Goal: Information Seeking & Learning: Learn about a topic

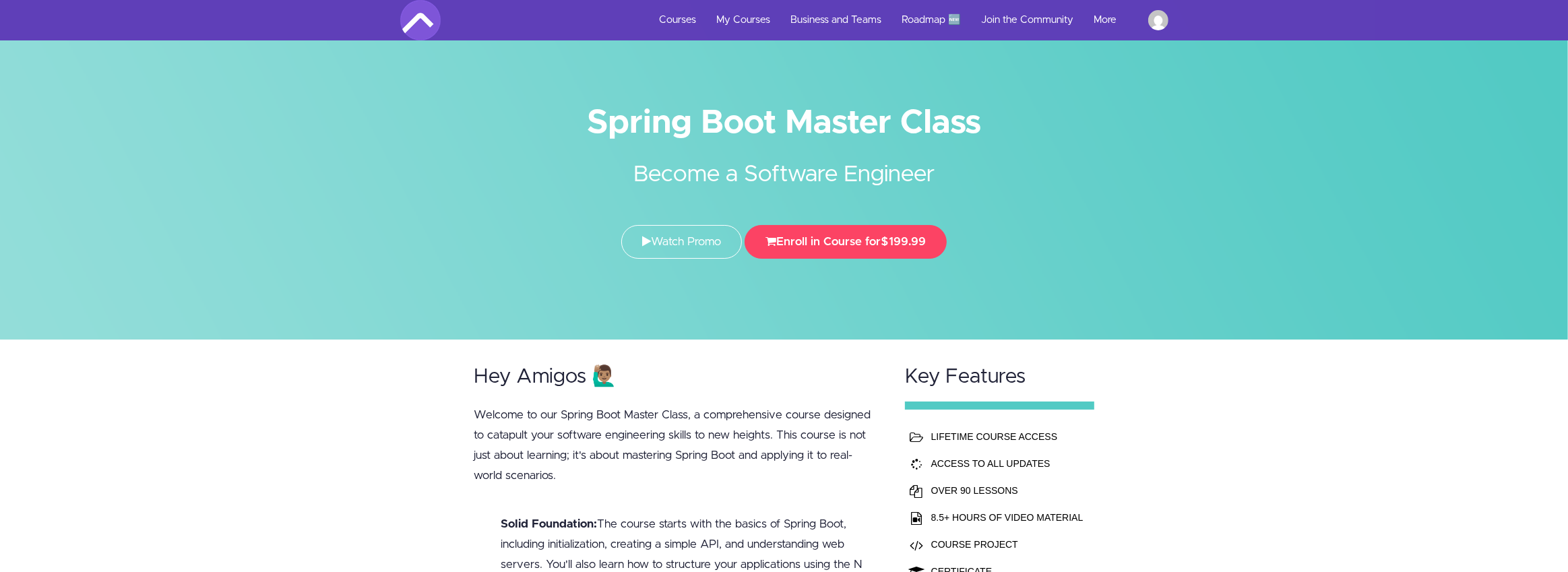
click at [353, 33] on div "Toggle navigation Courses My Courses Business and Teams Roadmap 🆕 Join the Comm…" at bounding box center [784, 20] width 1568 height 41
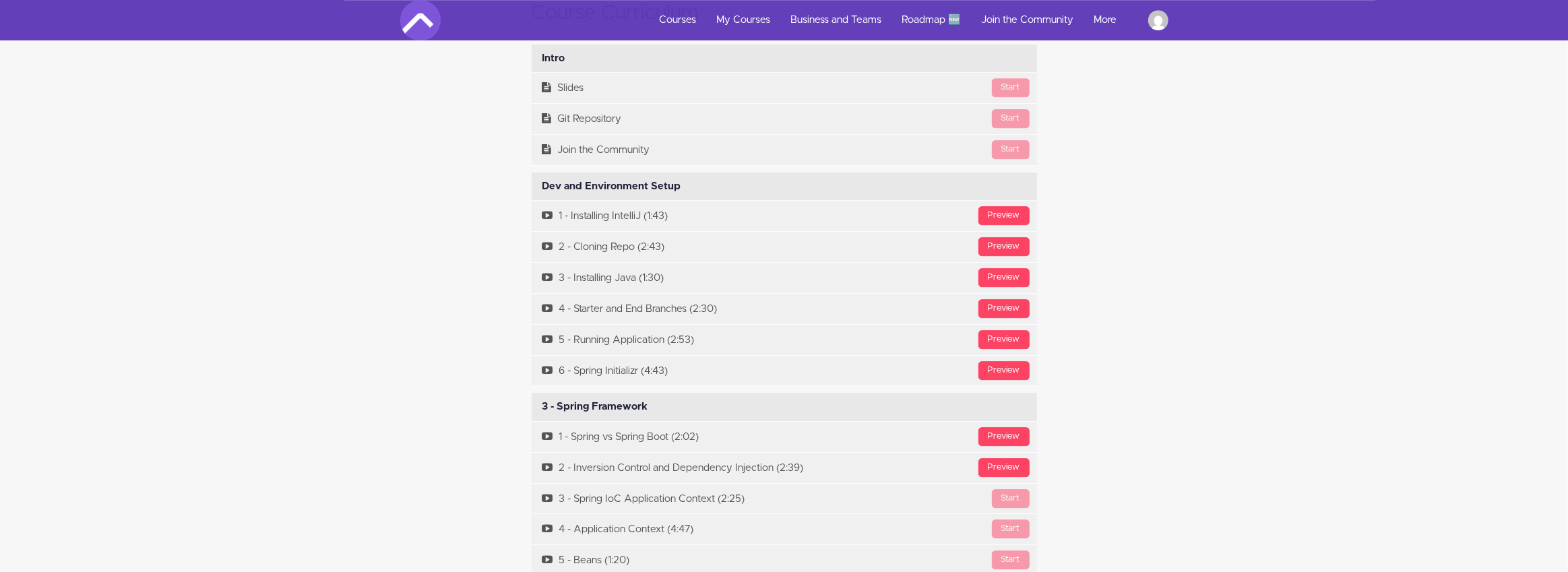
scroll to position [4437, 0]
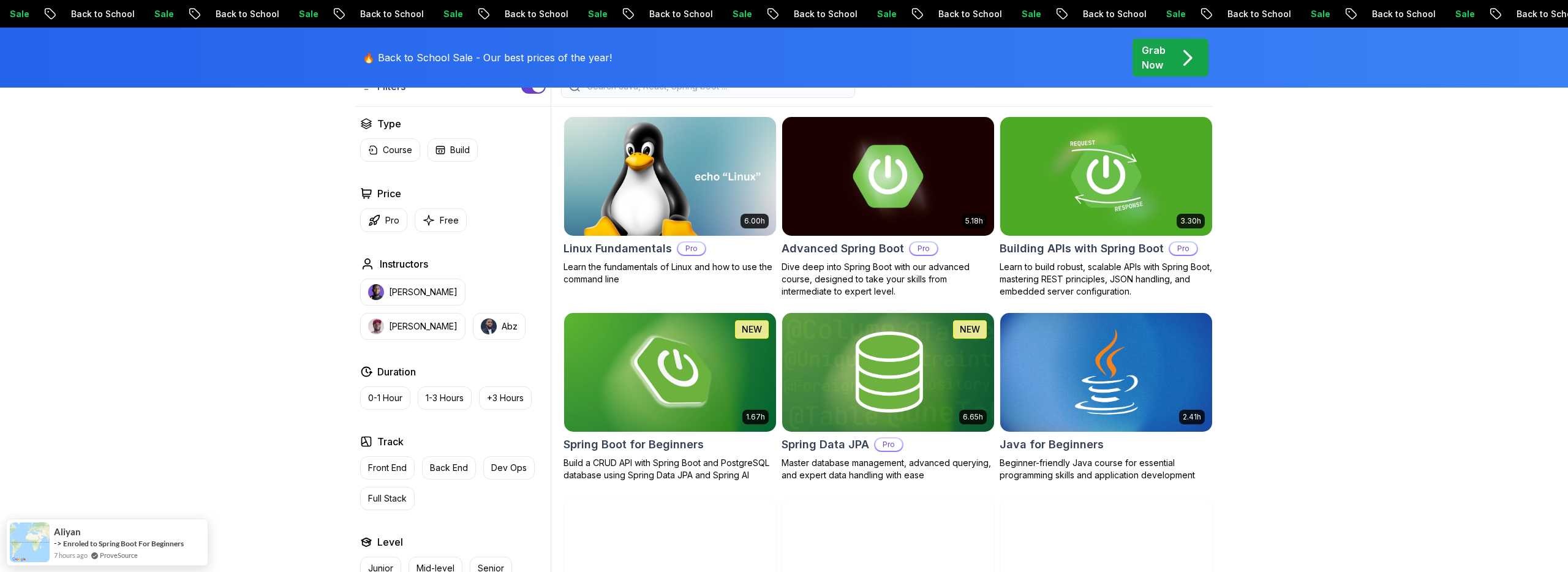
scroll to position [373, 0]
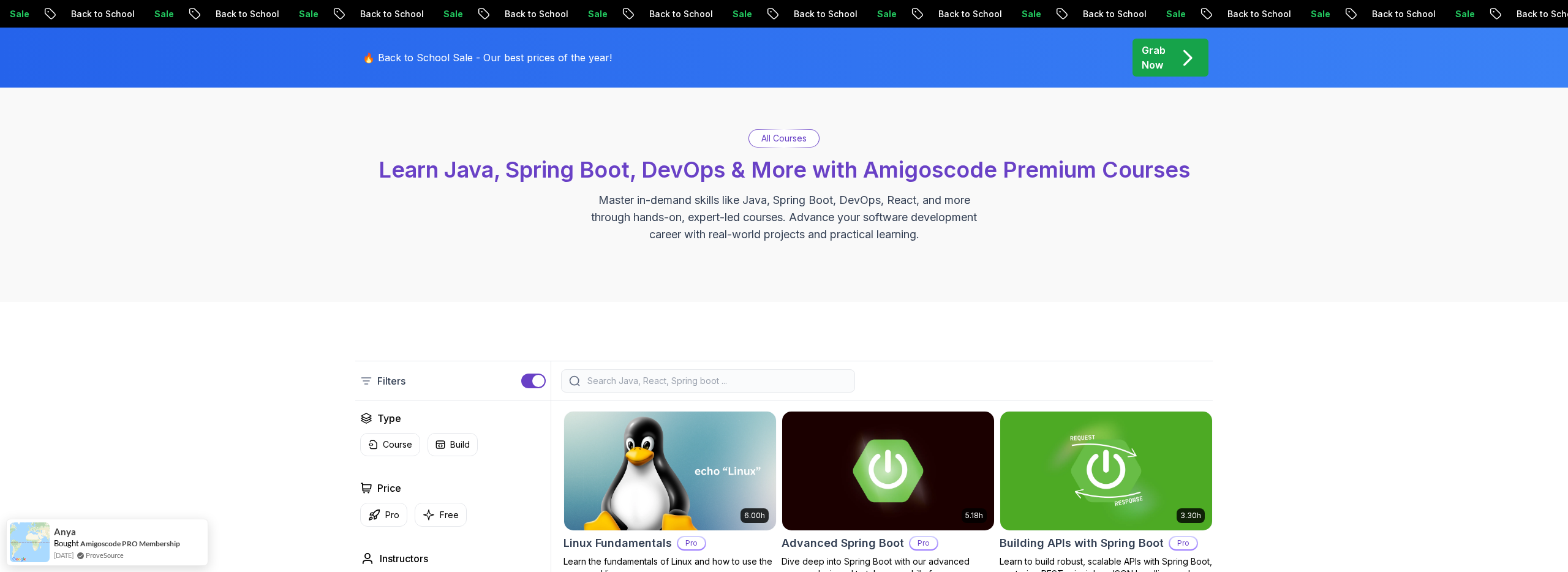
scroll to position [0, 0]
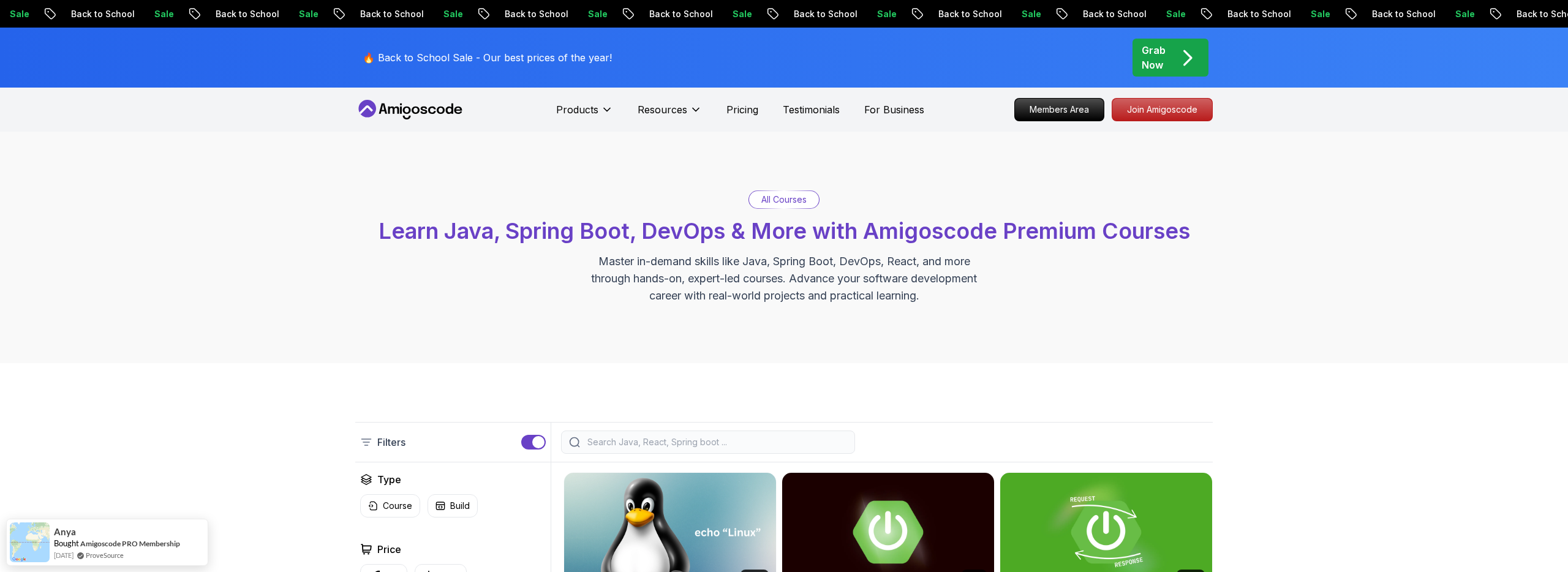
click at [1184, 65] on icon "pre-order" at bounding box center [1187, 57] width 24 height 24
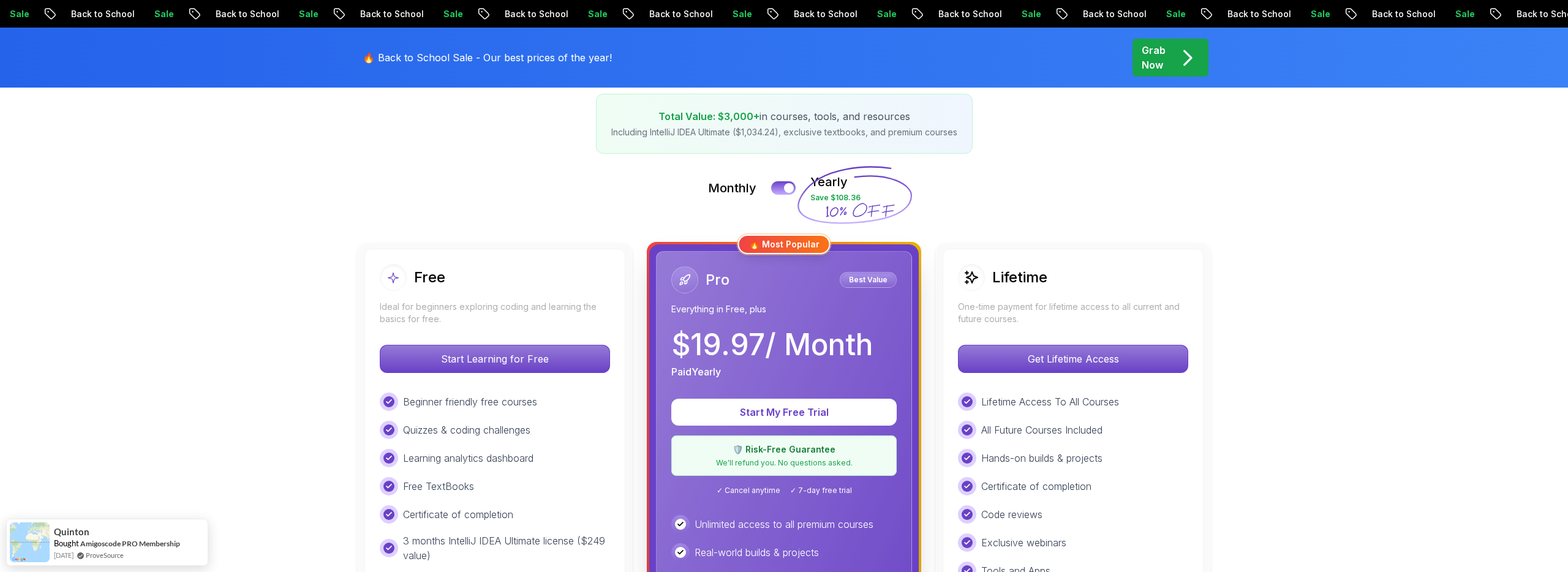
scroll to position [205, 0]
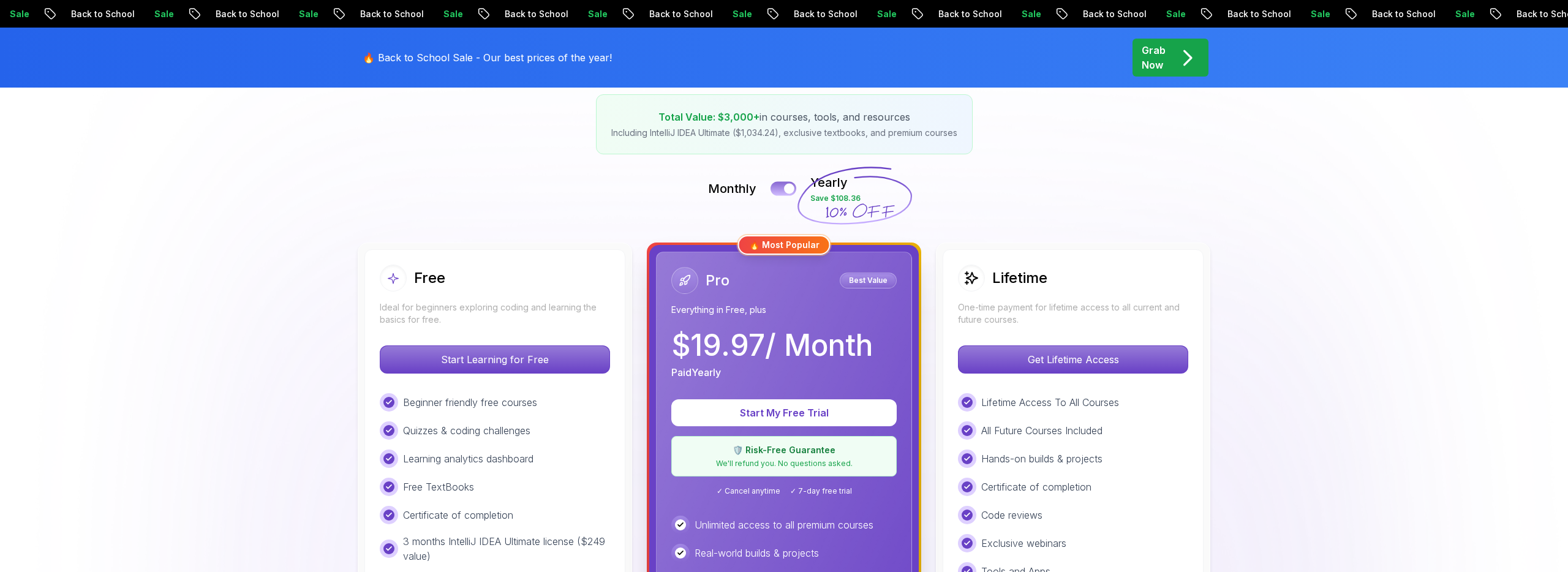
click at [791, 184] on div at bounding box center [789, 188] width 10 height 10
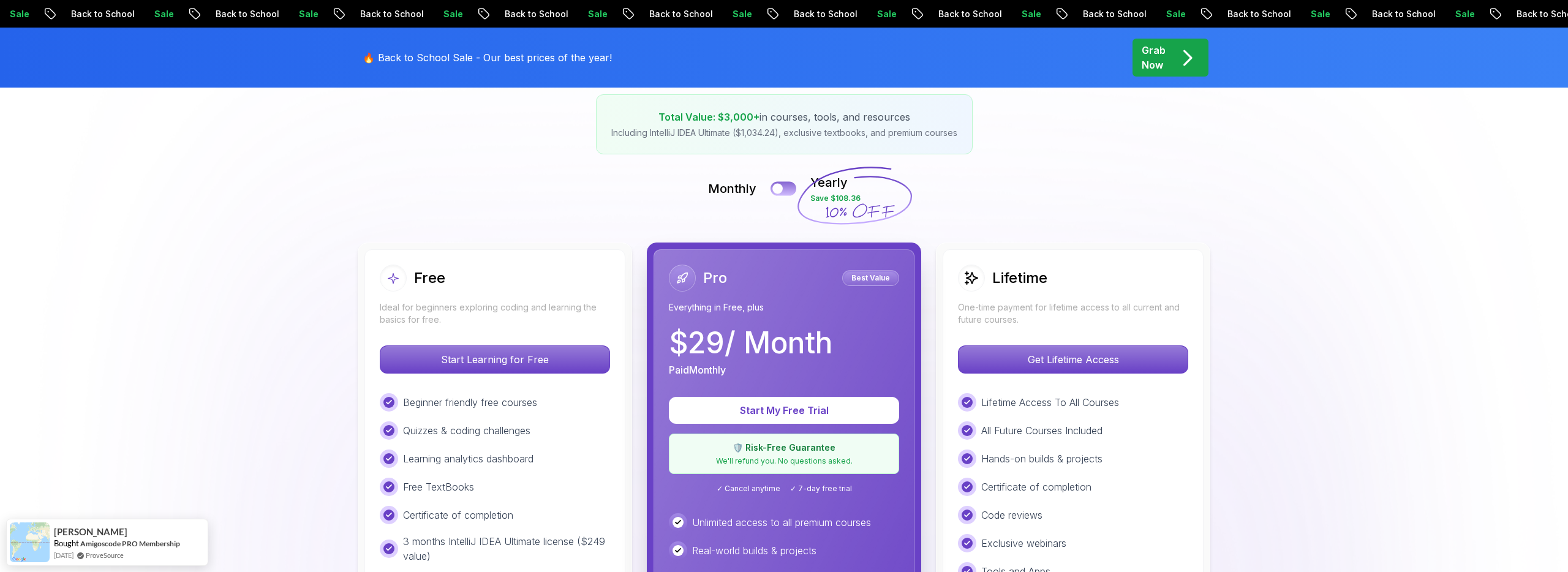
click at [785, 188] on button at bounding box center [784, 188] width 26 height 14
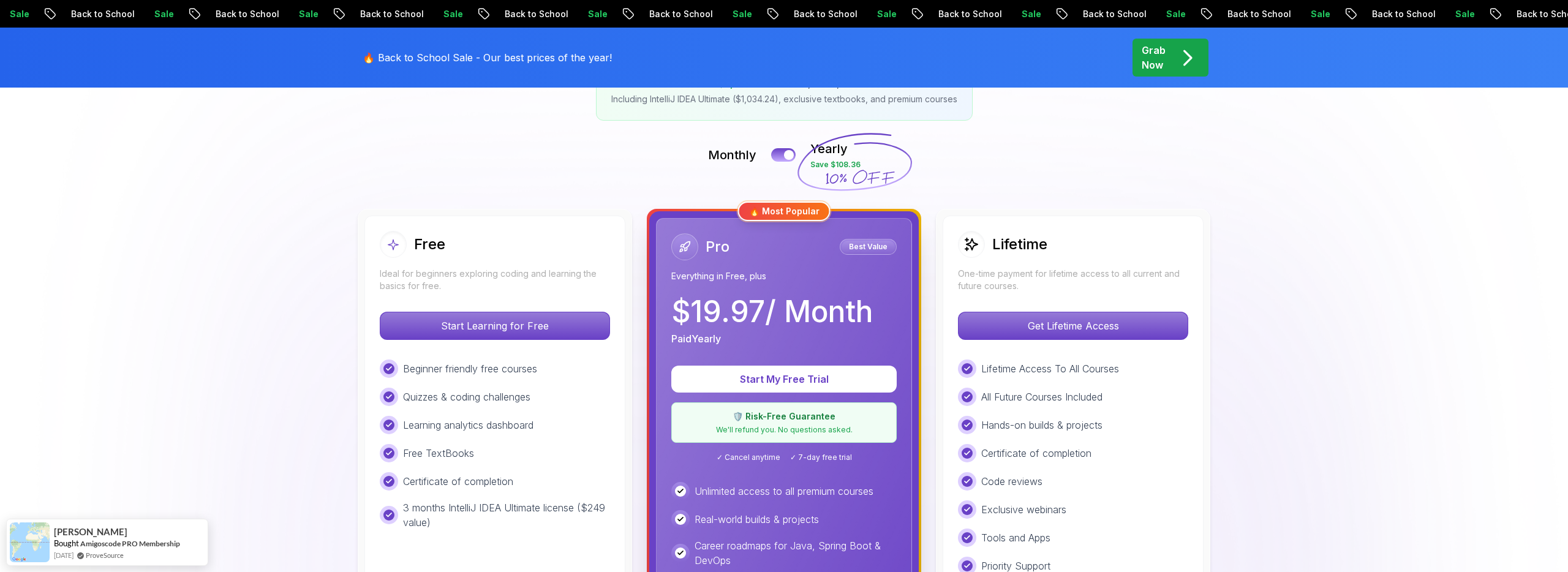
scroll to position [242, 0]
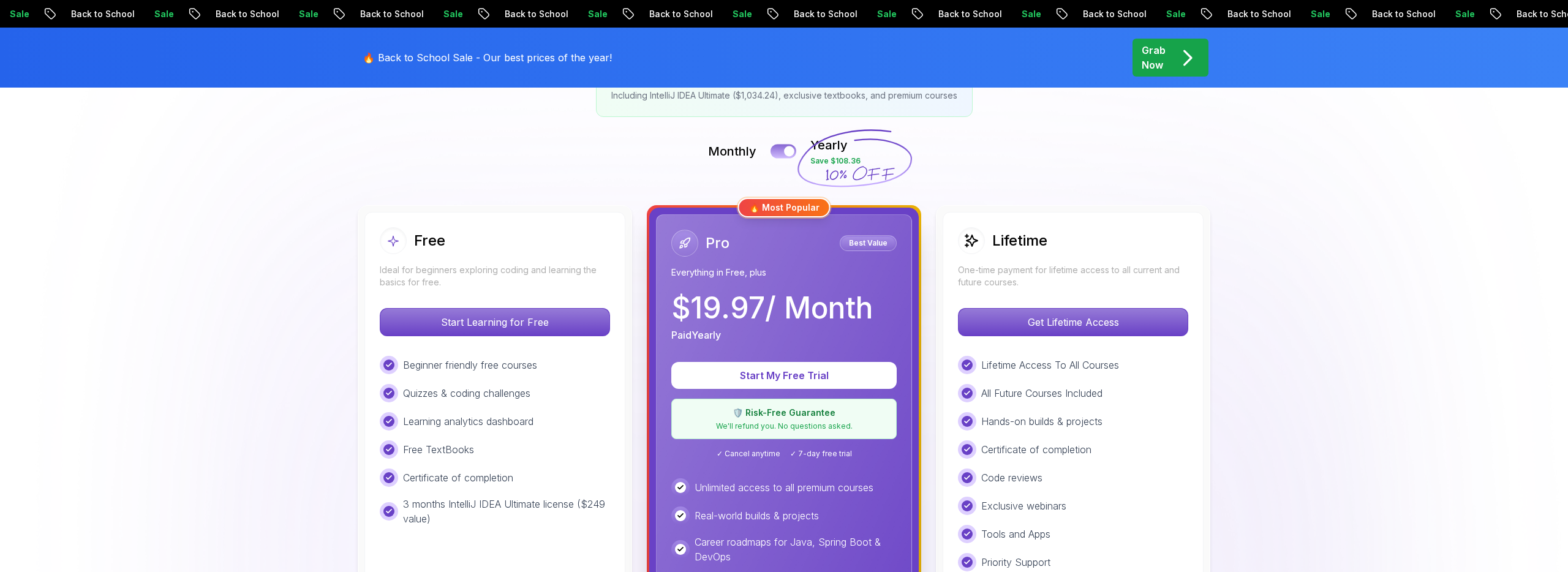
click at [782, 151] on button at bounding box center [784, 151] width 26 height 14
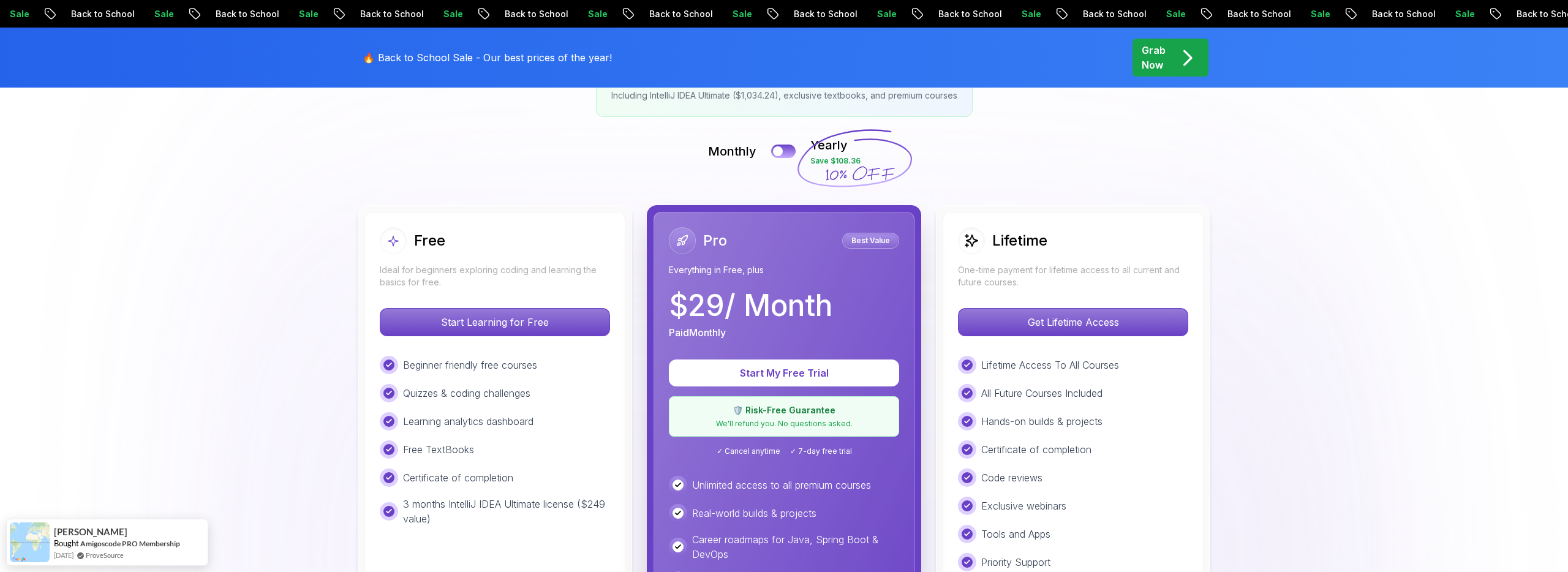
click at [782, 138] on div "Monthly Yearly Save $108.36" at bounding box center [784, 151] width 858 height 30
click at [784, 147] on button at bounding box center [784, 151] width 26 height 14
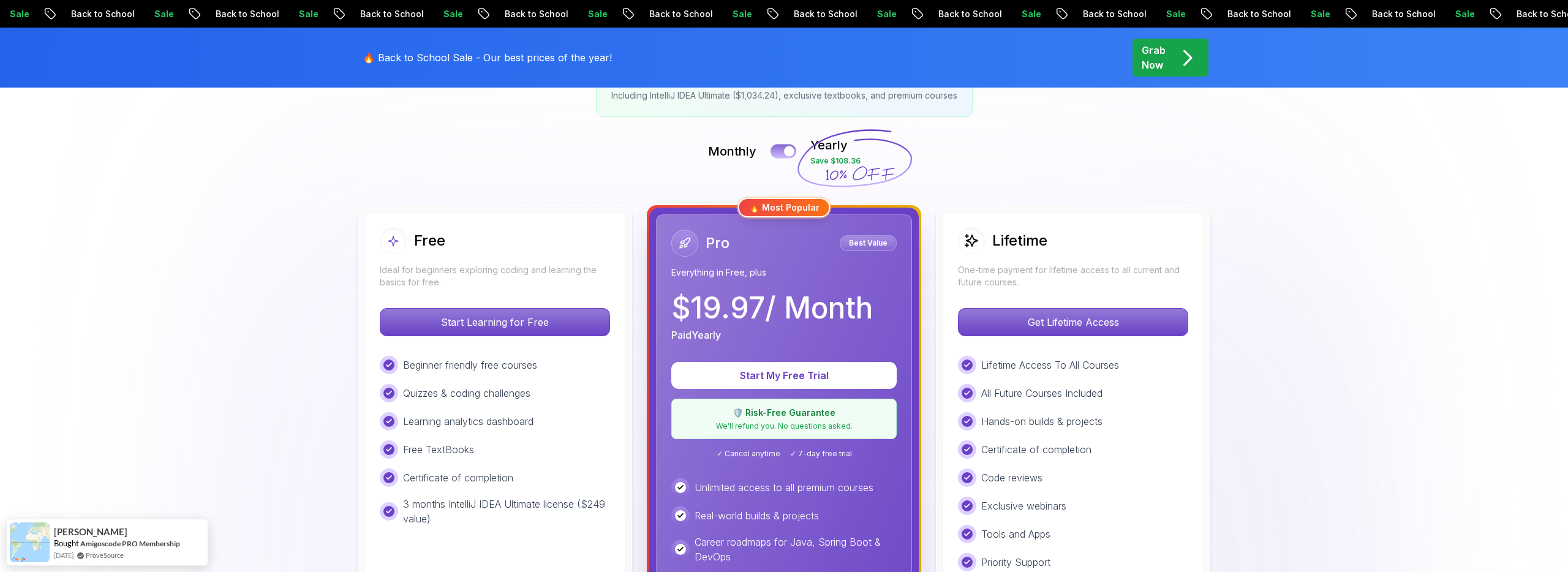
click at [784, 149] on div at bounding box center [789, 151] width 10 height 10
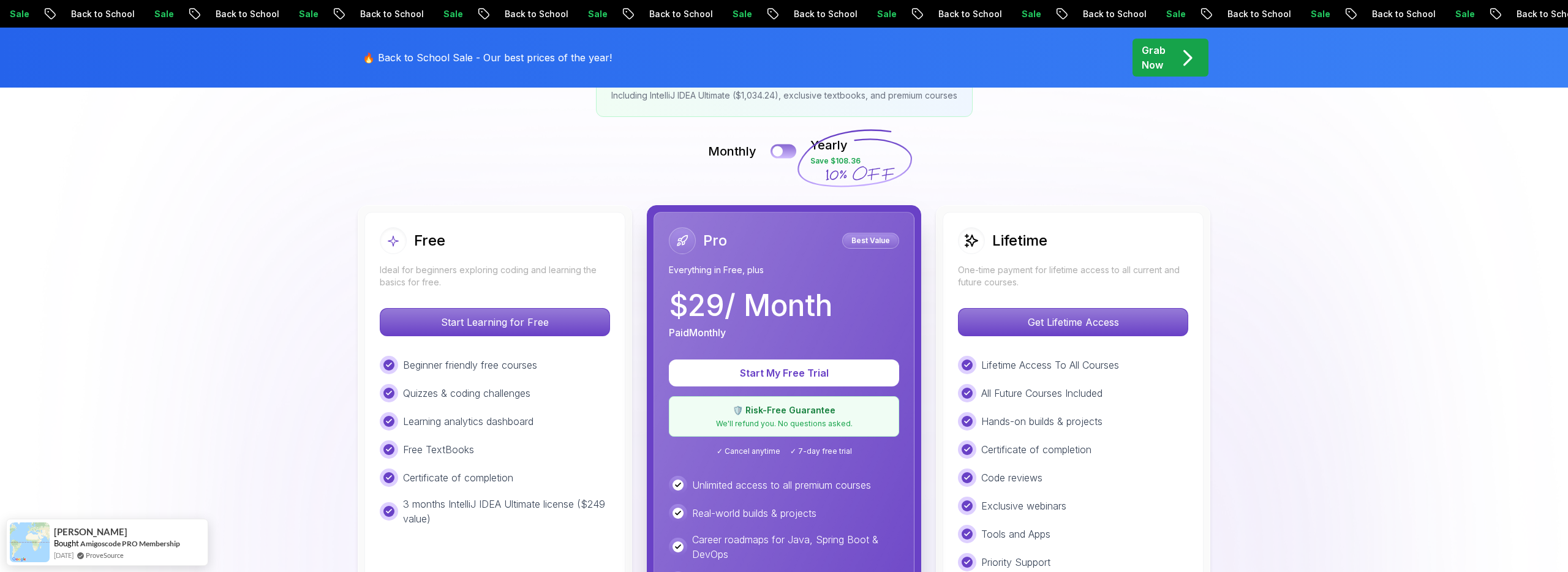
click at [784, 149] on button at bounding box center [784, 151] width 26 height 14
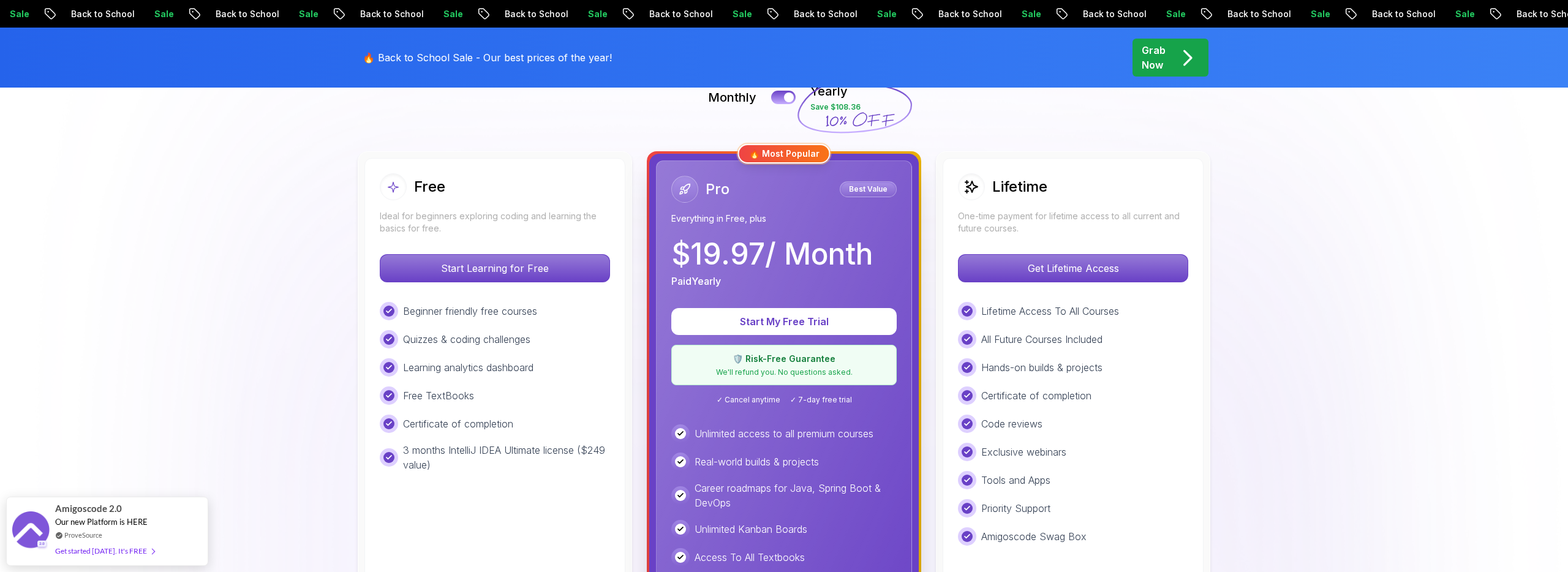
scroll to position [302, 0]
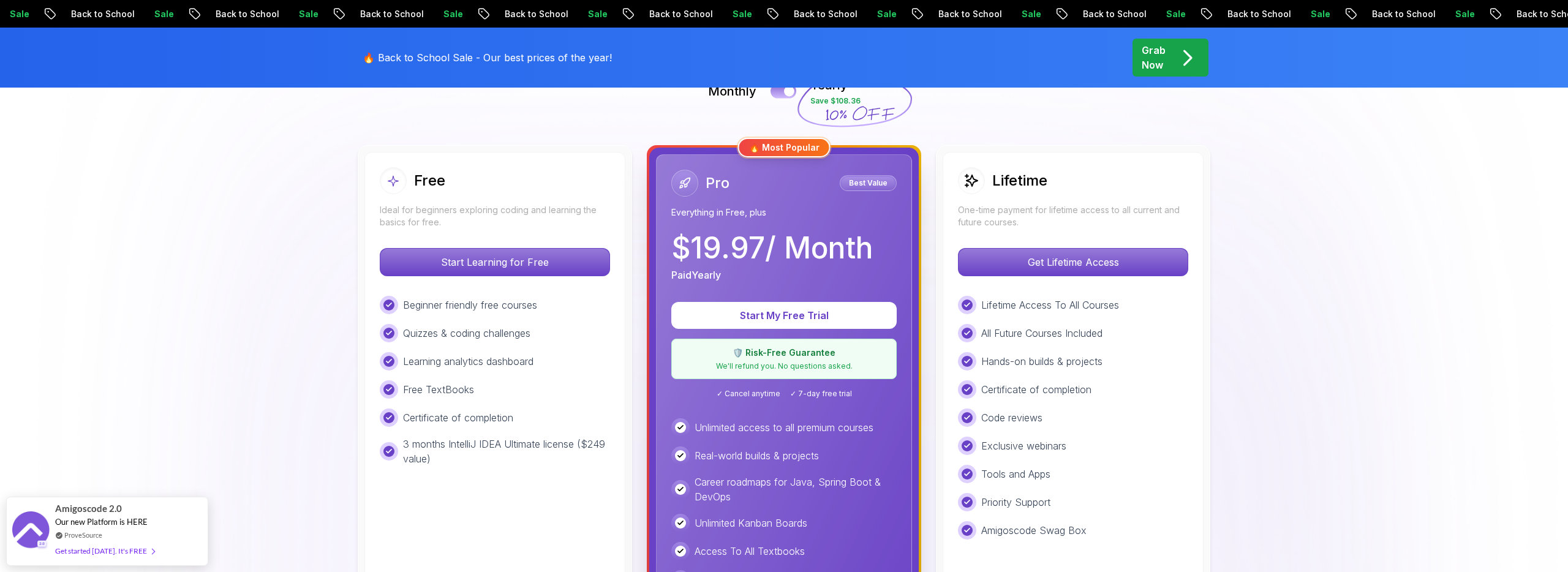
click at [782, 89] on button at bounding box center [784, 91] width 26 height 14
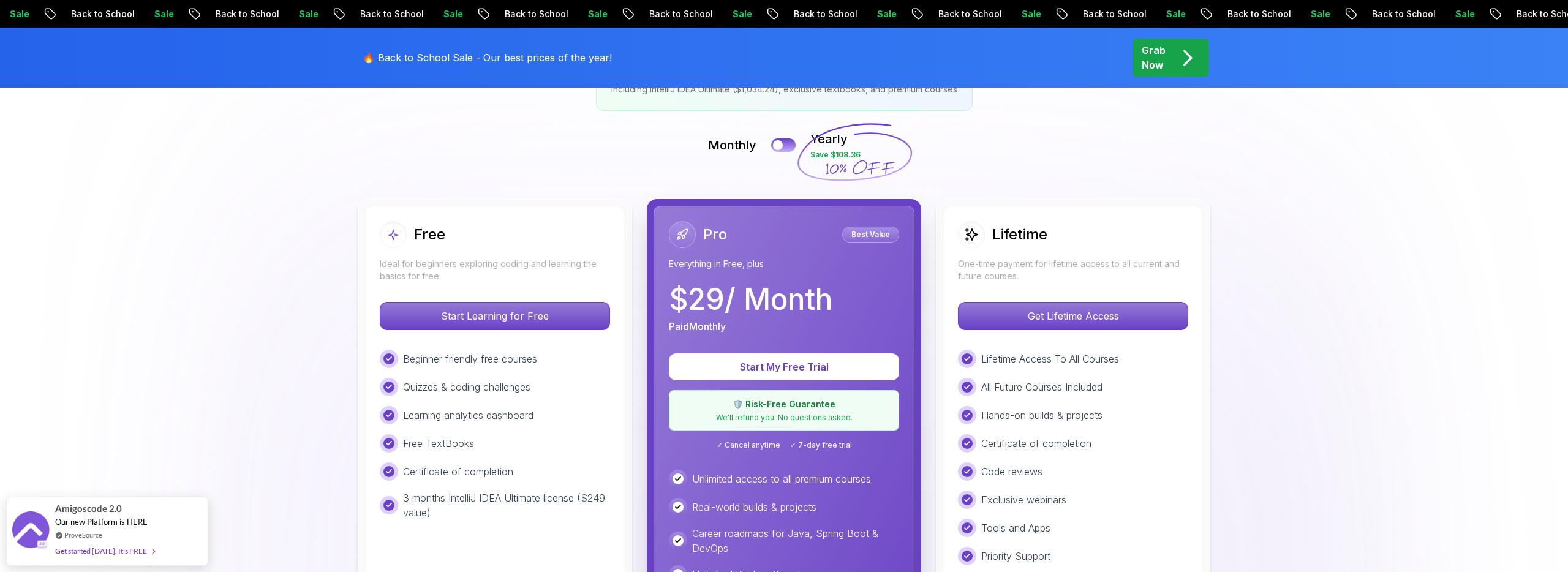
scroll to position [243, 0]
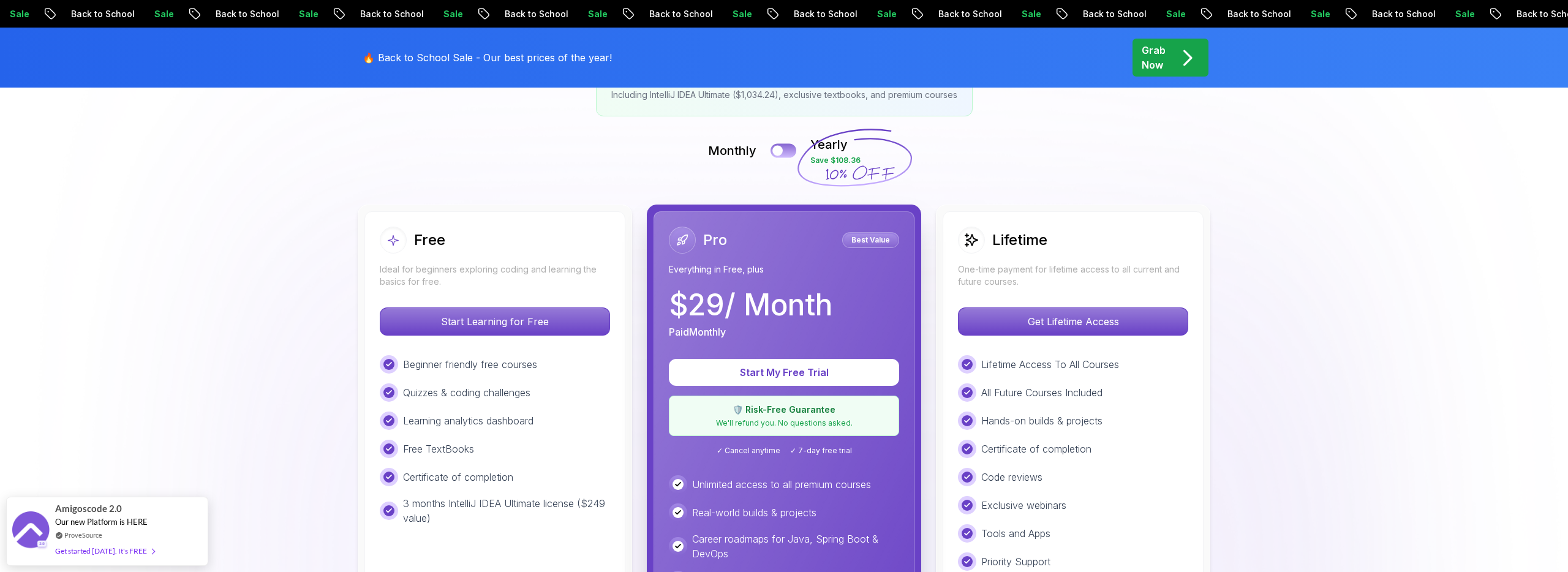
click at [786, 147] on button at bounding box center [784, 150] width 26 height 14
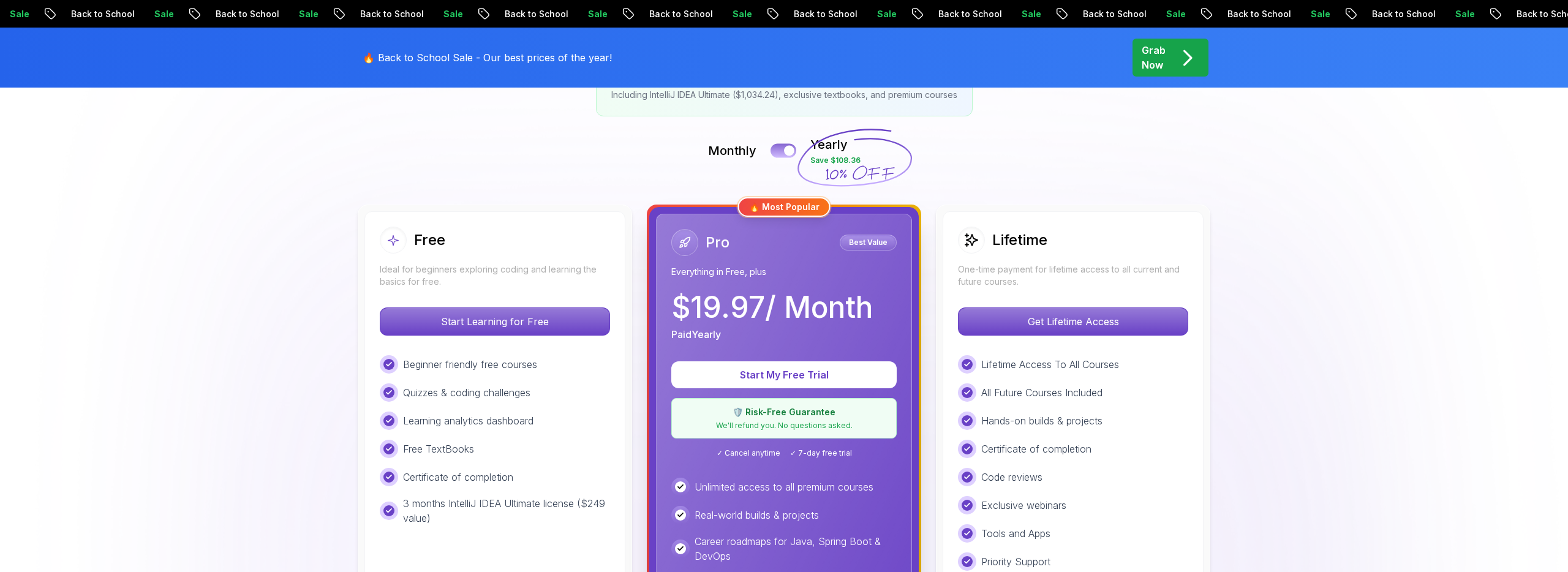
click at [786, 147] on div at bounding box center [789, 151] width 10 height 10
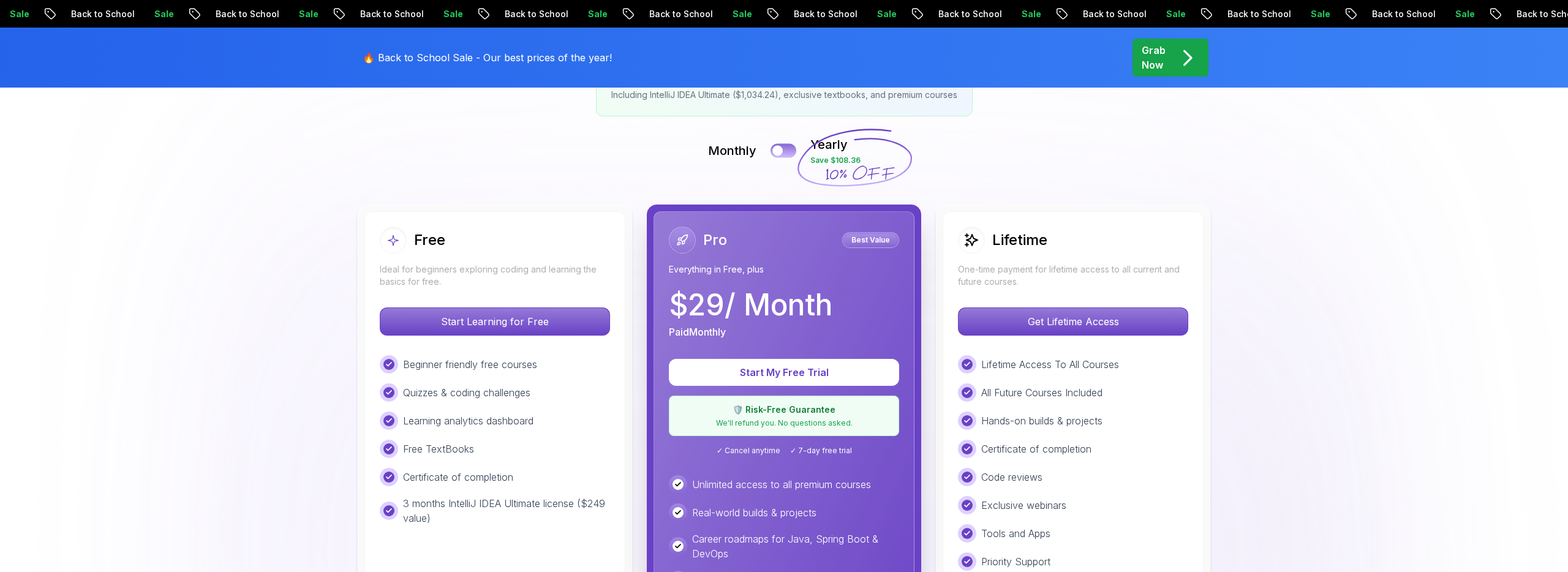
click at [786, 147] on button at bounding box center [784, 150] width 26 height 14
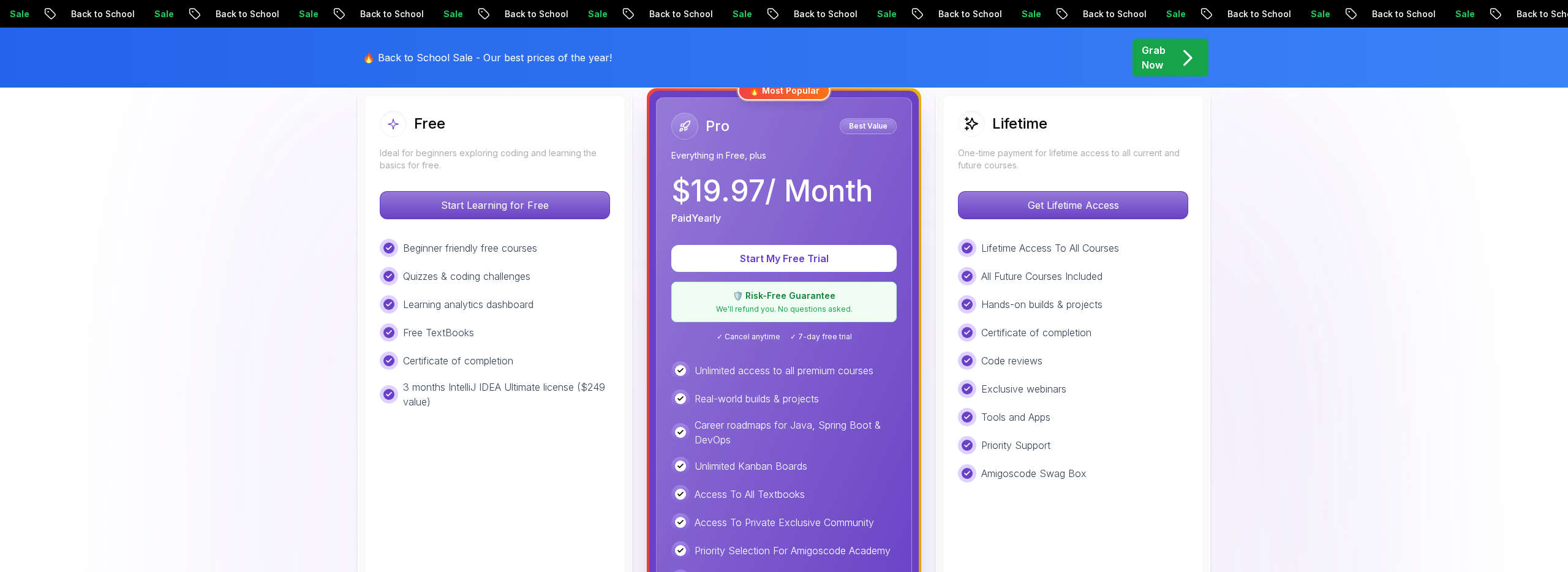
scroll to position [369, 0]
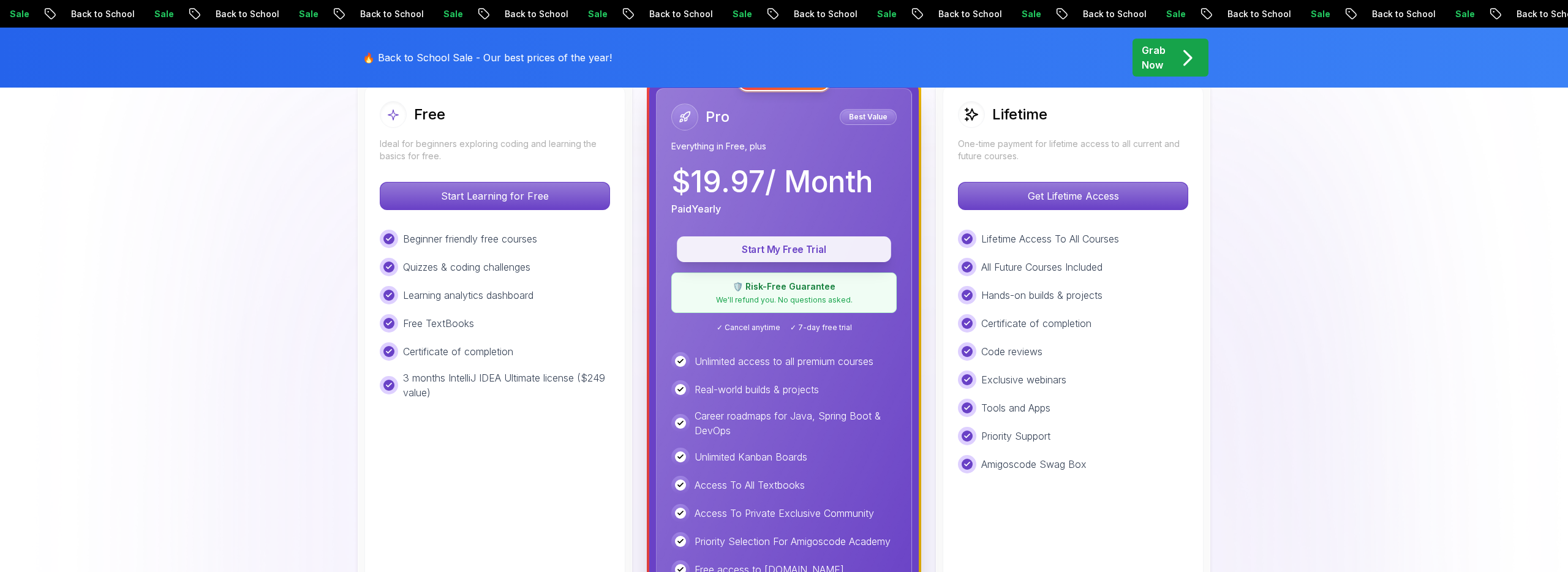
click at [791, 244] on p "Start My Free Trial" at bounding box center [784, 249] width 186 height 14
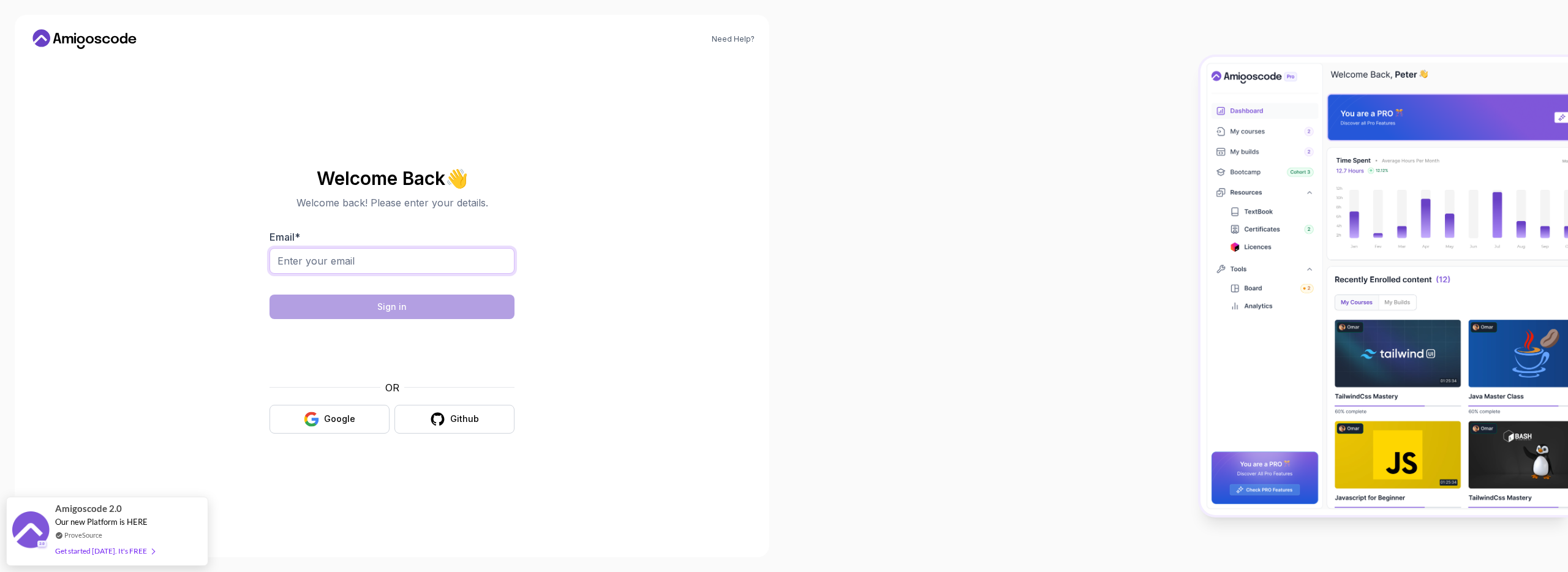
click at [489, 258] on input "Email *" at bounding box center [392, 260] width 245 height 26
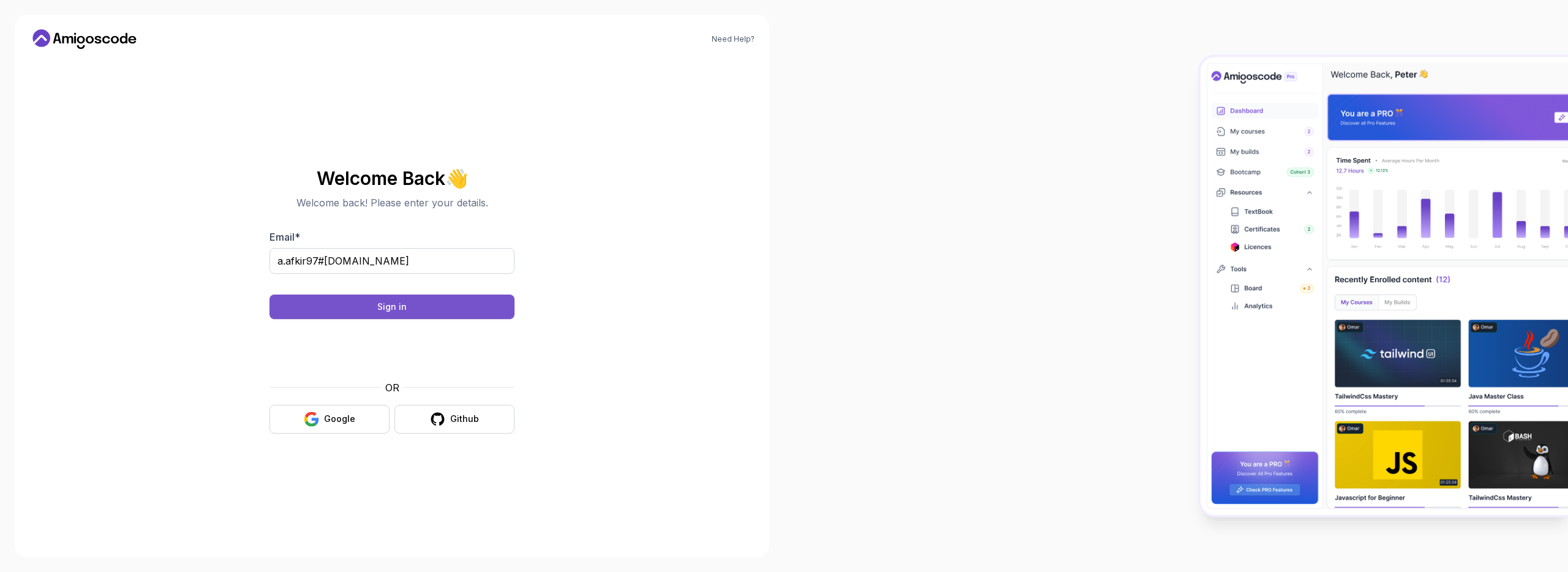
click at [440, 302] on button "Sign in" at bounding box center [392, 307] width 245 height 24
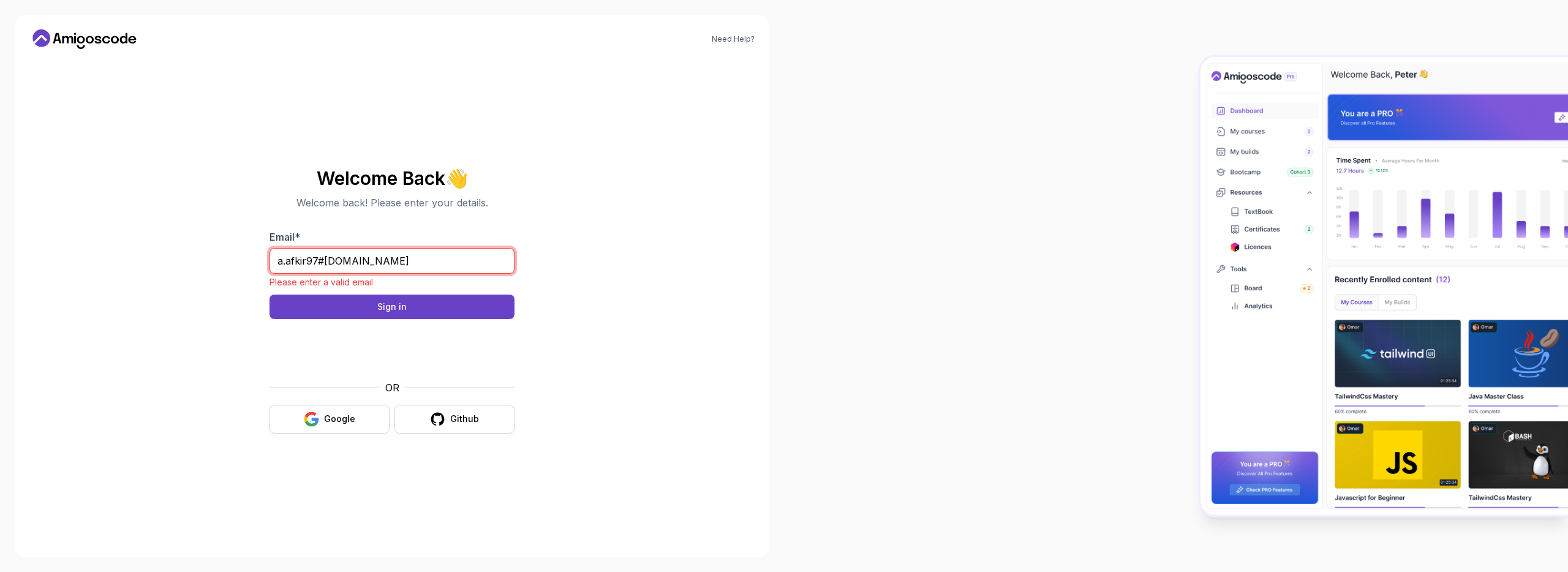
click at [322, 259] on input "a.afkir97#gmail.com" at bounding box center [392, 260] width 245 height 26
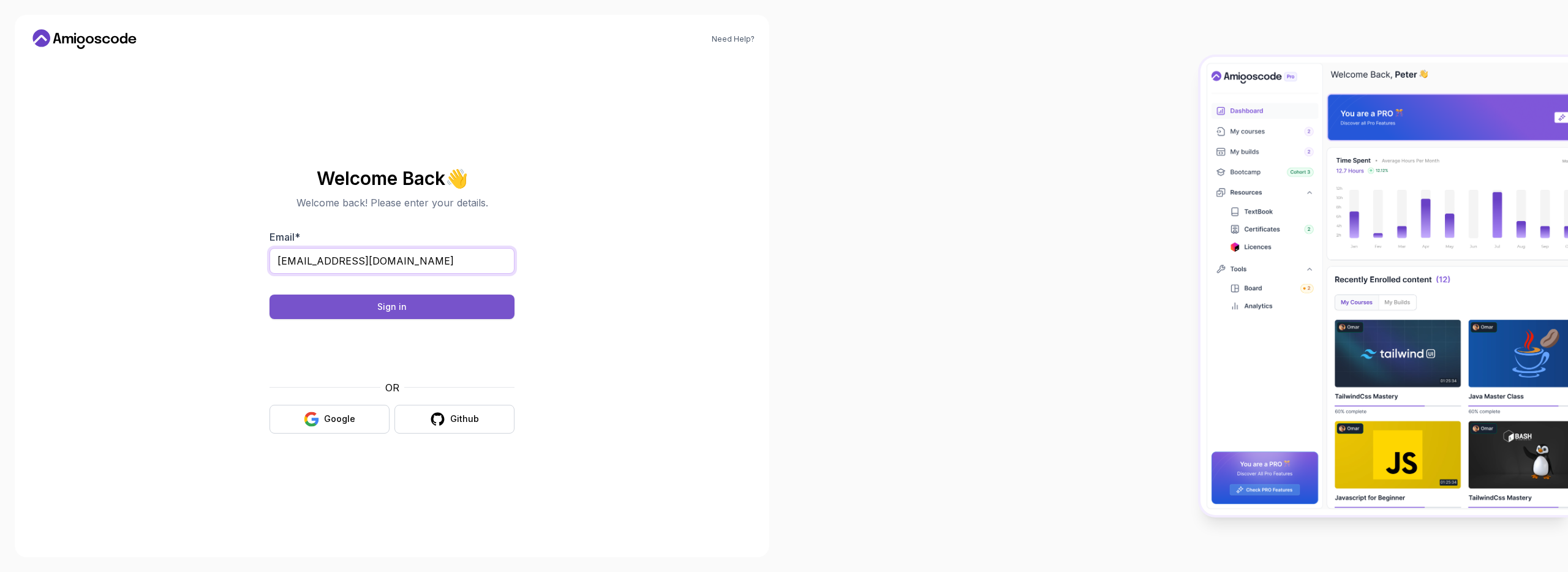
type input "a.afkir97@gmail.com"
click at [354, 301] on button "Sign in" at bounding box center [392, 307] width 245 height 24
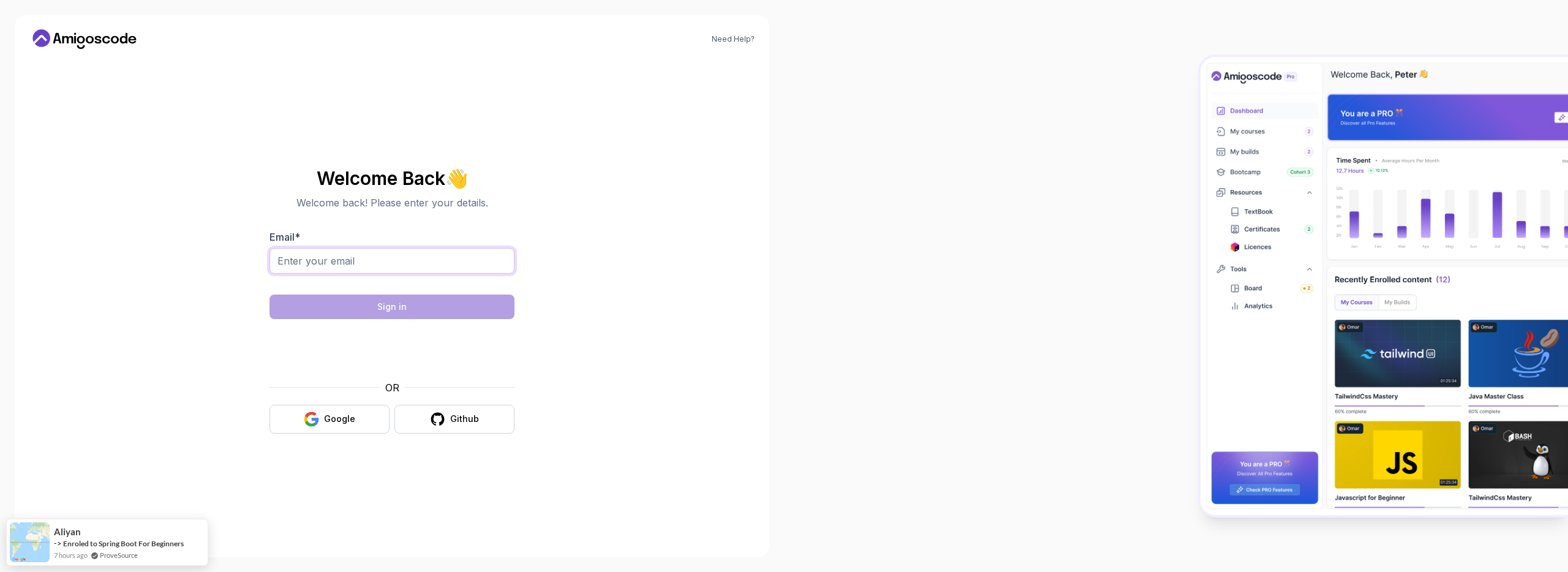
click at [438, 252] on input "Email *" at bounding box center [392, 260] width 245 height 26
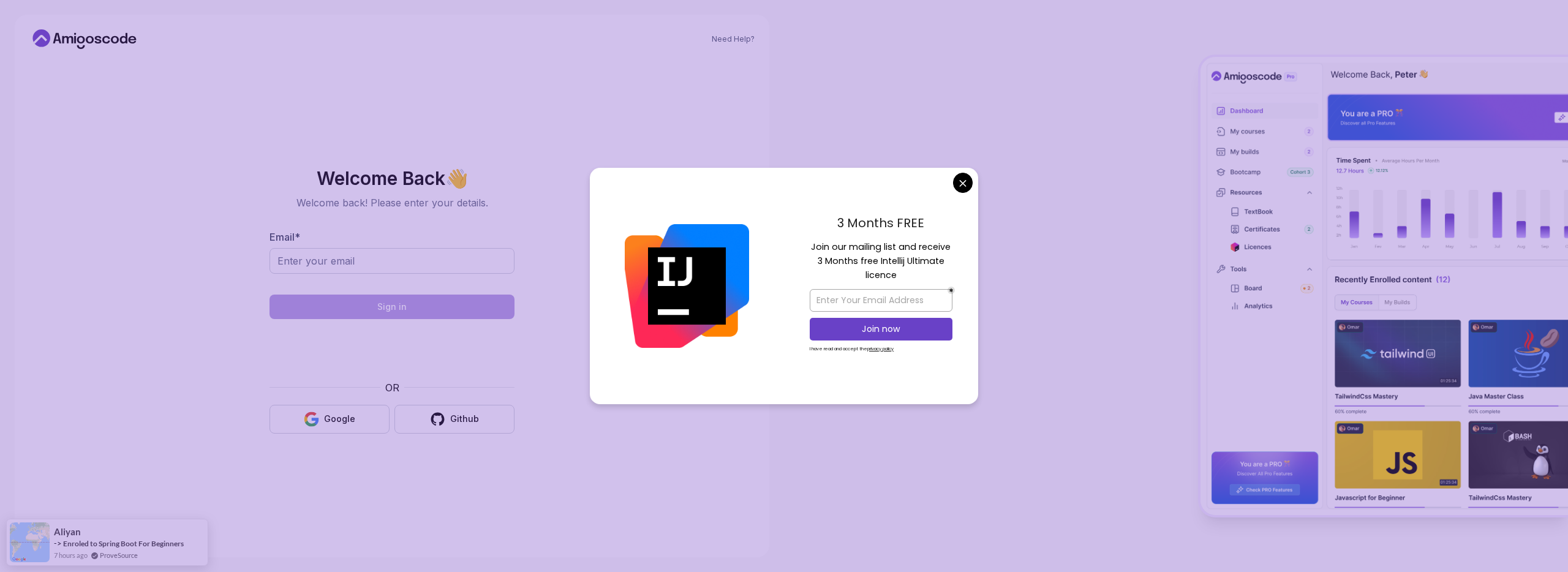
click at [972, 174] on div "3 Months FREE Join our mailing list and receive 3 Months free Intellij Ultimate…" at bounding box center [881, 285] width 194 height 236
click at [964, 188] on body "Need Help? Welcome Back 👋 Welcome back! Please enter your details. Email * Sign…" at bounding box center [784, 286] width 1568 height 572
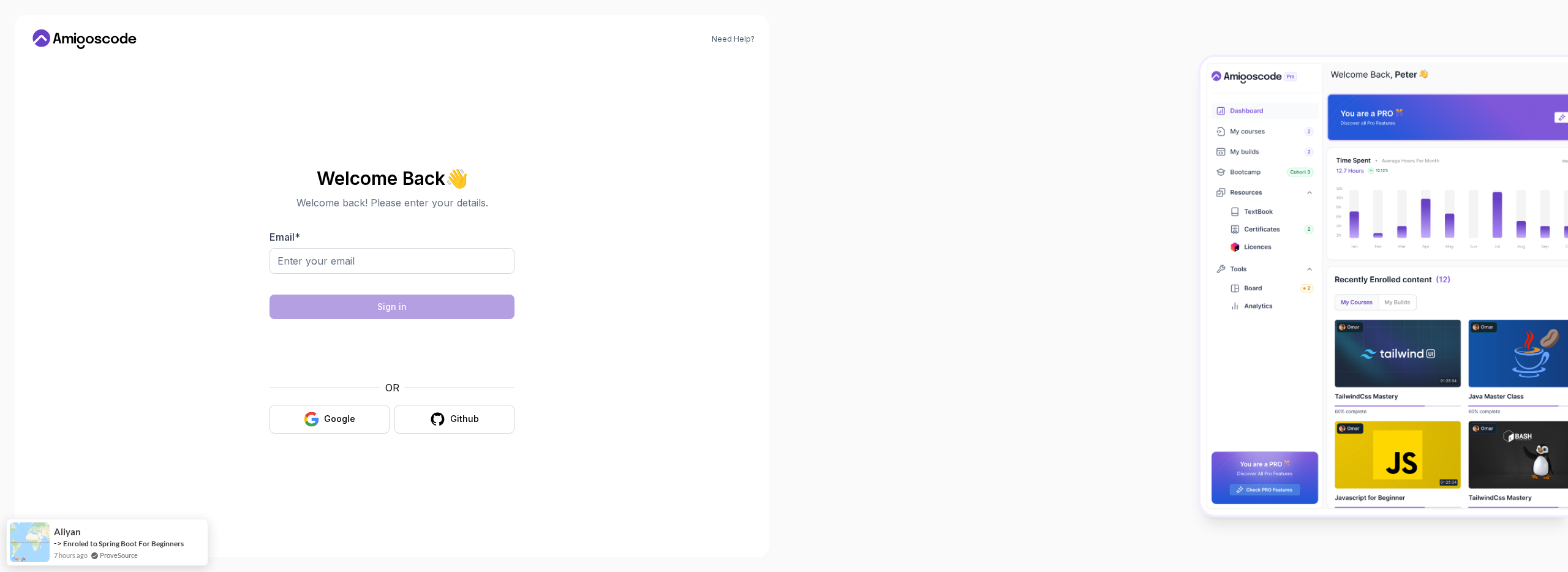
click at [79, 35] on icon at bounding box center [85, 39] width 110 height 20
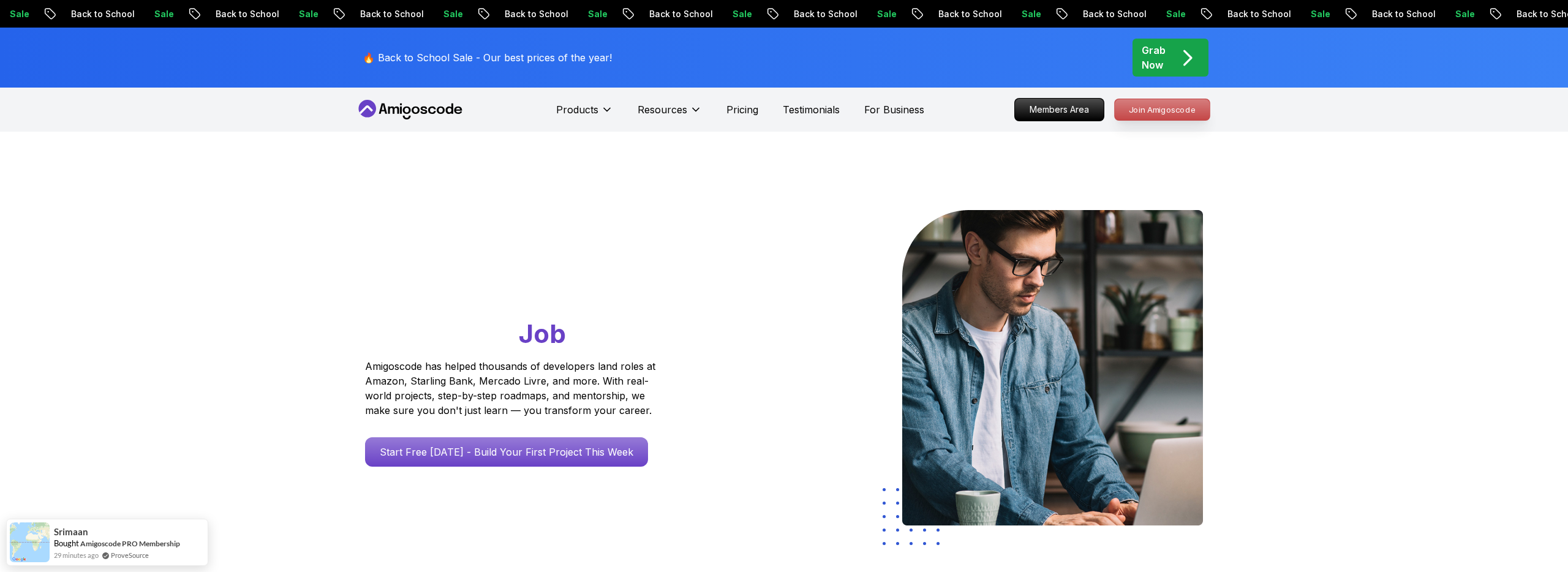
click at [1132, 104] on p "Join Amigoscode" at bounding box center [1162, 109] width 95 height 21
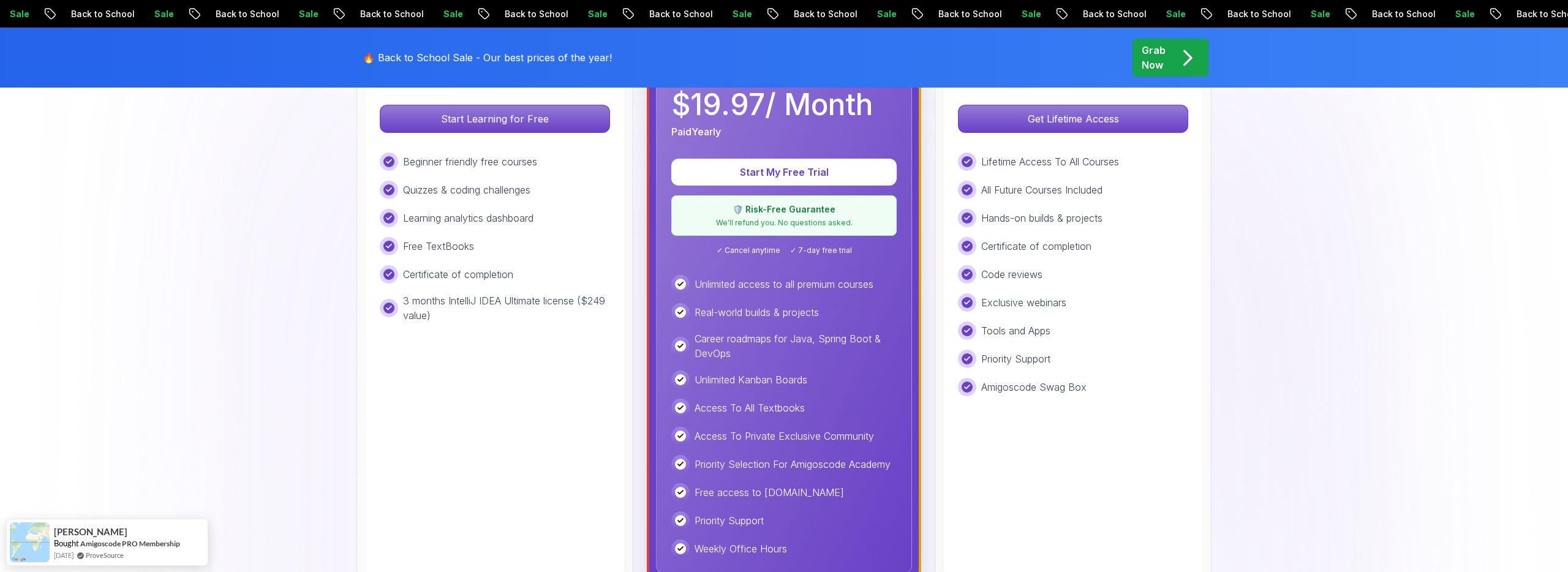
scroll to position [424, 0]
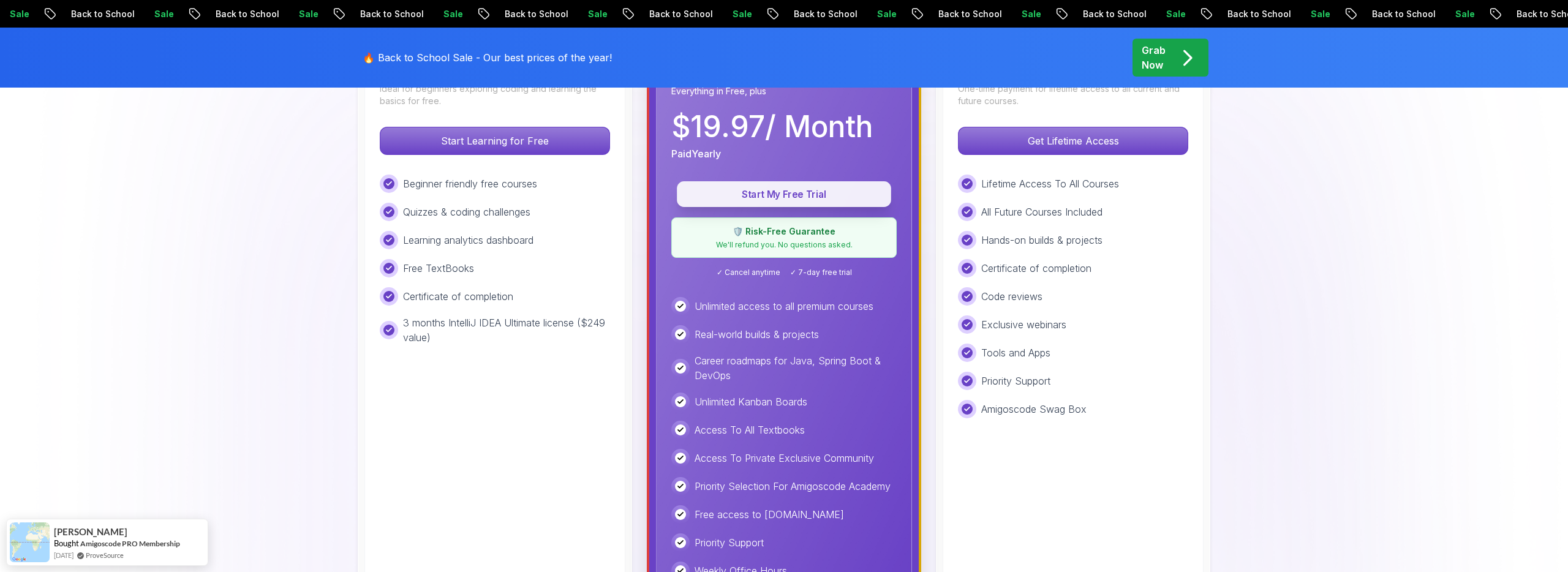
click at [829, 202] on button "Start My Free Trial" at bounding box center [784, 194] width 214 height 26
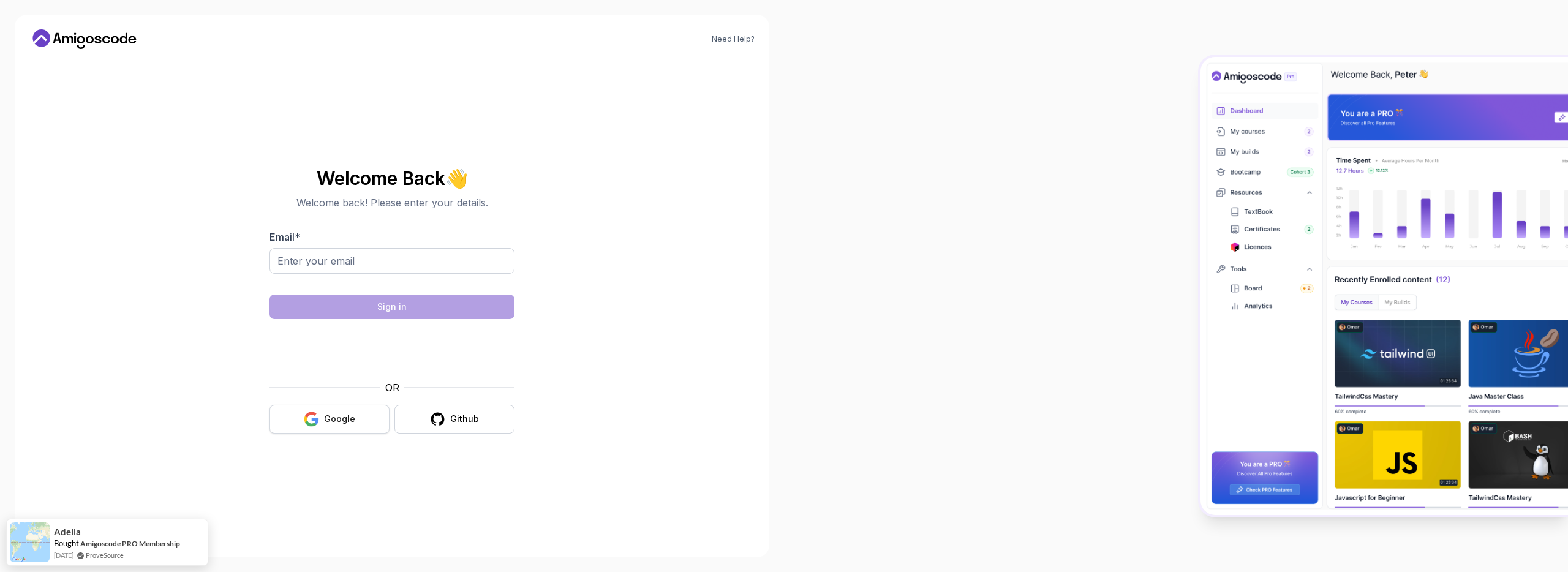
click at [365, 417] on button "Google" at bounding box center [329, 419] width 120 height 29
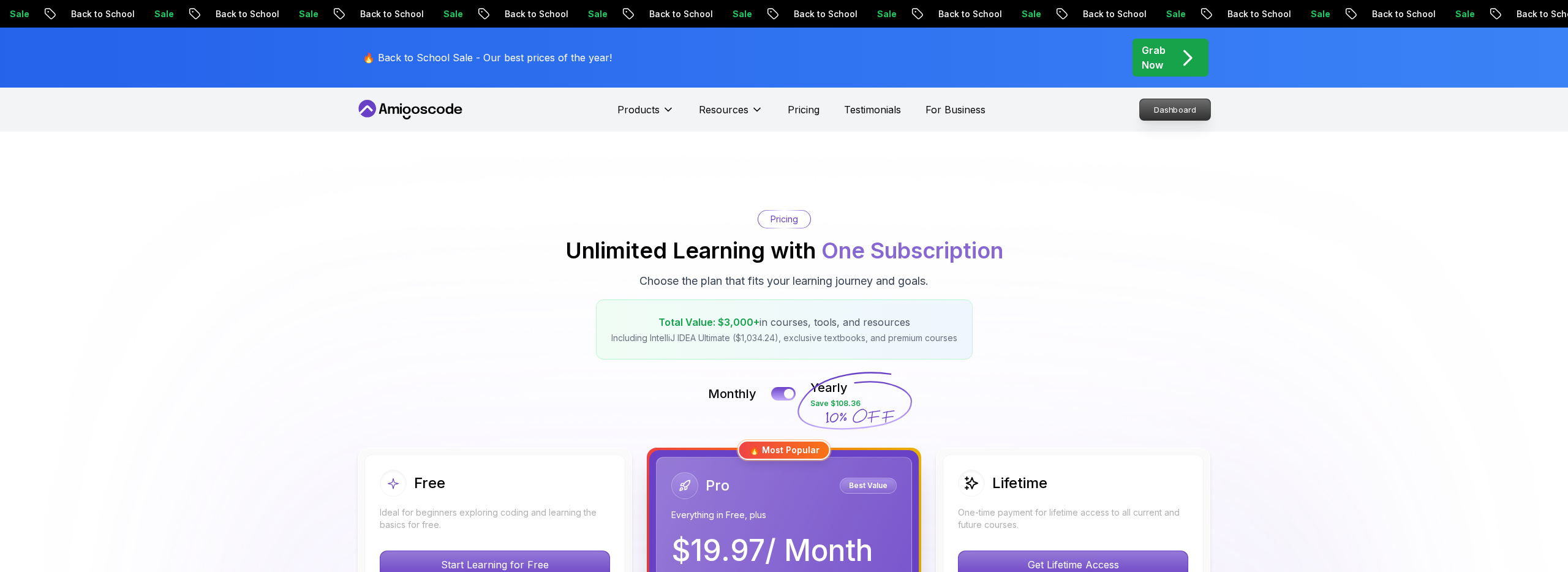
click at [1167, 112] on p "Dashboard" at bounding box center [1175, 109] width 71 height 21
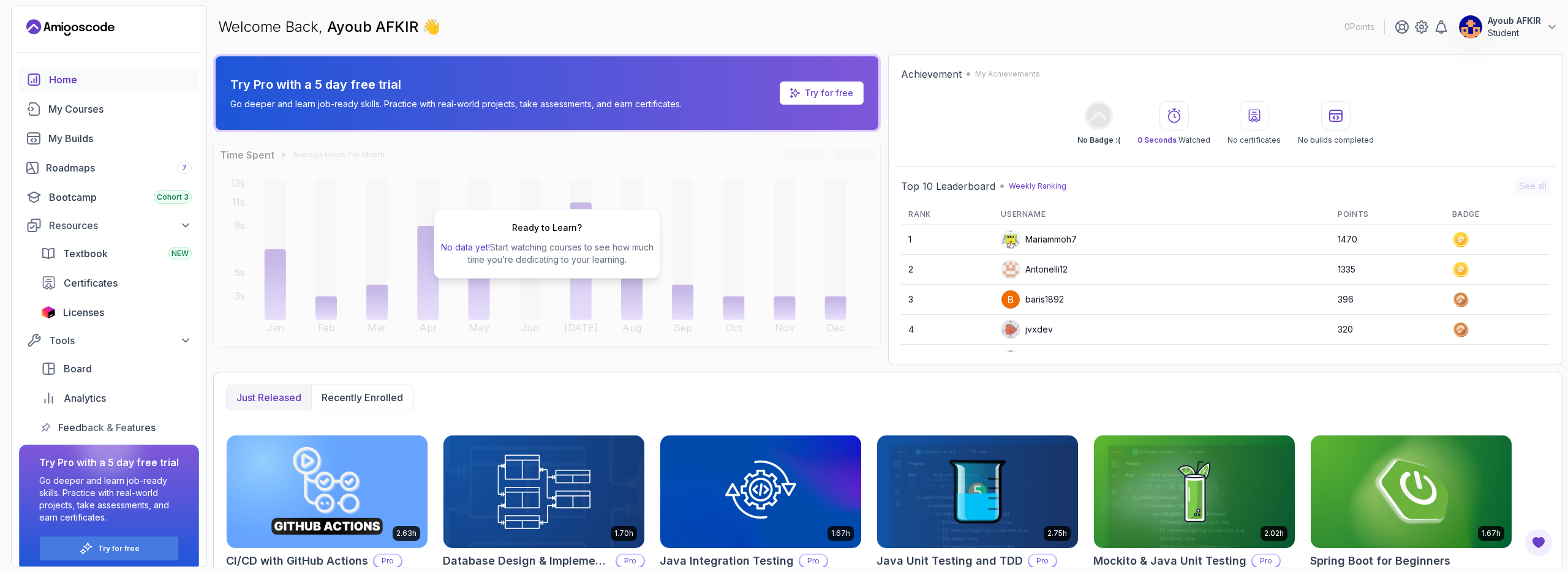
click at [1557, 35] on button "Ayoub AFKIR Student" at bounding box center [1508, 27] width 100 height 24
click at [1556, 30] on icon at bounding box center [1552, 27] width 12 height 12
click at [156, 174] on div "Roadmaps 7" at bounding box center [118, 168] width 146 height 15
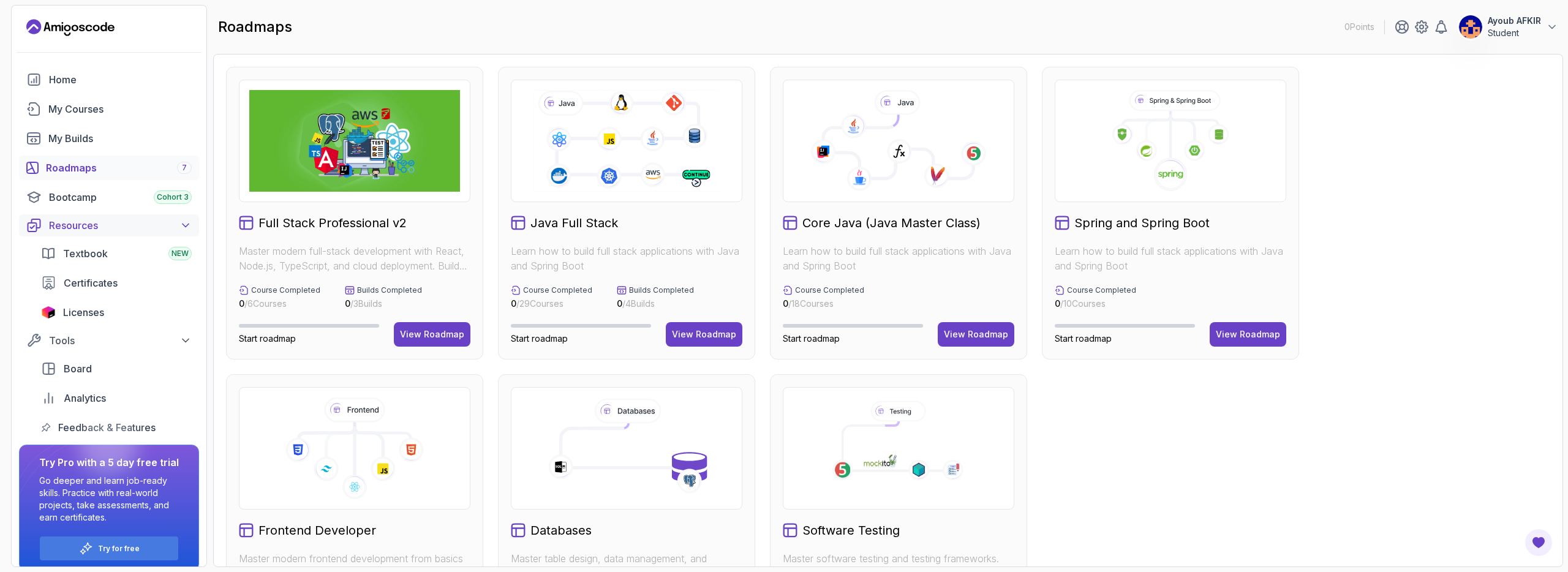
click at [176, 221] on div "Resources" at bounding box center [121, 225] width 143 height 15
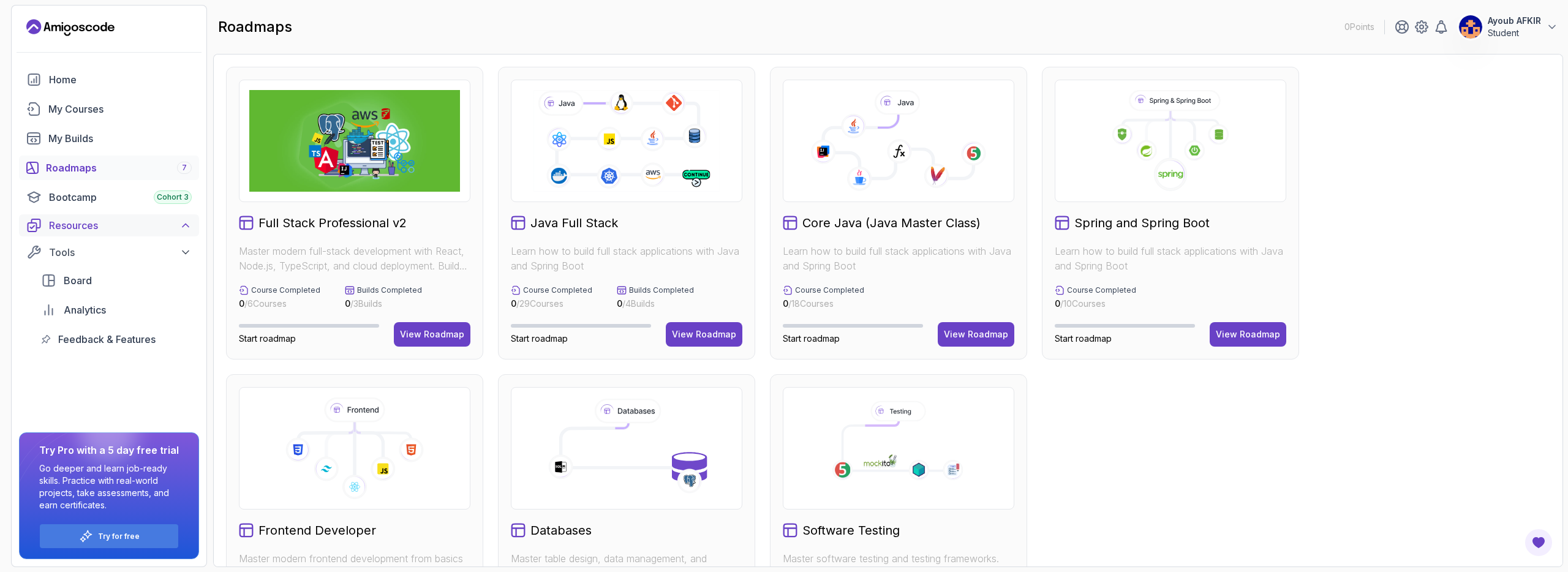
click at [176, 221] on div "Resources" at bounding box center [121, 225] width 143 height 15
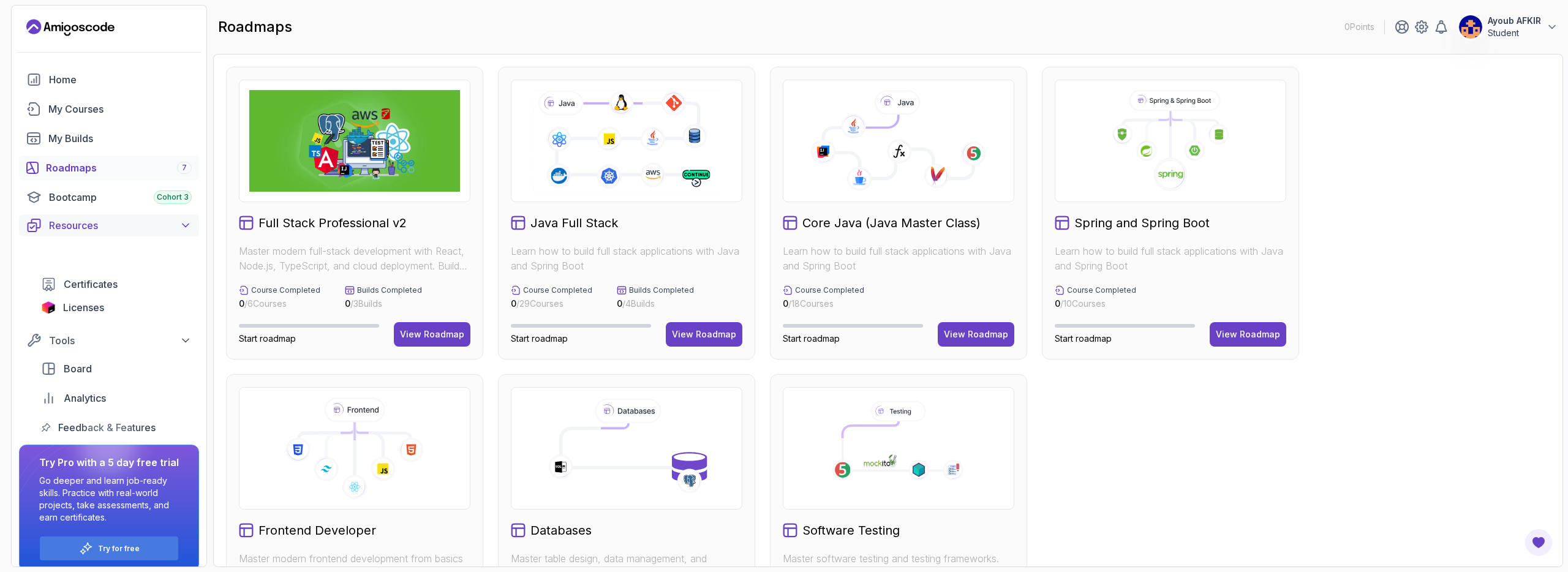
click at [176, 221] on div "Resources" at bounding box center [121, 225] width 143 height 15
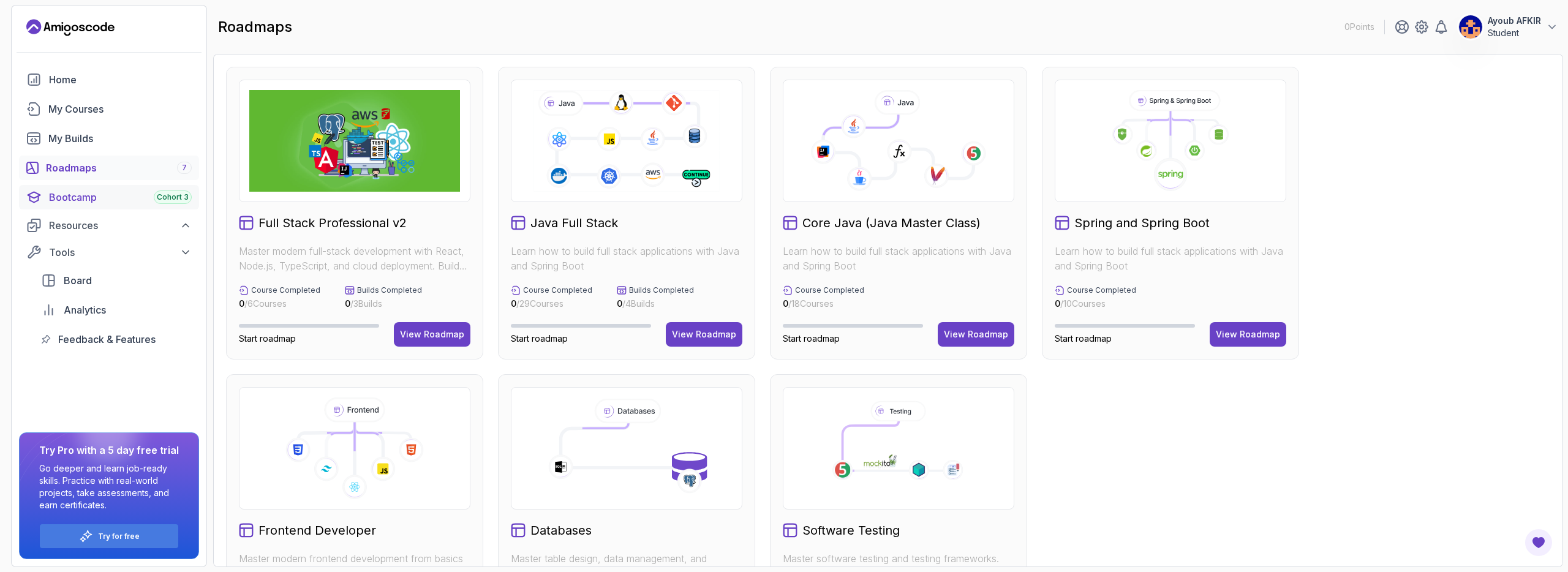
click at [152, 200] on div "Bootcamp Cohort 3" at bounding box center [121, 197] width 143 height 15
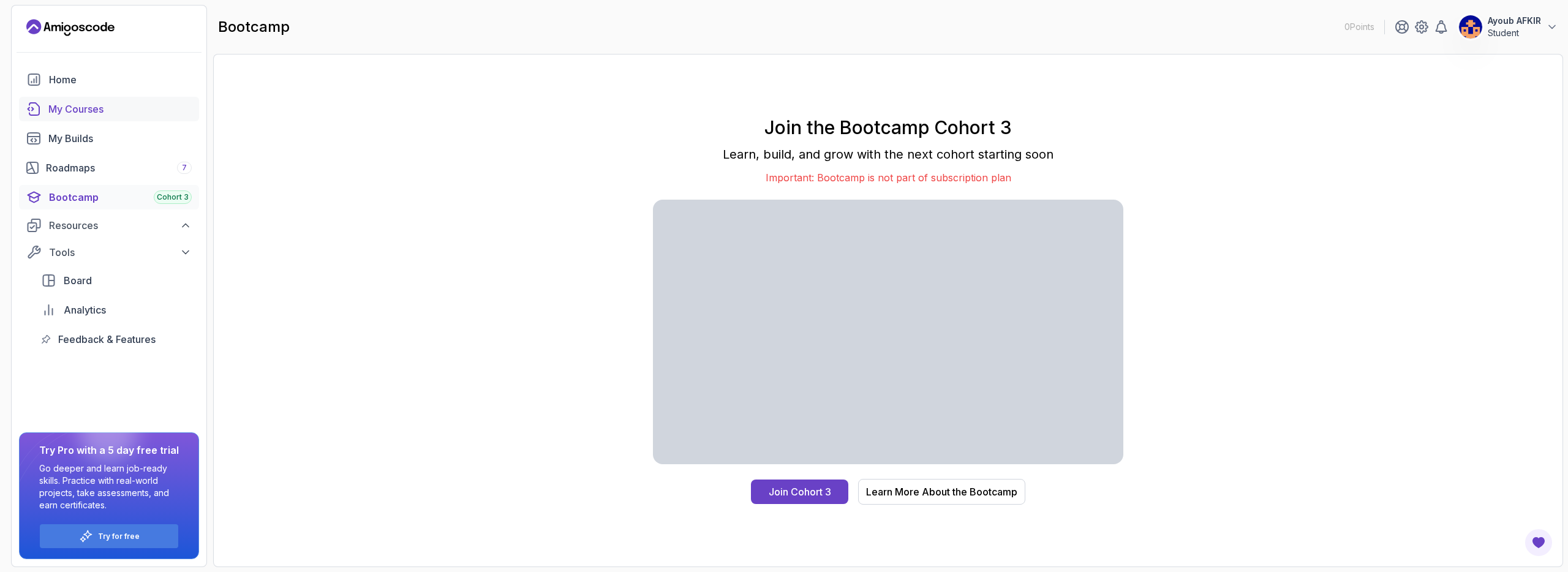
click at [125, 120] on link "My Courses" at bounding box center [108, 109] width 180 height 24
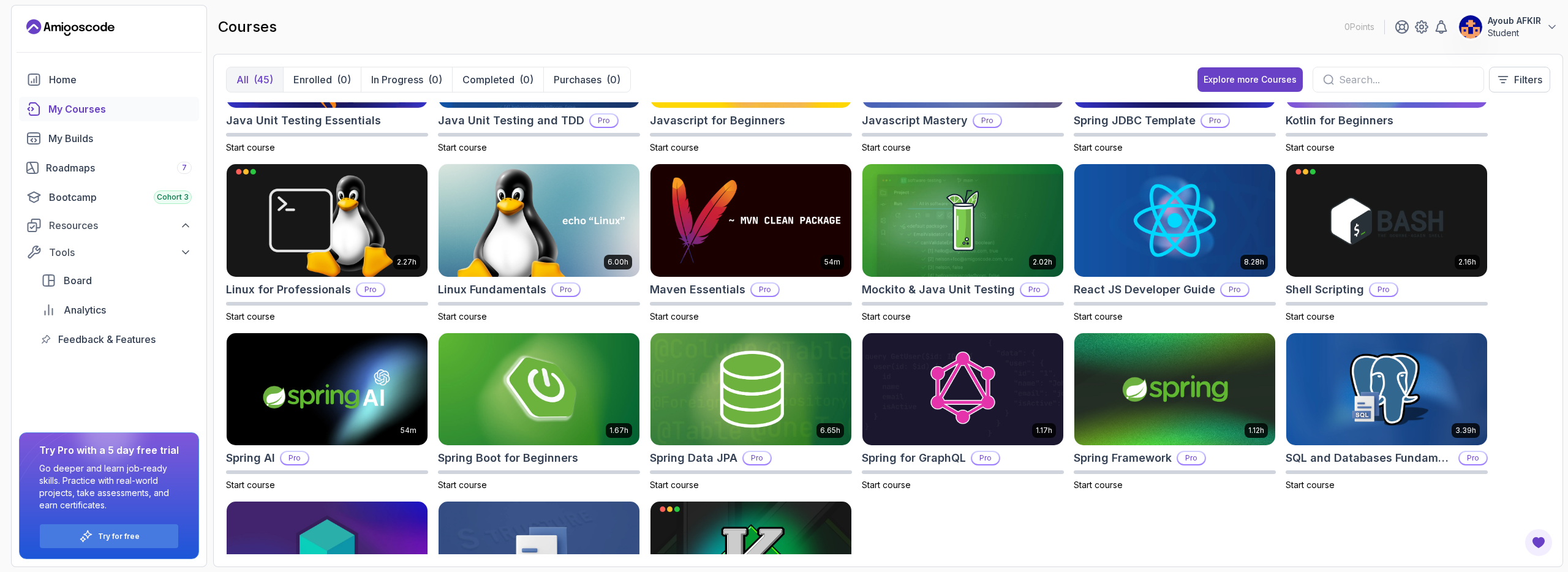
scroll to position [784, 0]
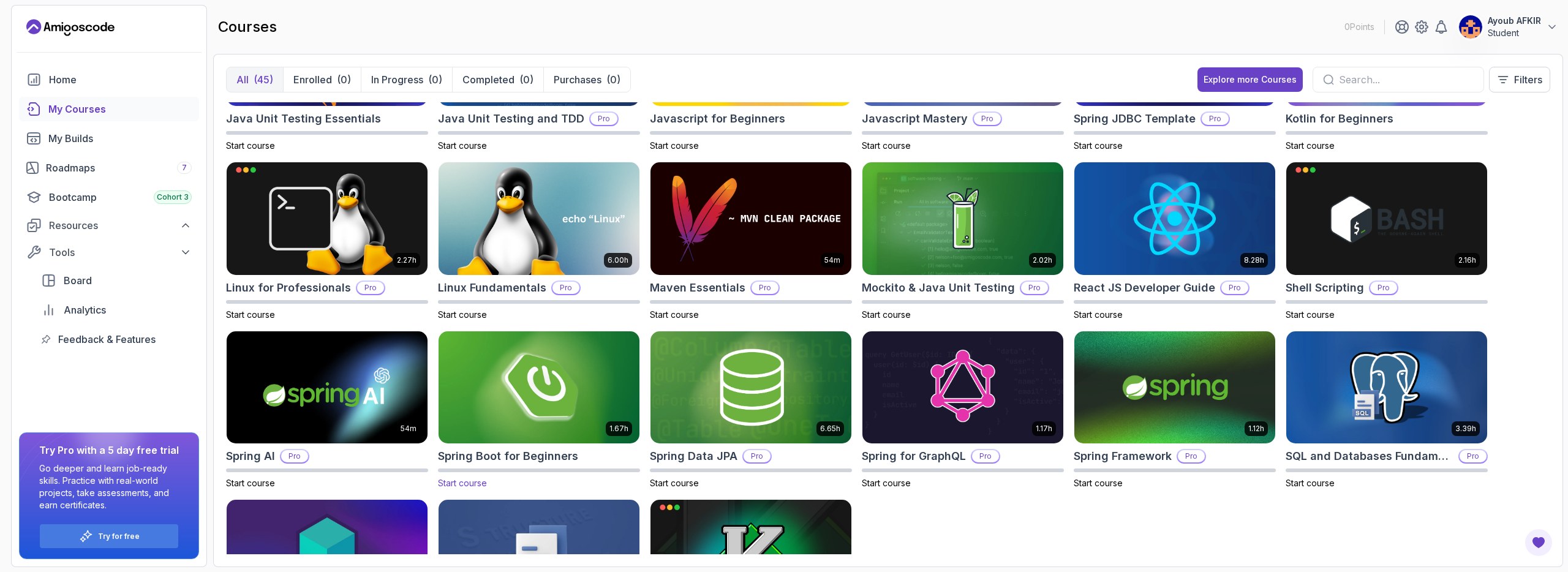
click at [608, 390] on img at bounding box center [539, 388] width 211 height 118
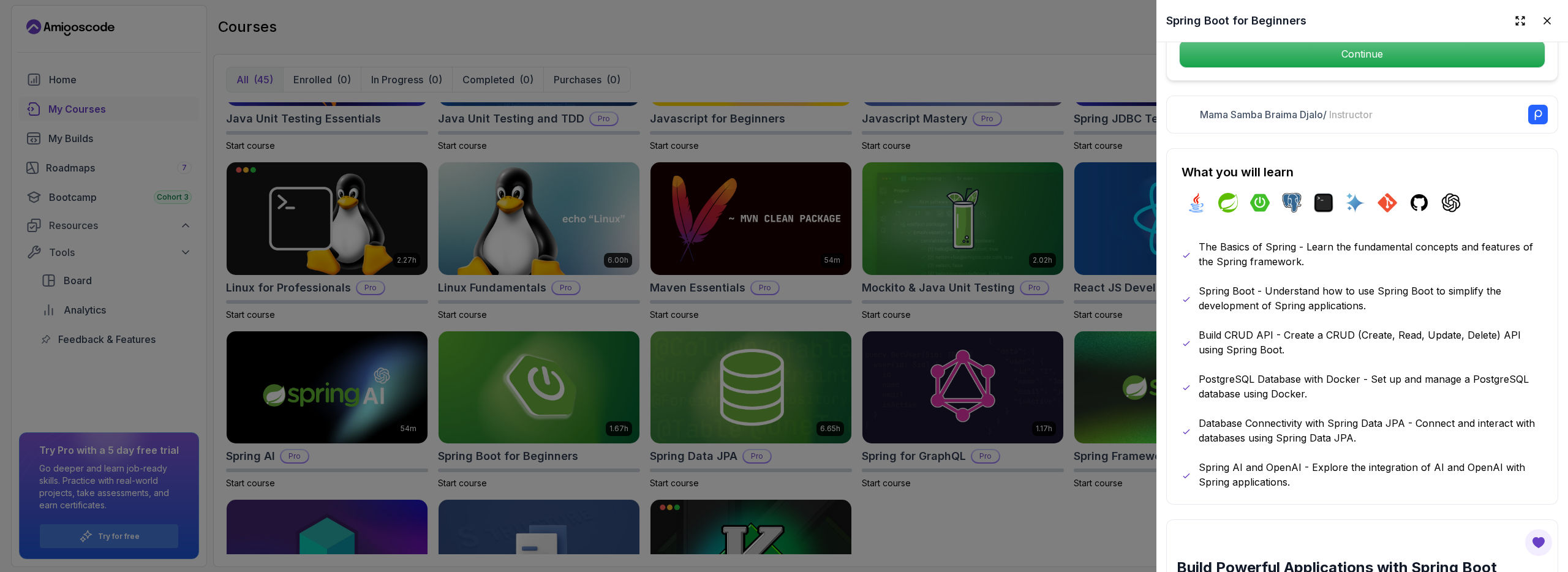
scroll to position [546, 0]
click at [1545, 20] on icon at bounding box center [1547, 21] width 12 height 12
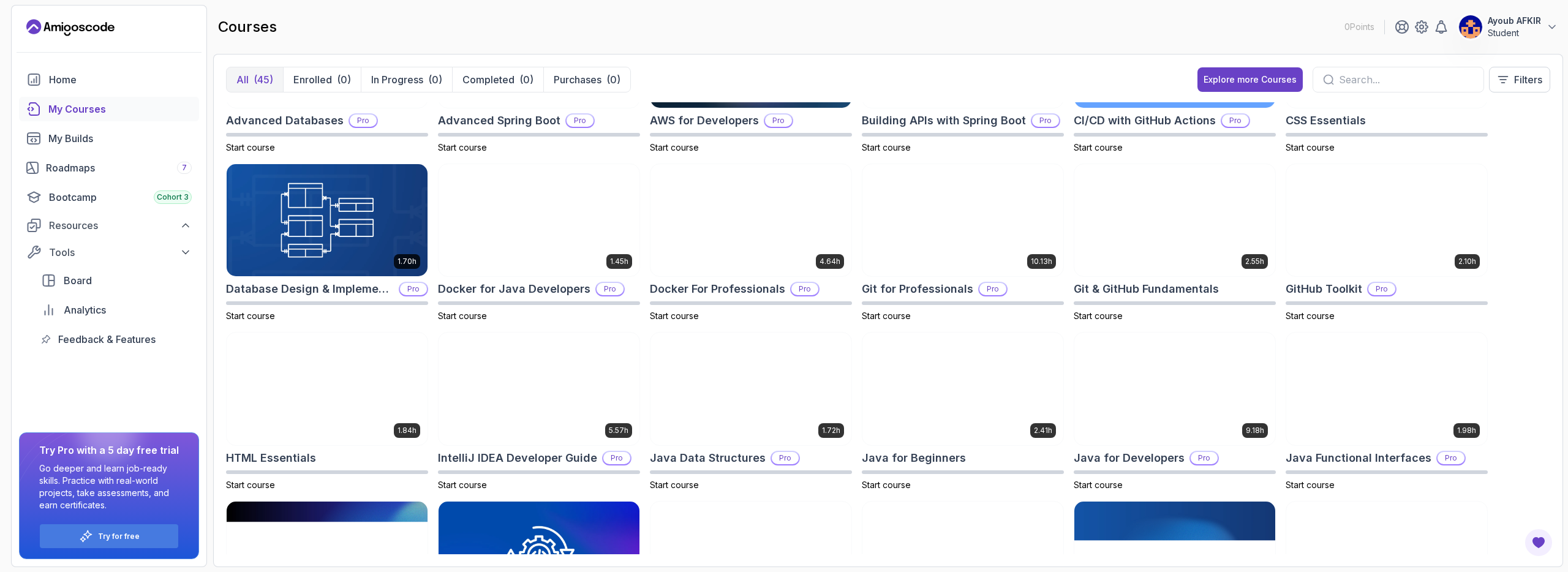
scroll to position [0, 0]
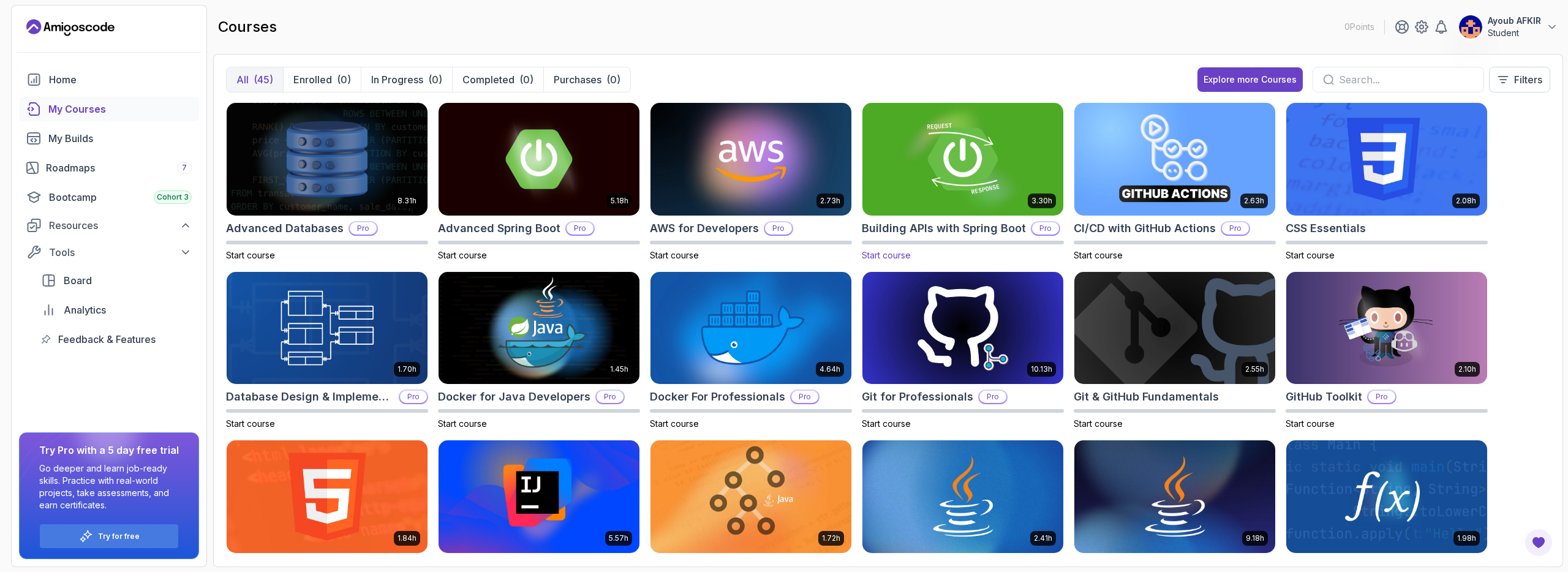
click at [989, 171] on img at bounding box center [963, 159] width 211 height 118
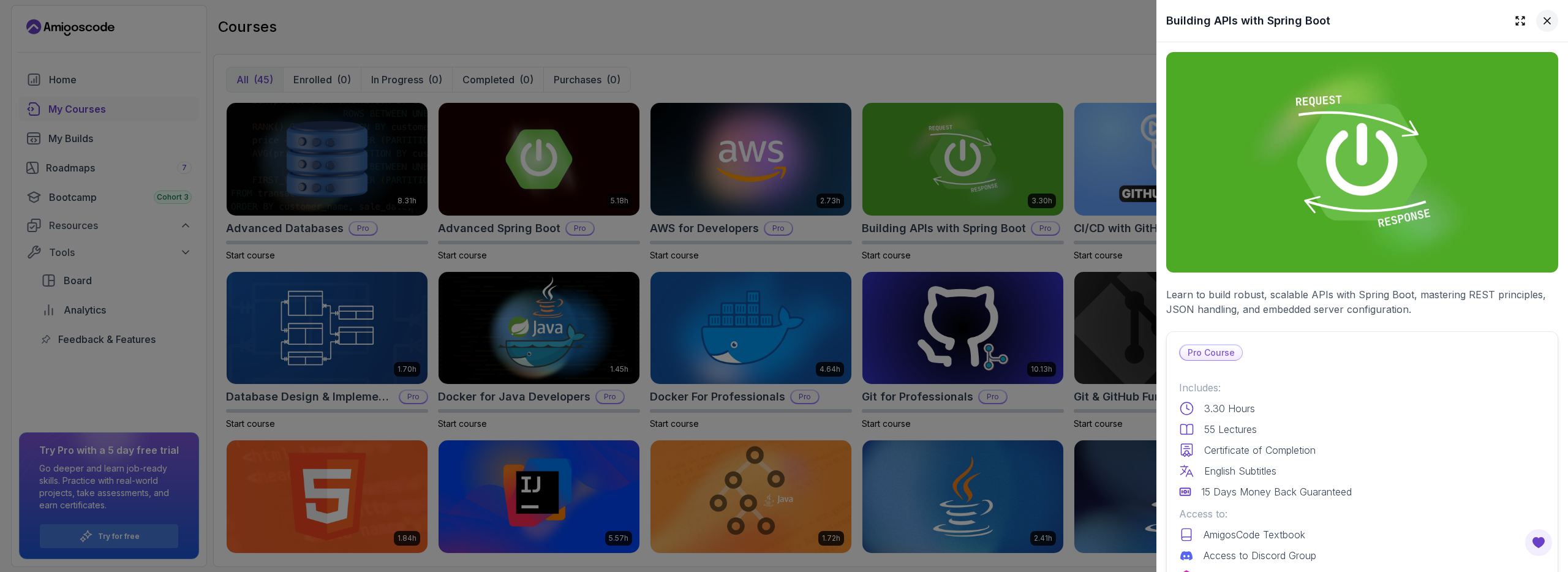
click at [1555, 22] on button at bounding box center [1547, 21] width 22 height 22
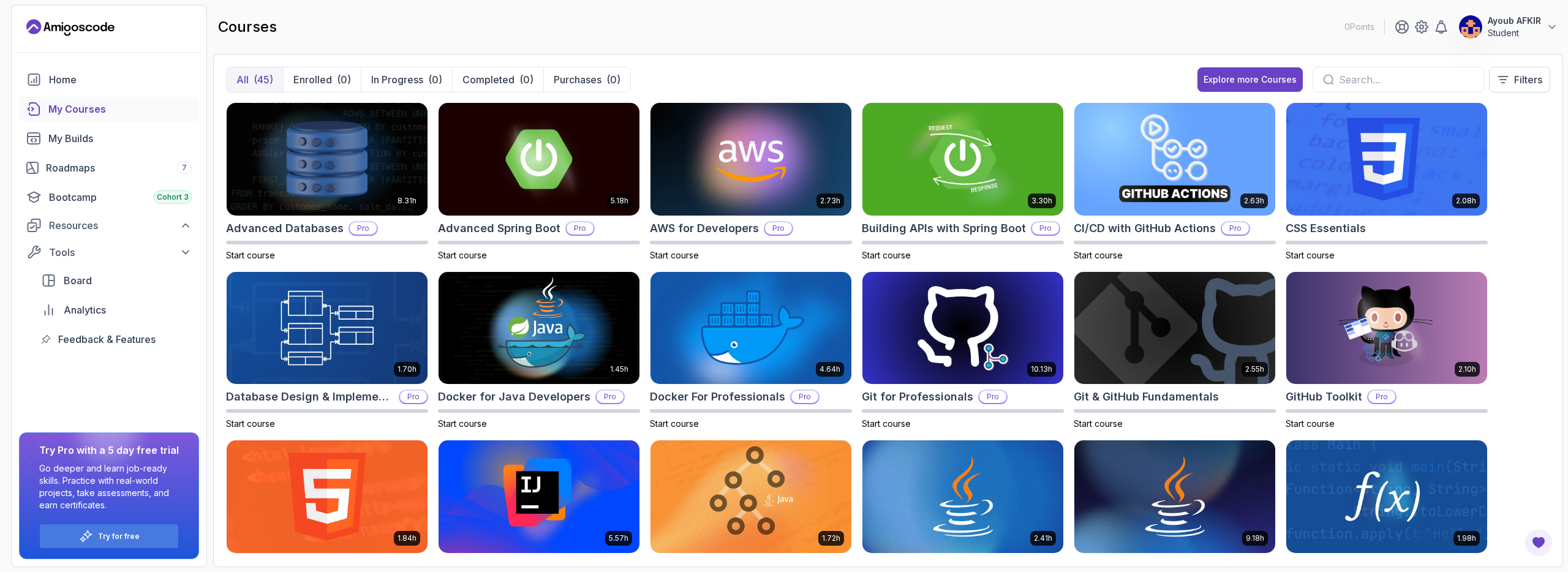
click at [93, 30] on icon "Landing page" at bounding box center [70, 27] width 88 height 20
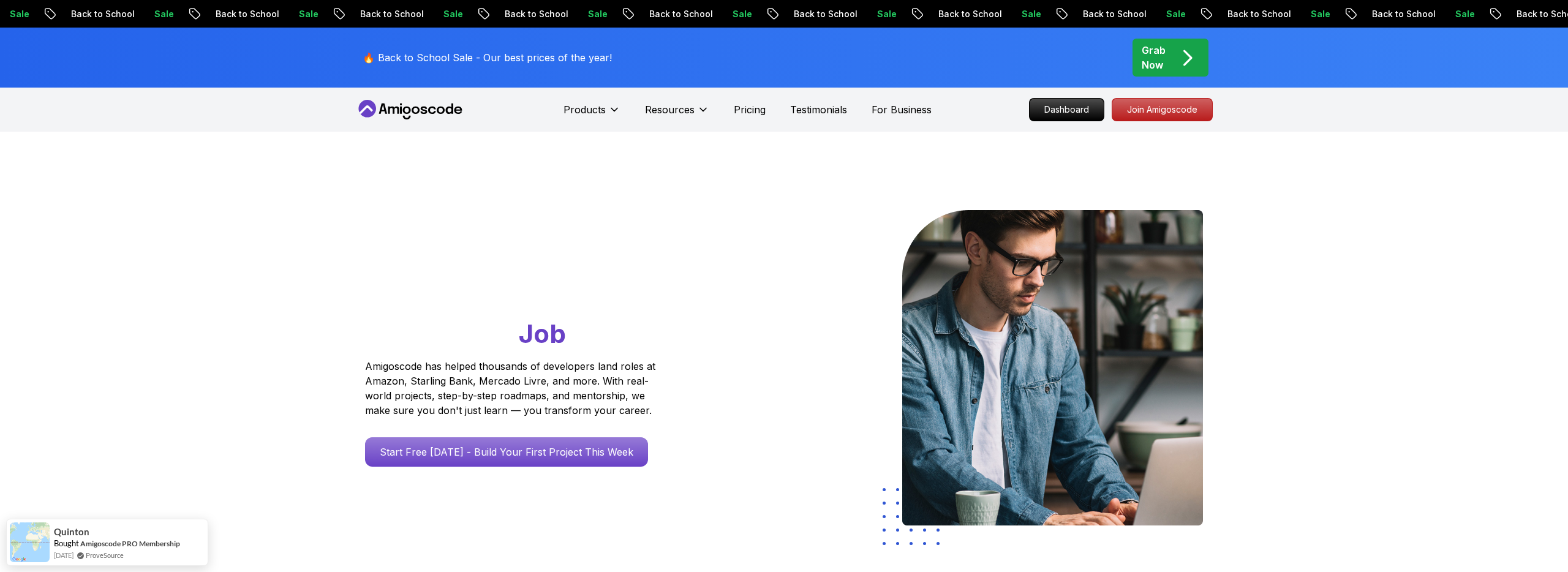
click at [1161, 59] on p "Grab Now" at bounding box center [1153, 58] width 24 height 30
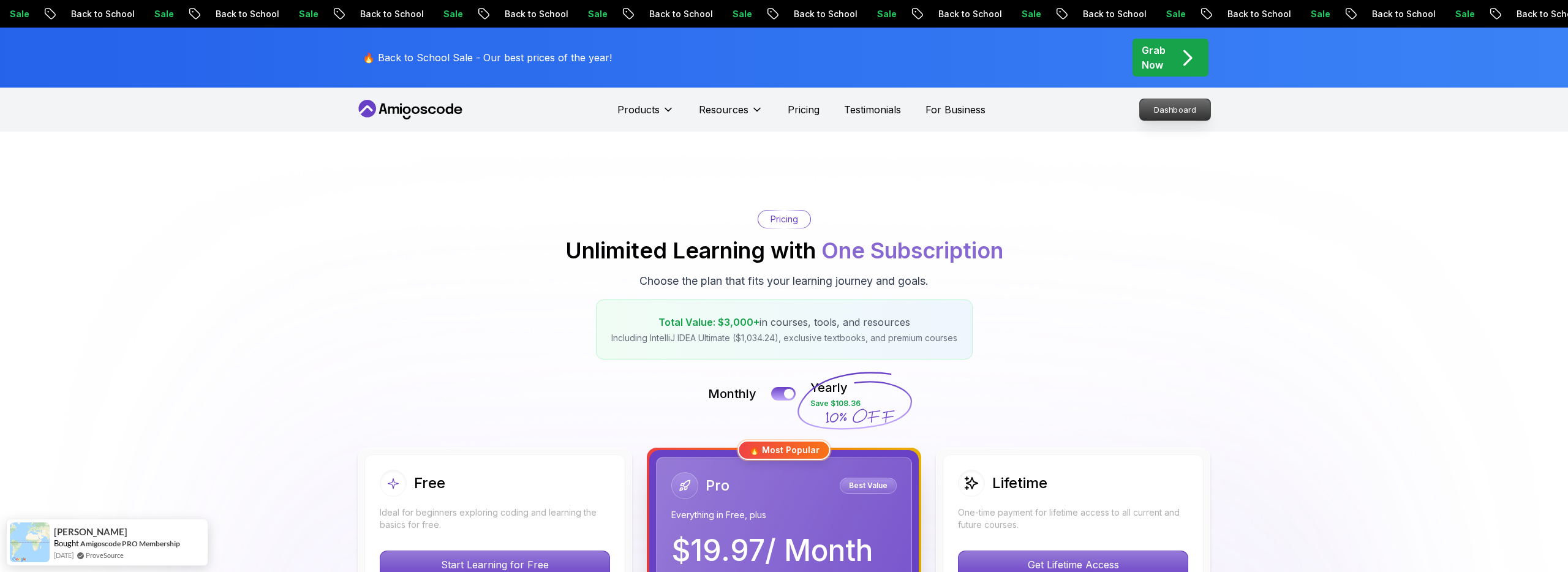
click at [1173, 102] on p "Dashboard" at bounding box center [1175, 109] width 71 height 21
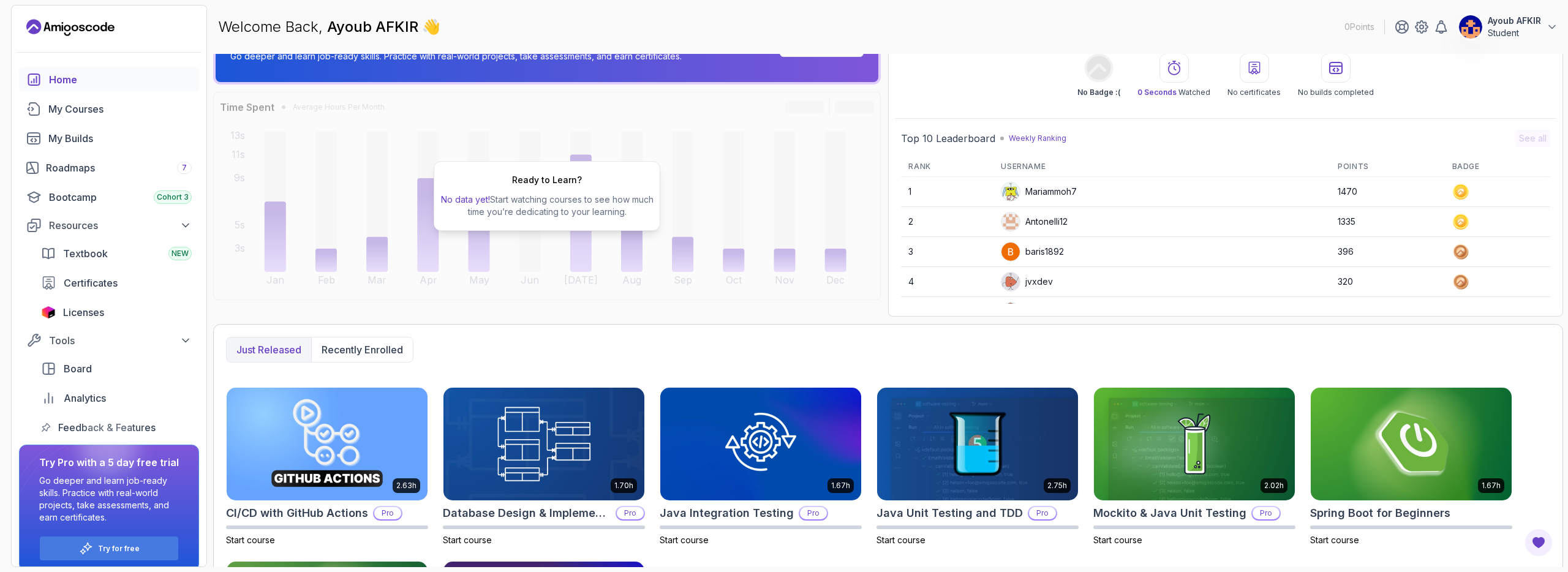
scroll to position [213, 0]
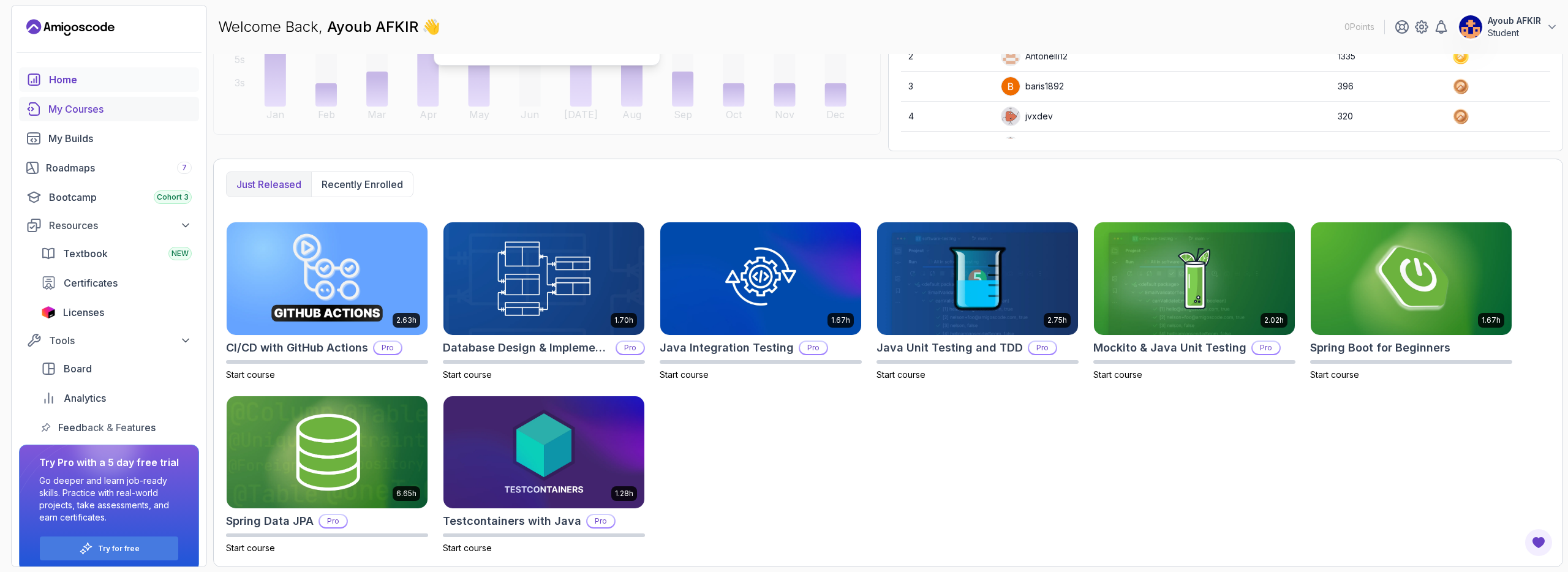
click at [104, 112] on div "My Courses" at bounding box center [120, 109] width 143 height 15
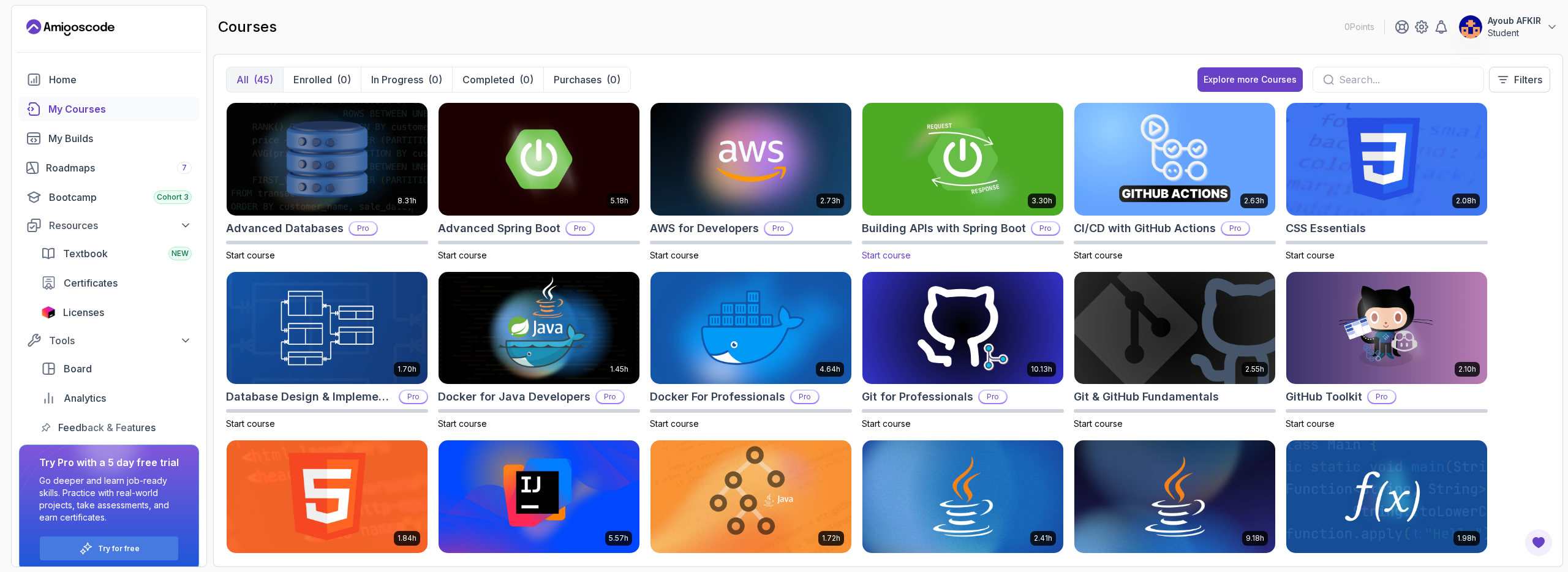
click at [954, 173] on img at bounding box center [963, 159] width 211 height 118
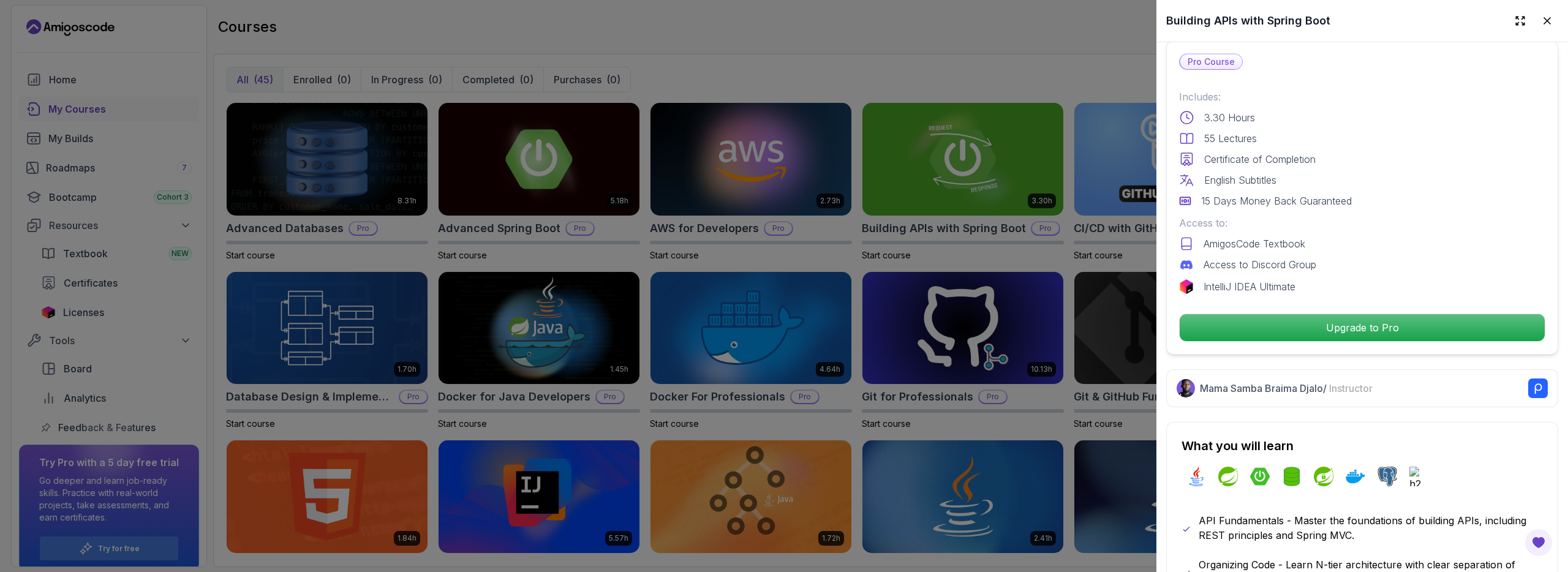
scroll to position [499, 0]
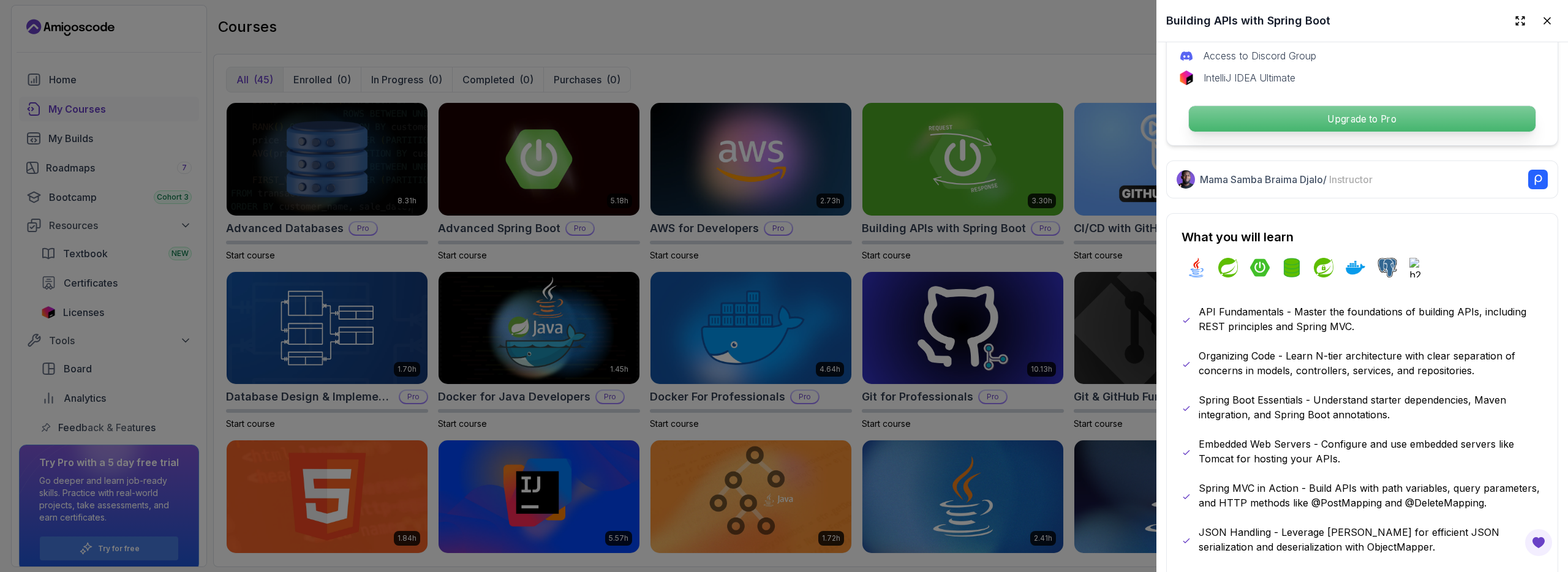
click at [1374, 119] on p "Upgrade to Pro" at bounding box center [1362, 118] width 347 height 26
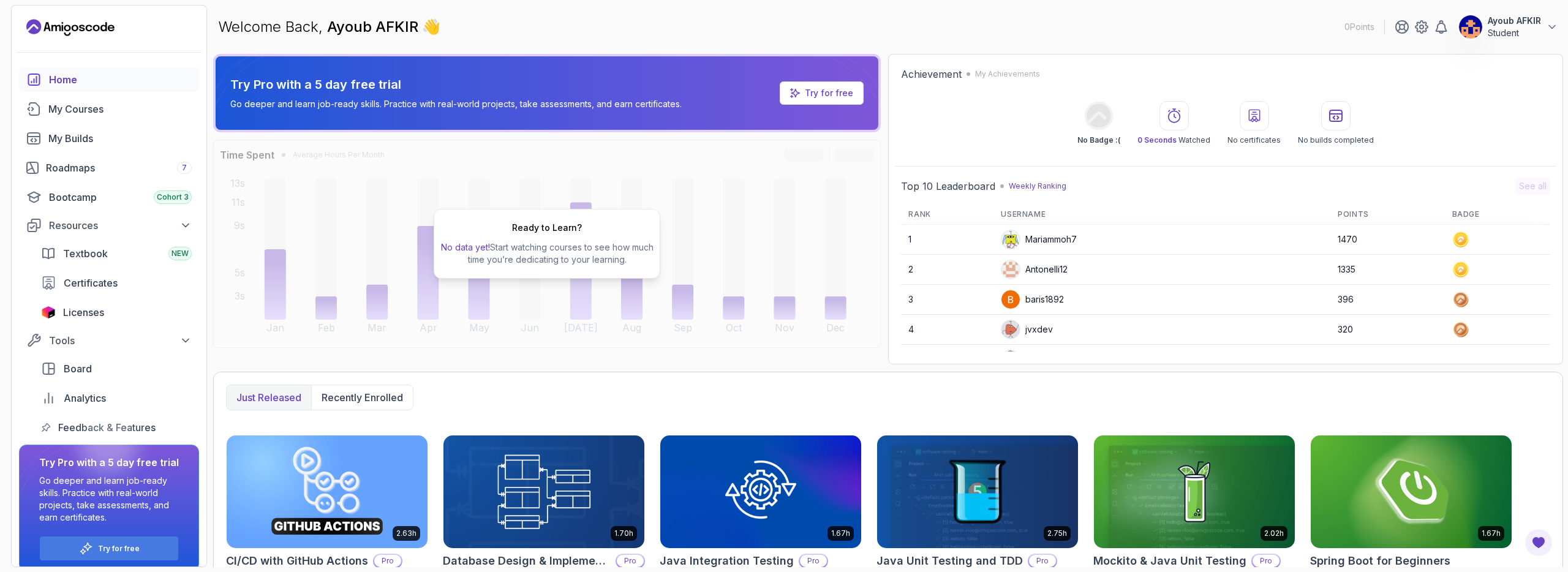
click at [1504, 30] on p "Student" at bounding box center [1514, 33] width 53 height 12
click at [1476, 121] on link "Billing" at bounding box center [1485, 119] width 146 height 30
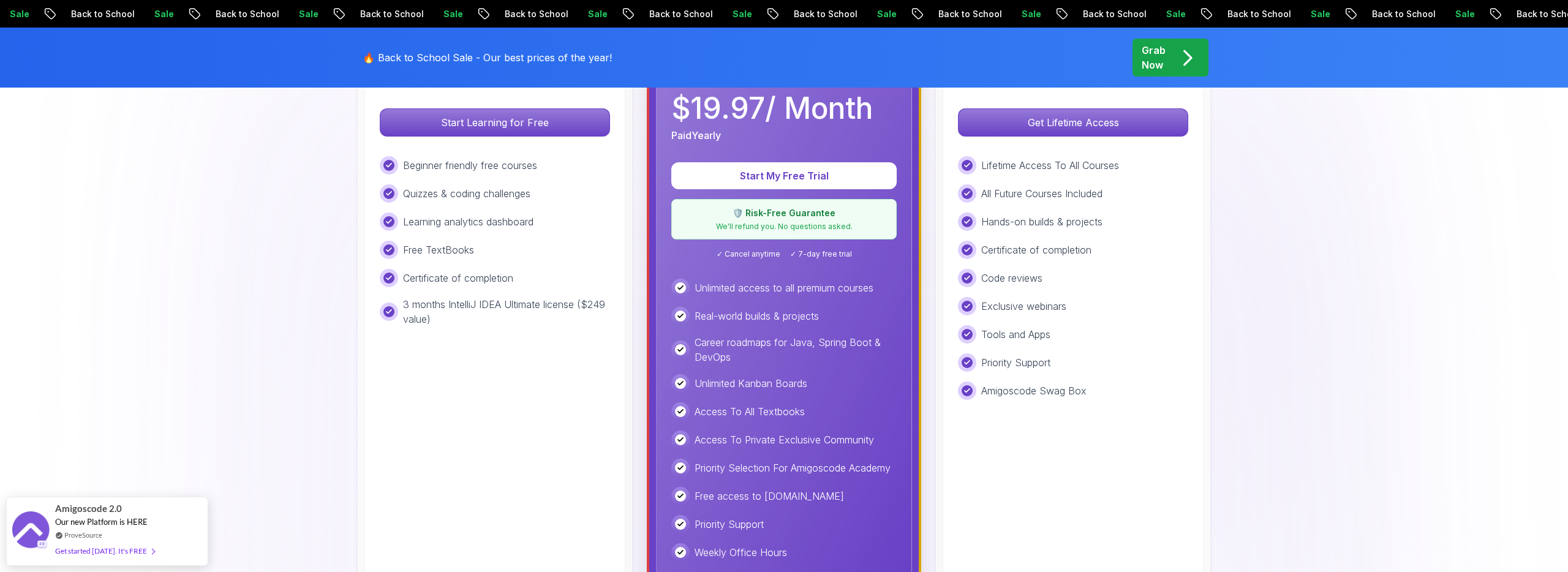
scroll to position [669, 0]
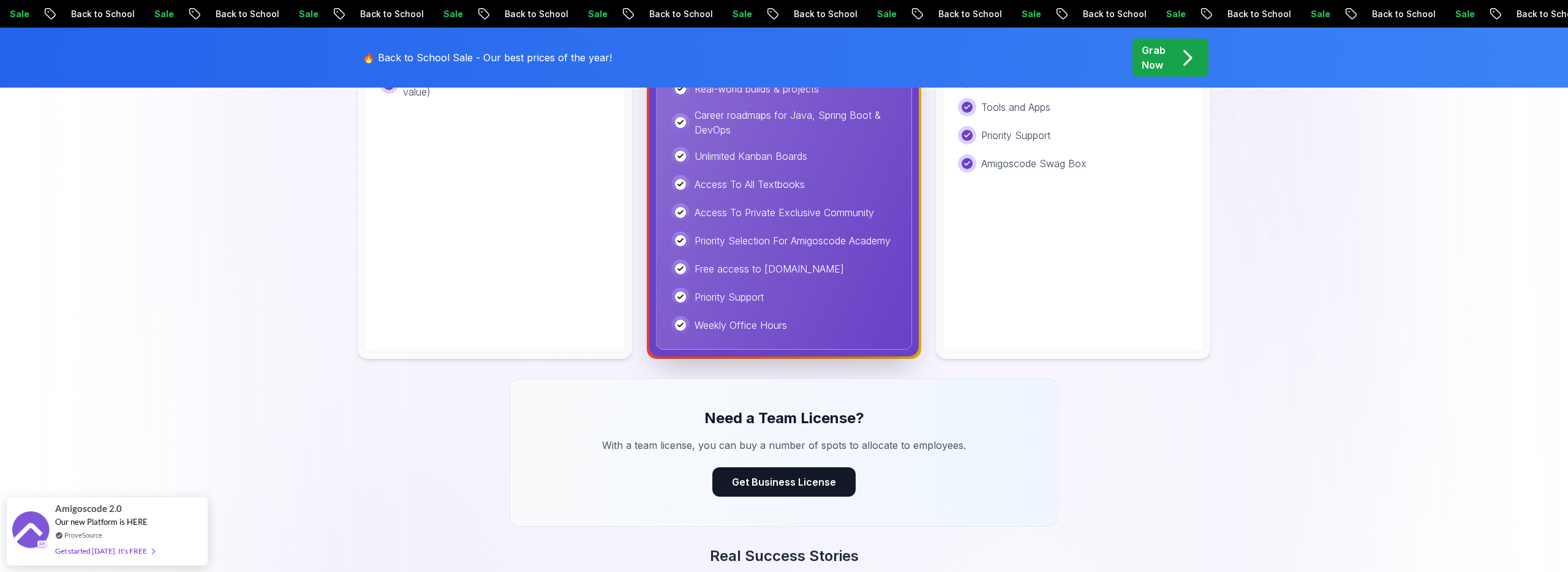
click at [846, 324] on div "Weekly Office Hours" at bounding box center [784, 324] width 226 height 18
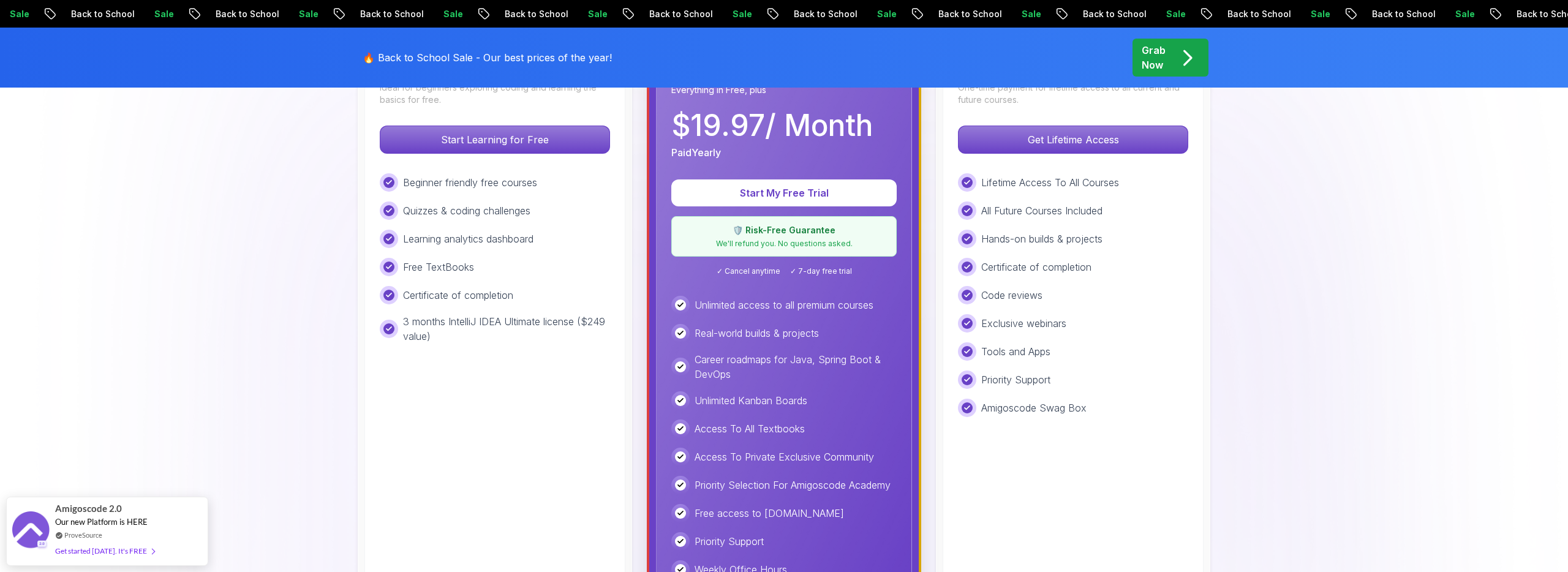
scroll to position [288, 0]
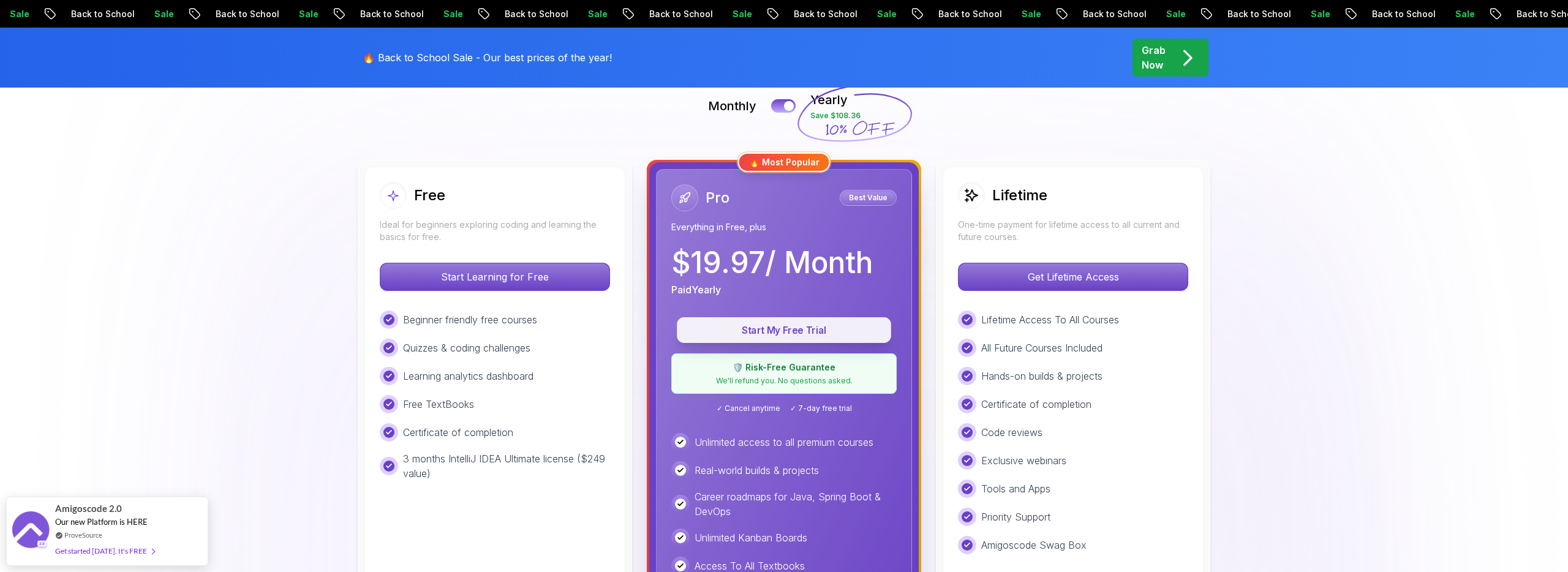
click at [798, 328] on p "Start My Free Trial" at bounding box center [784, 330] width 186 height 14
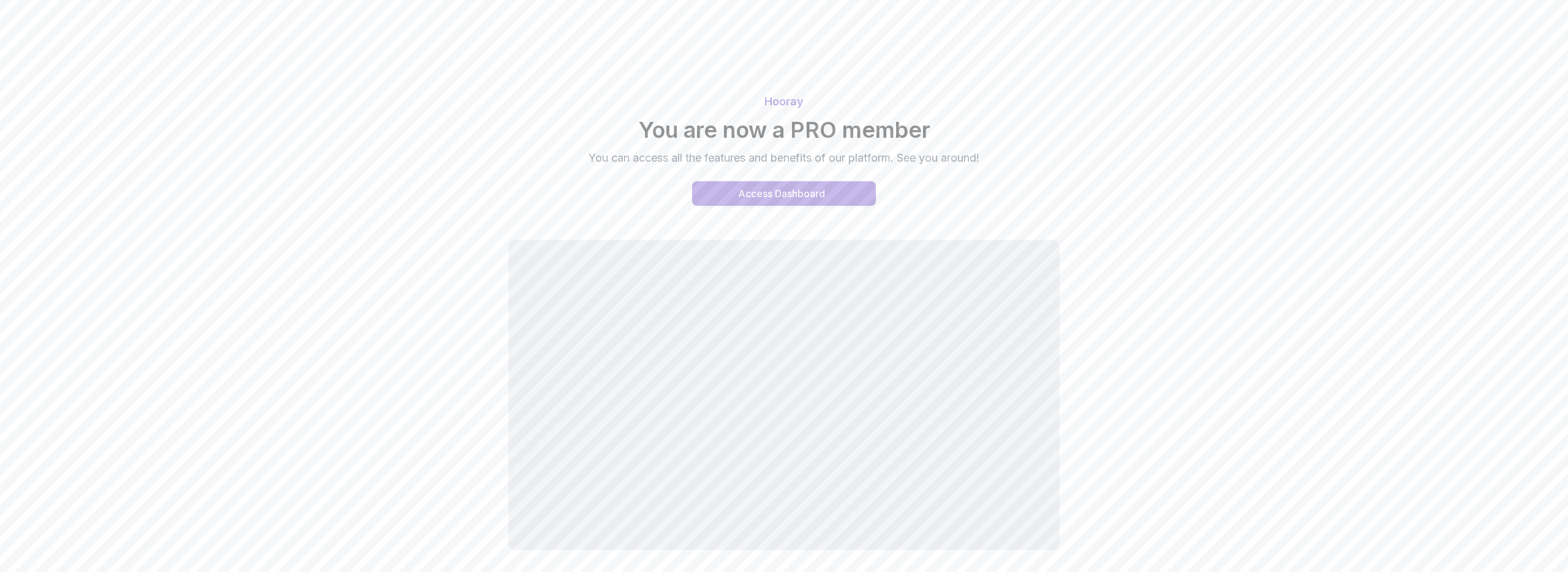
click at [849, 199] on button "Access Dashboard" at bounding box center [784, 193] width 184 height 24
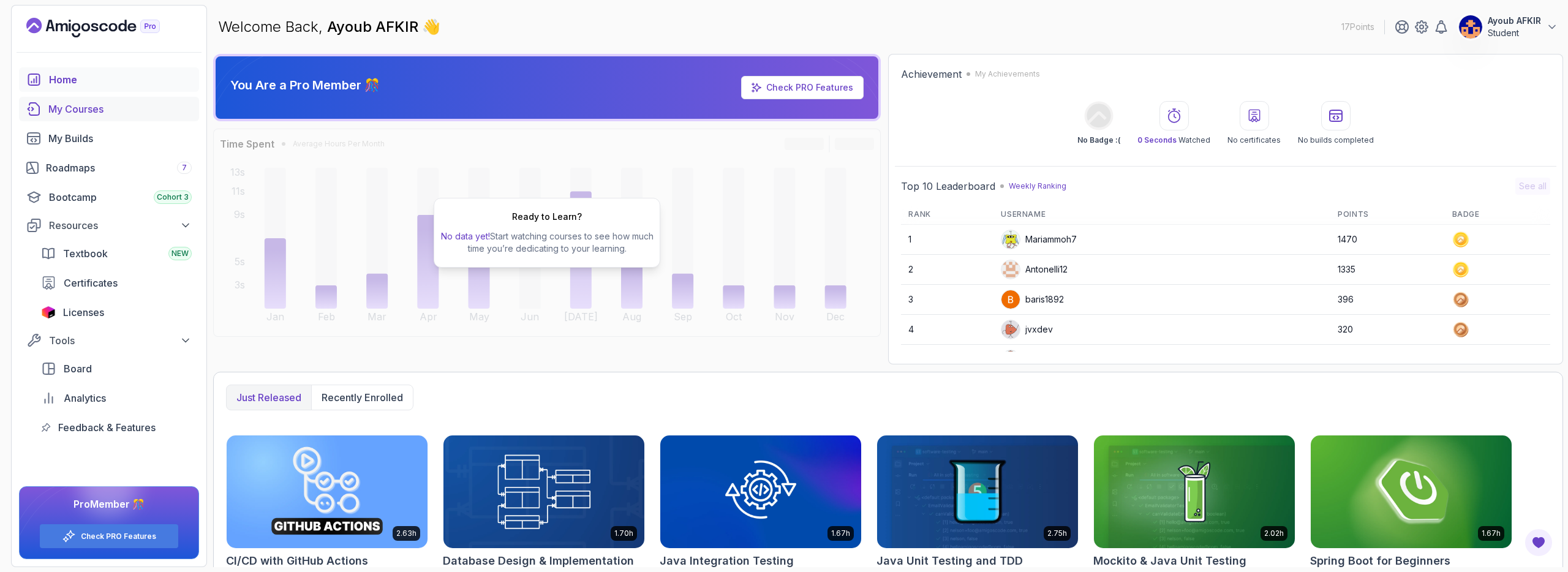
click at [146, 120] on link "My Courses" at bounding box center [108, 109] width 180 height 24
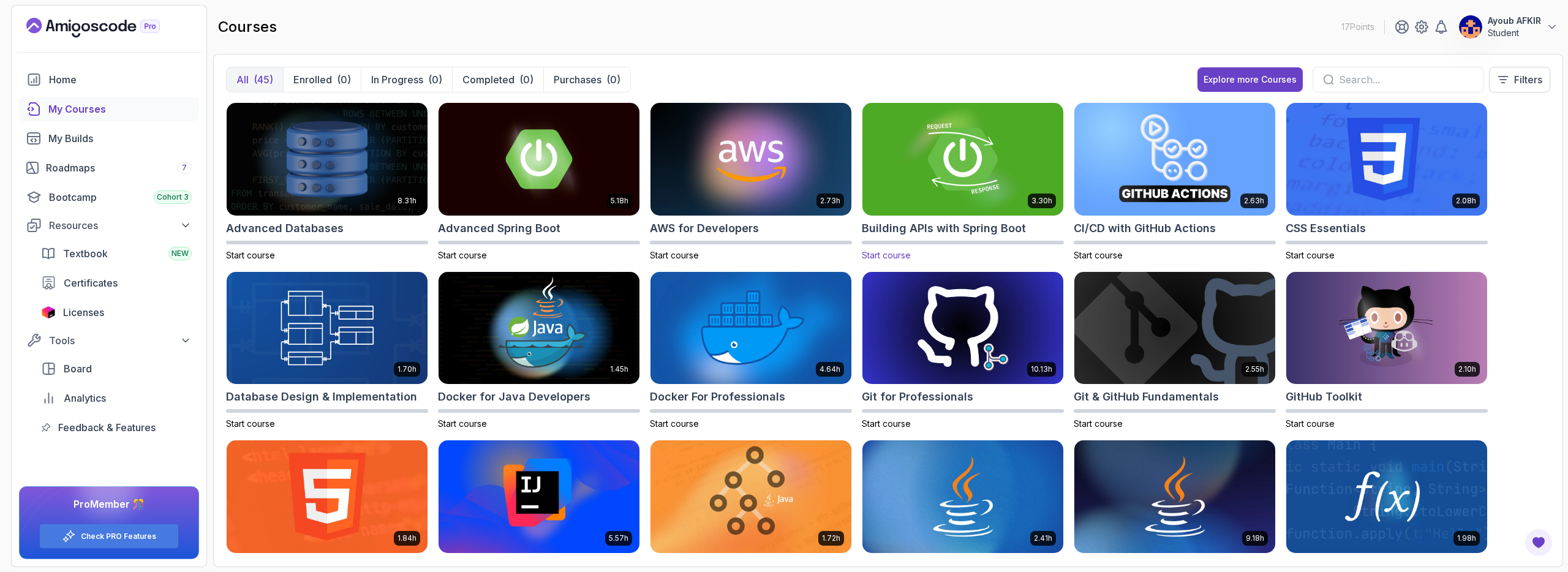
click at [937, 170] on img at bounding box center [963, 159] width 211 height 118
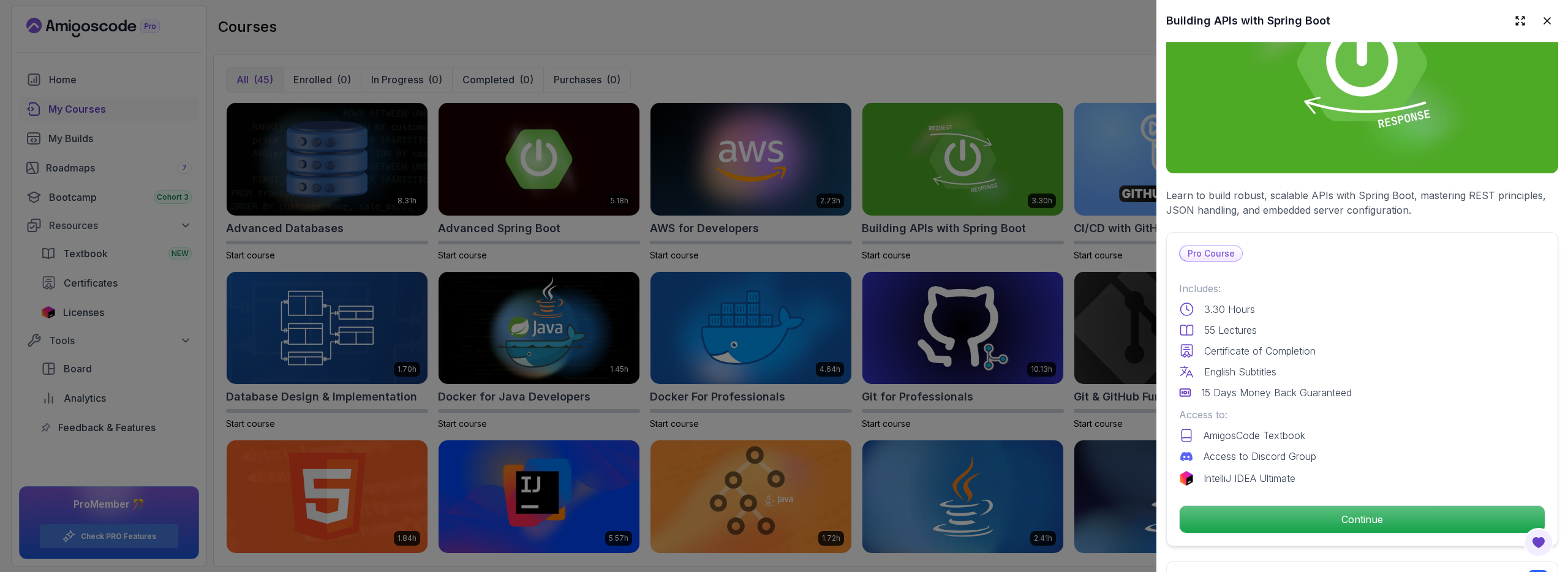
scroll to position [136, 0]
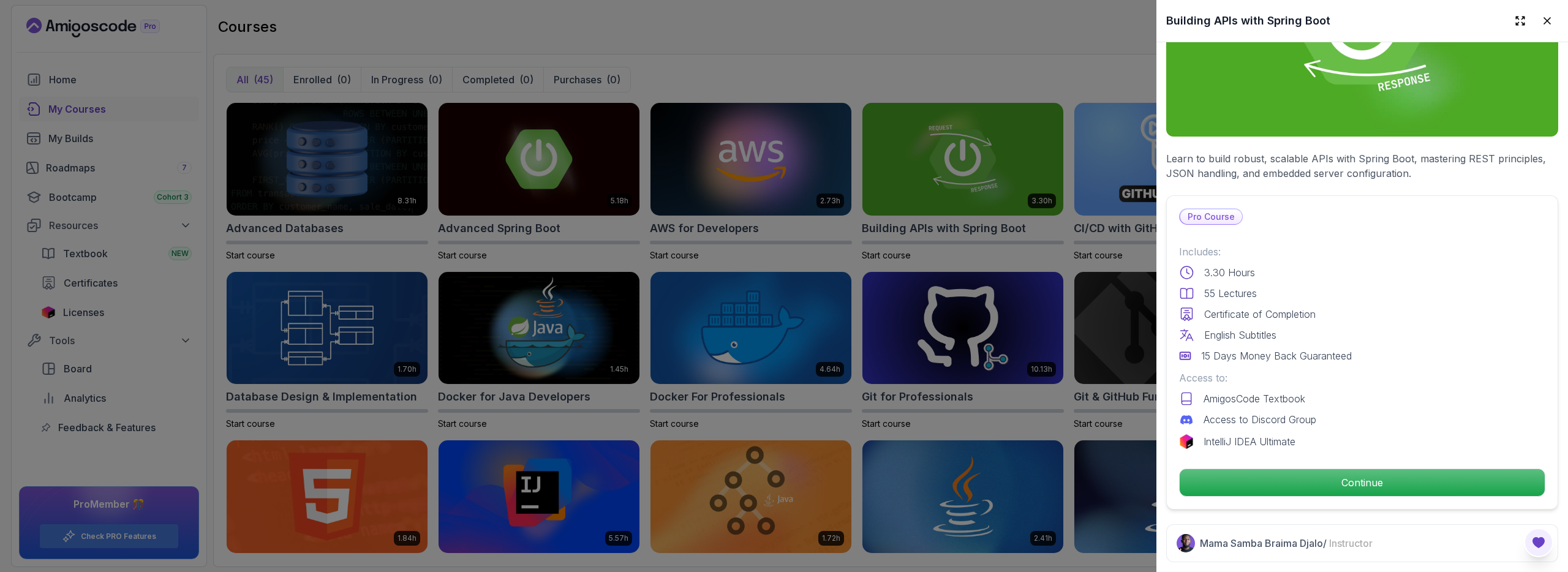
click at [1542, 540] on icon "Open Feedback Button" at bounding box center [1538, 542] width 12 height 11
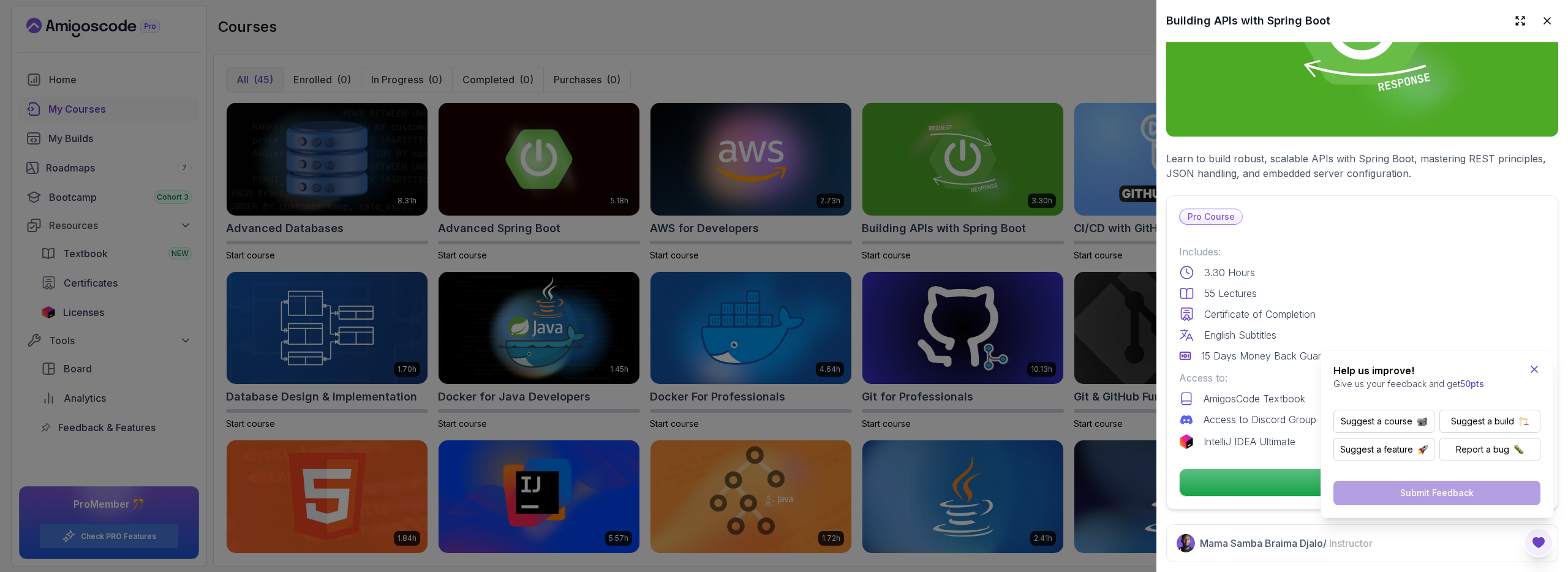
click at [1538, 367] on icon "Close Feedback Widget" at bounding box center [1534, 369] width 12 height 12
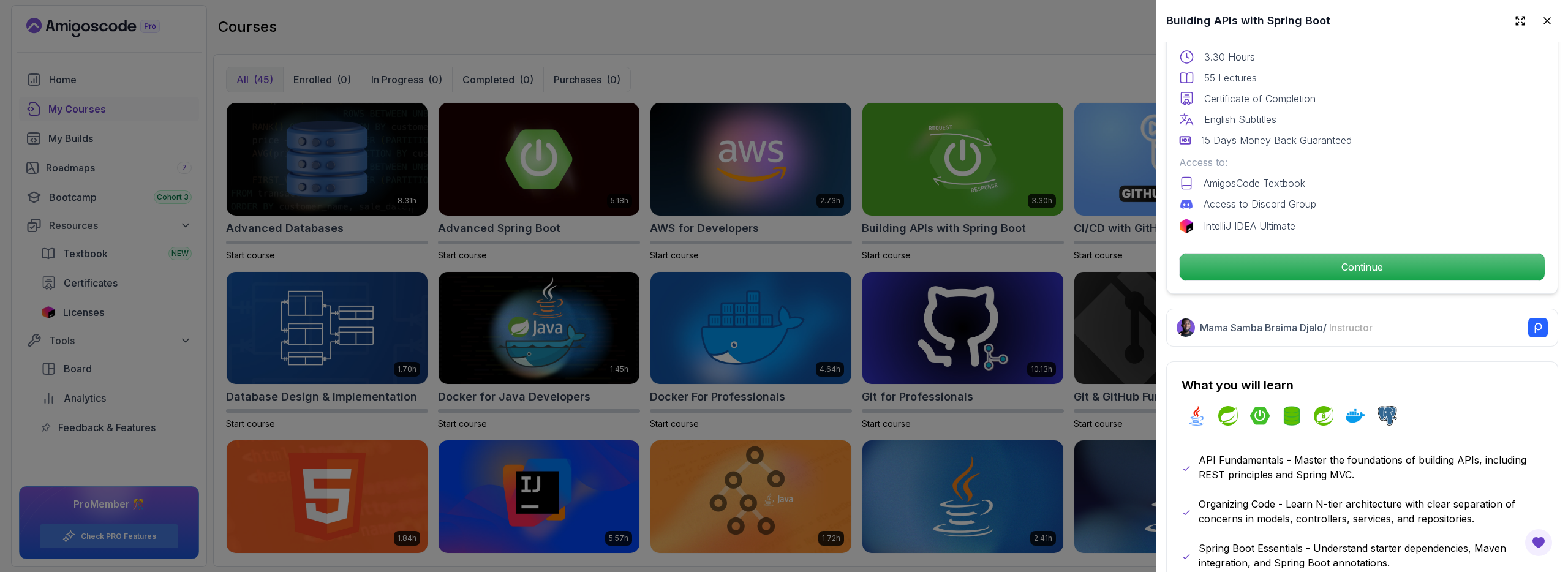
scroll to position [352, 0]
click at [1113, 408] on div at bounding box center [784, 286] width 1568 height 572
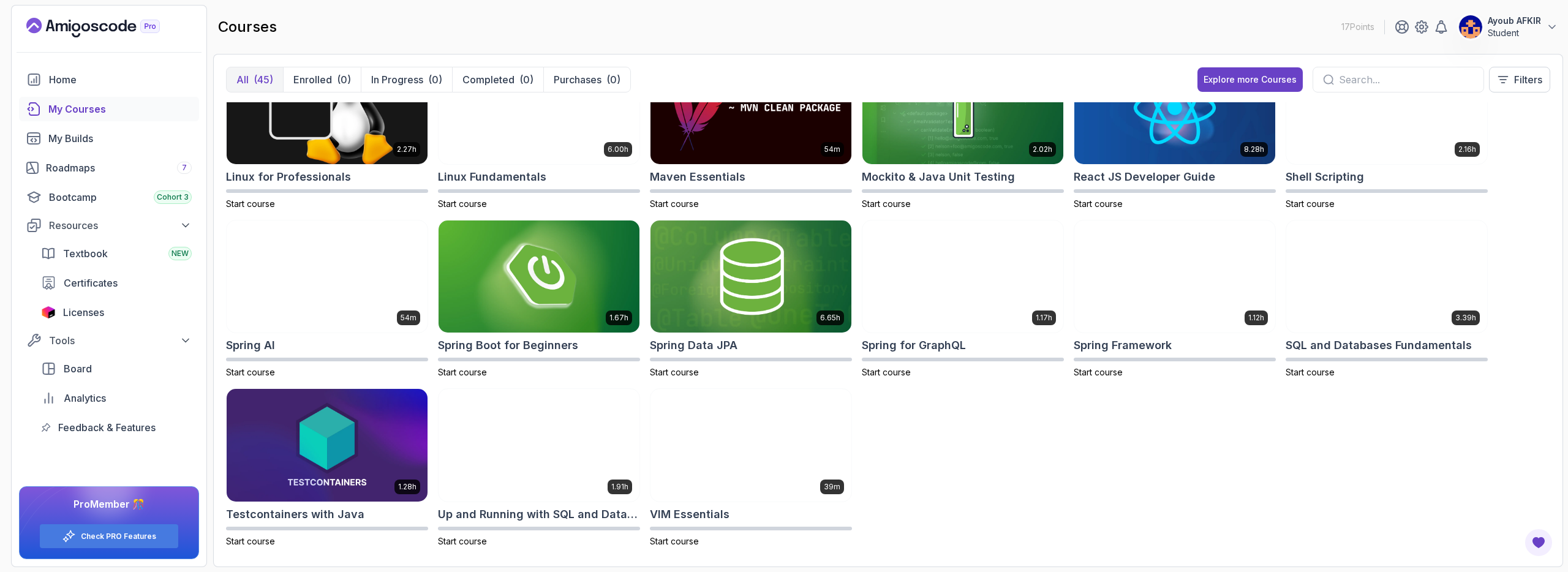
scroll to position [903, 0]
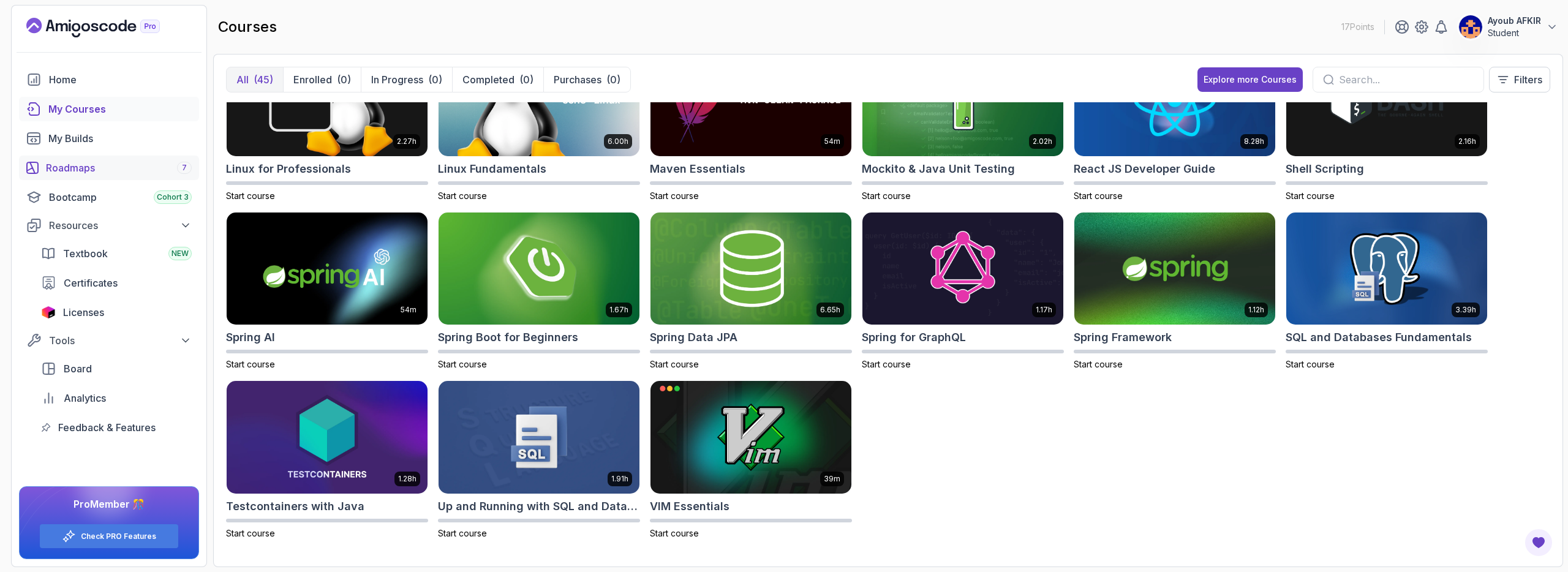
click at [118, 160] on div "Roadmaps 7" at bounding box center [118, 168] width 146 height 15
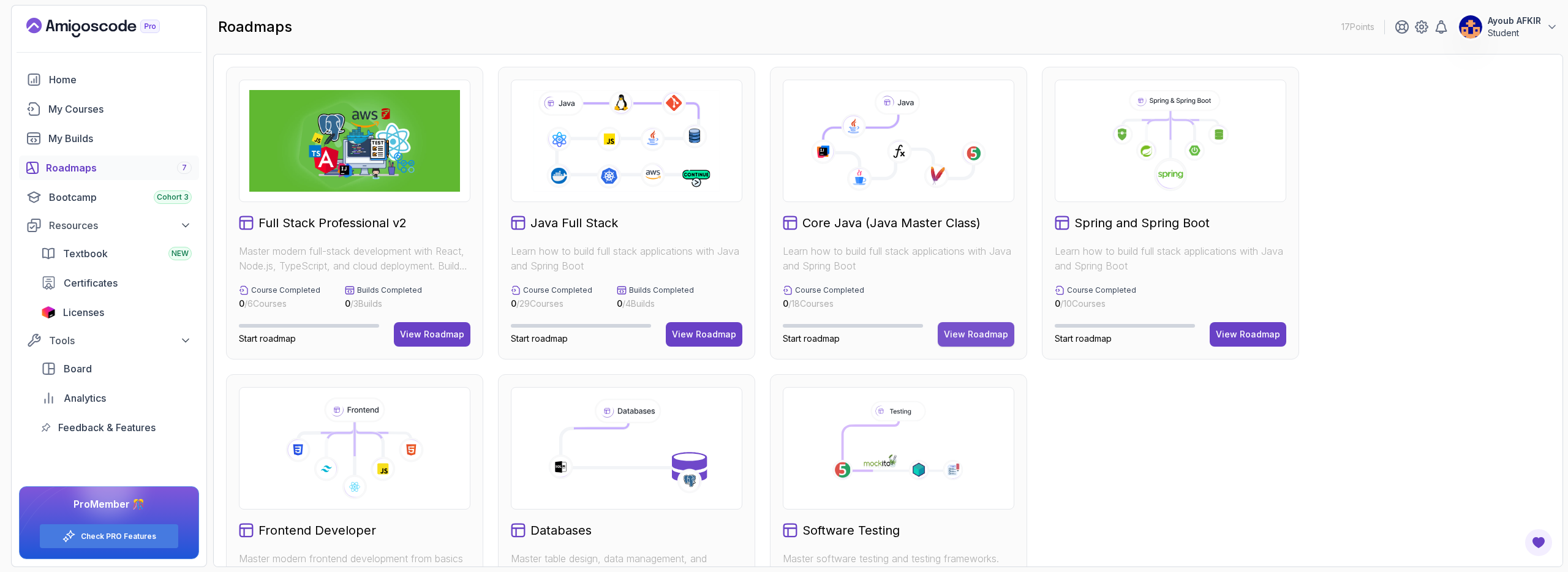
click at [968, 328] on div "View Roadmap" at bounding box center [976, 334] width 65 height 12
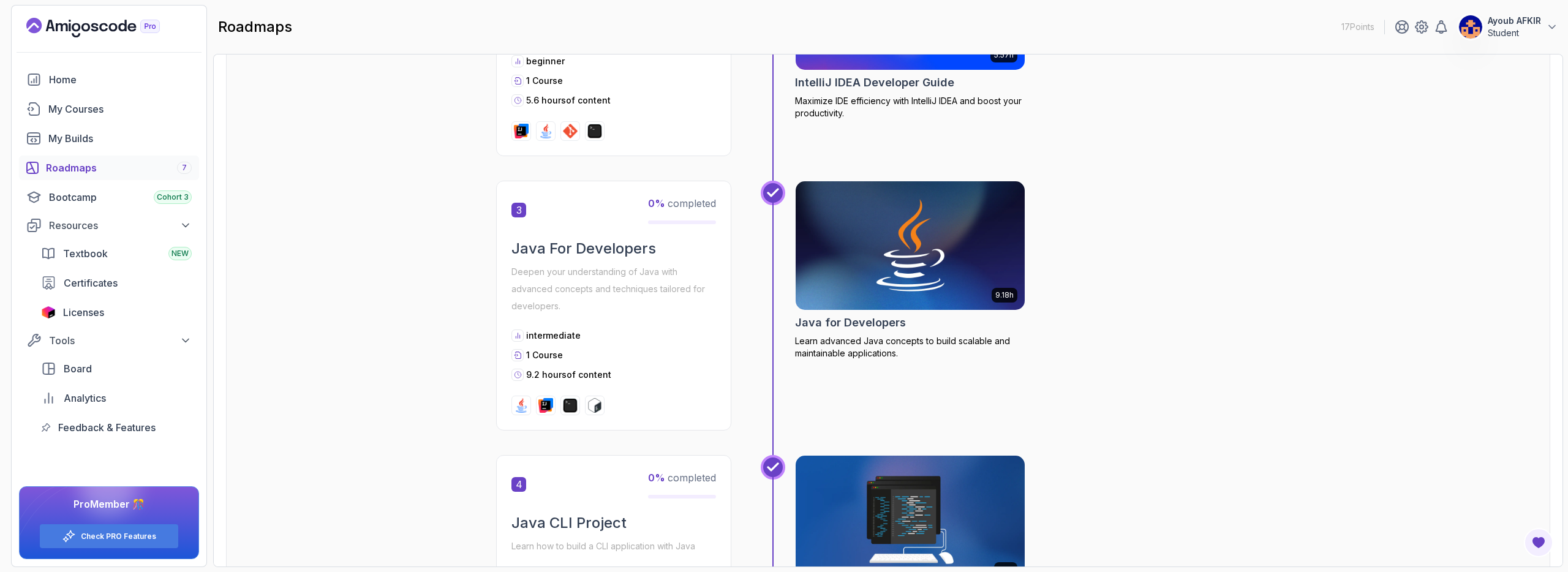
scroll to position [495, 0]
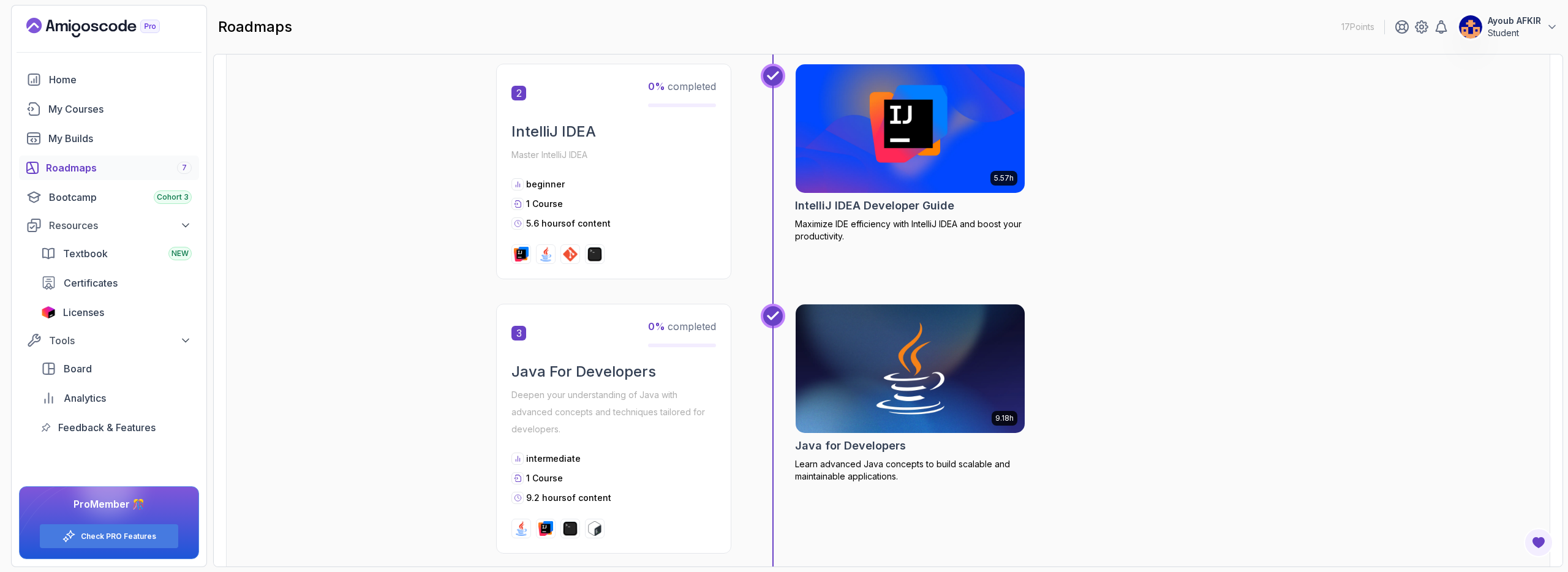
click at [166, 173] on div "Roadmaps 7" at bounding box center [118, 168] width 146 height 15
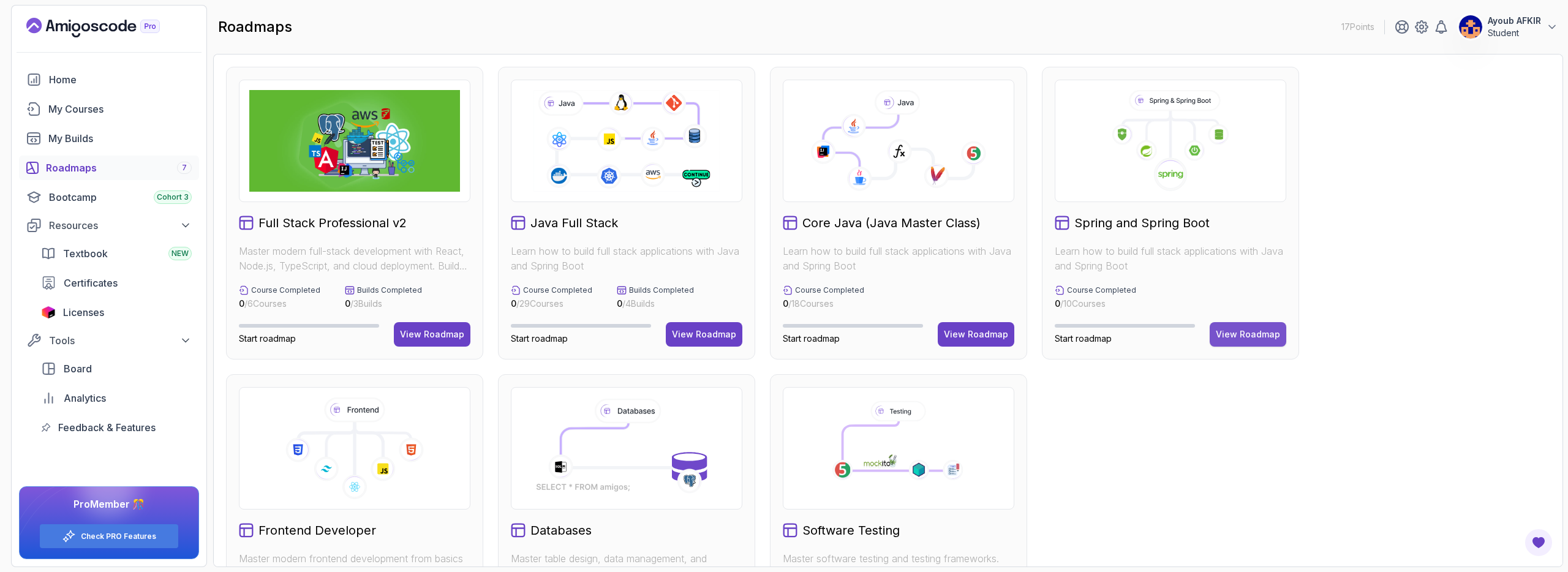
click at [1243, 327] on button "View Roadmap" at bounding box center [1248, 334] width 77 height 24
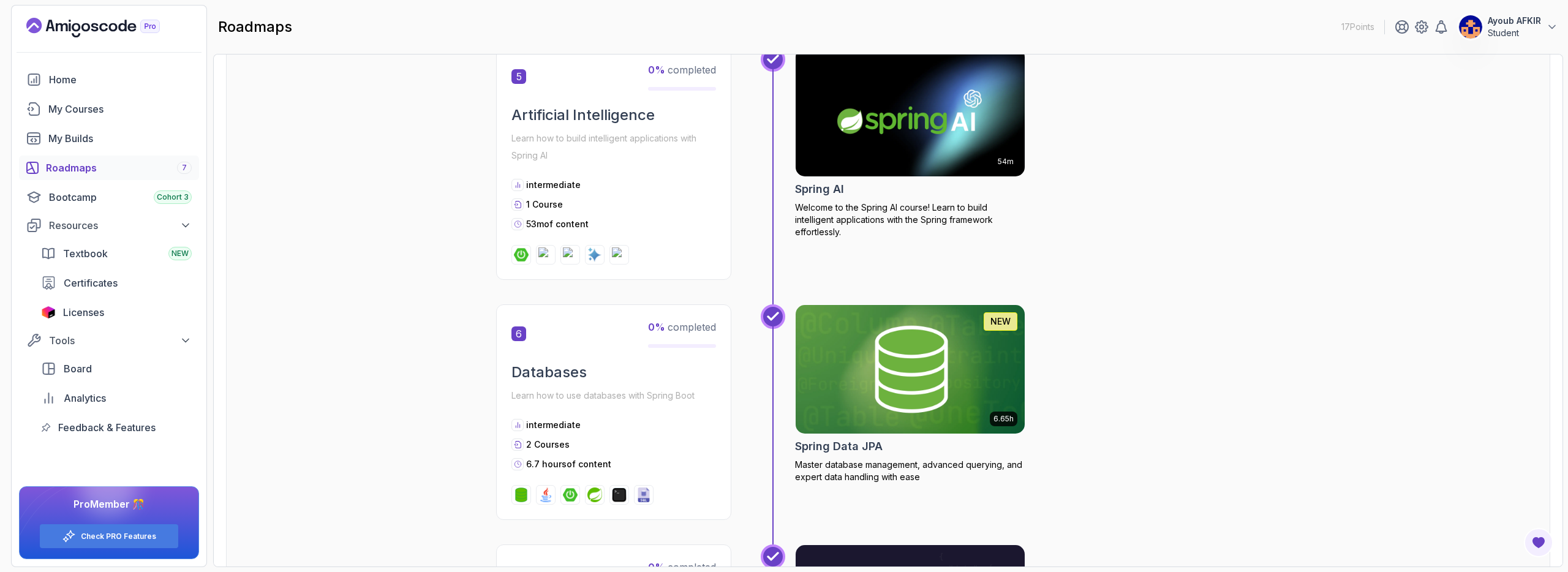
scroll to position [1347, 0]
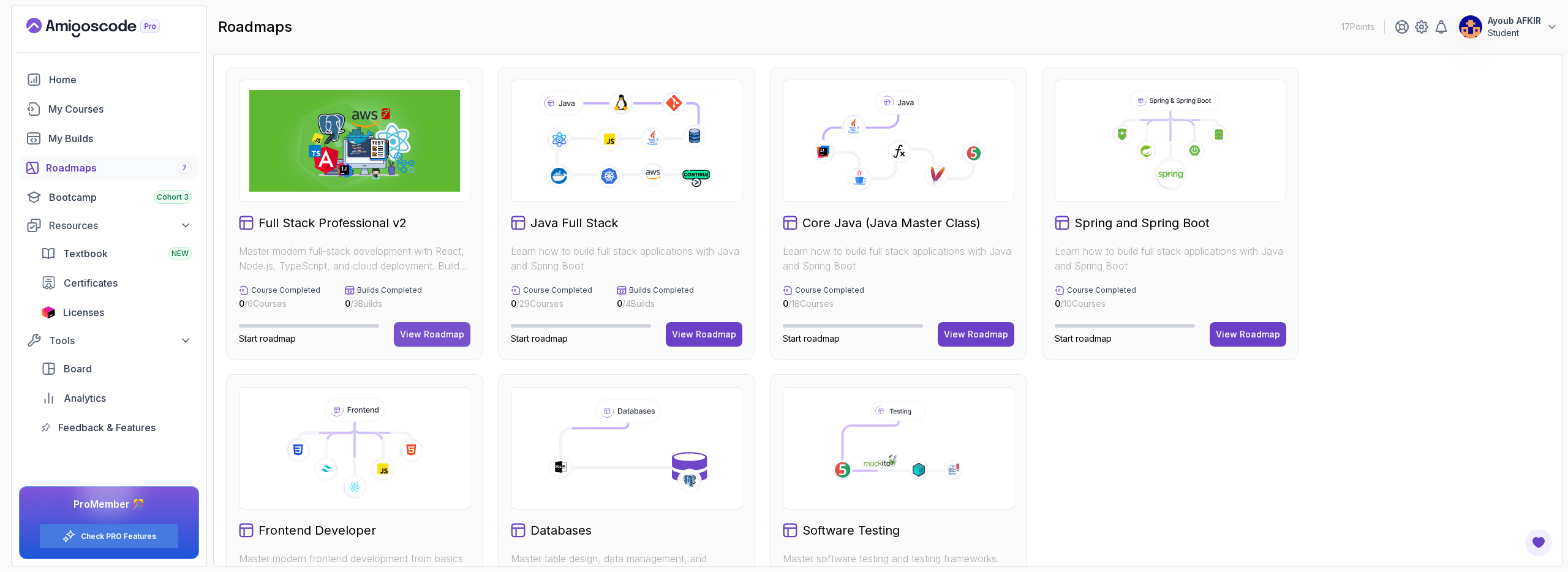
click at [443, 336] on div "View Roadmap" at bounding box center [432, 334] width 65 height 12
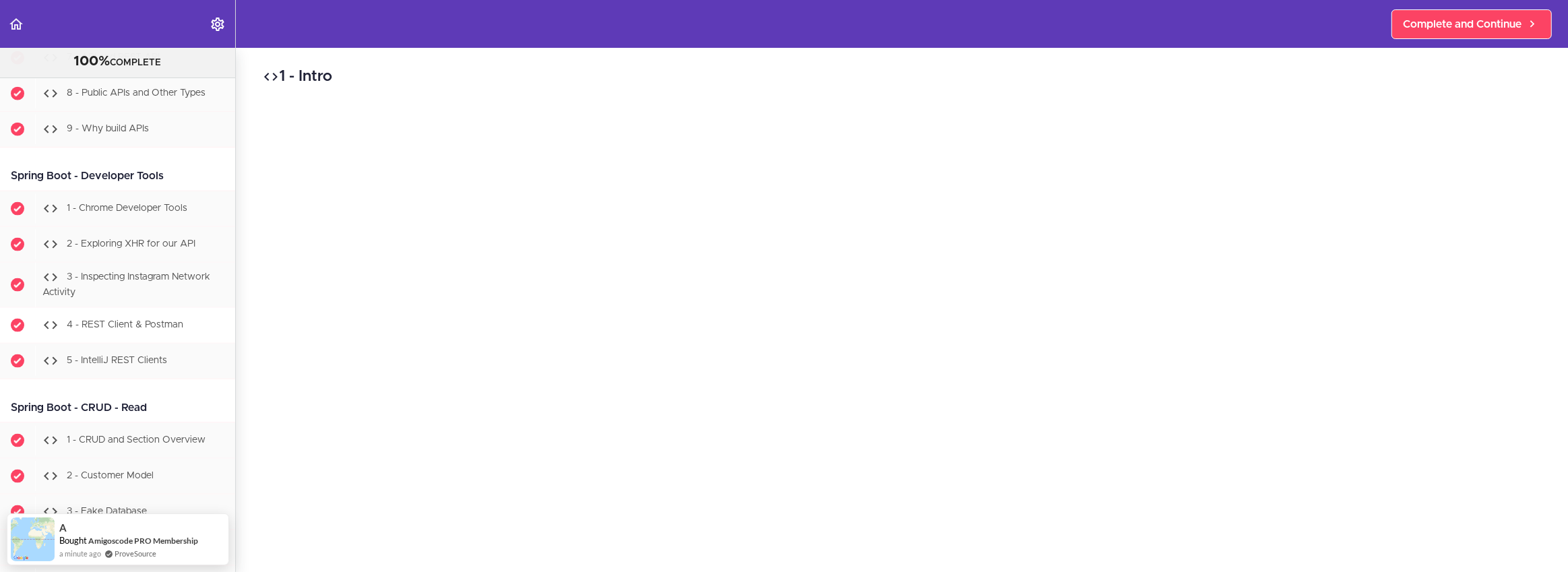
scroll to position [13475, 0]
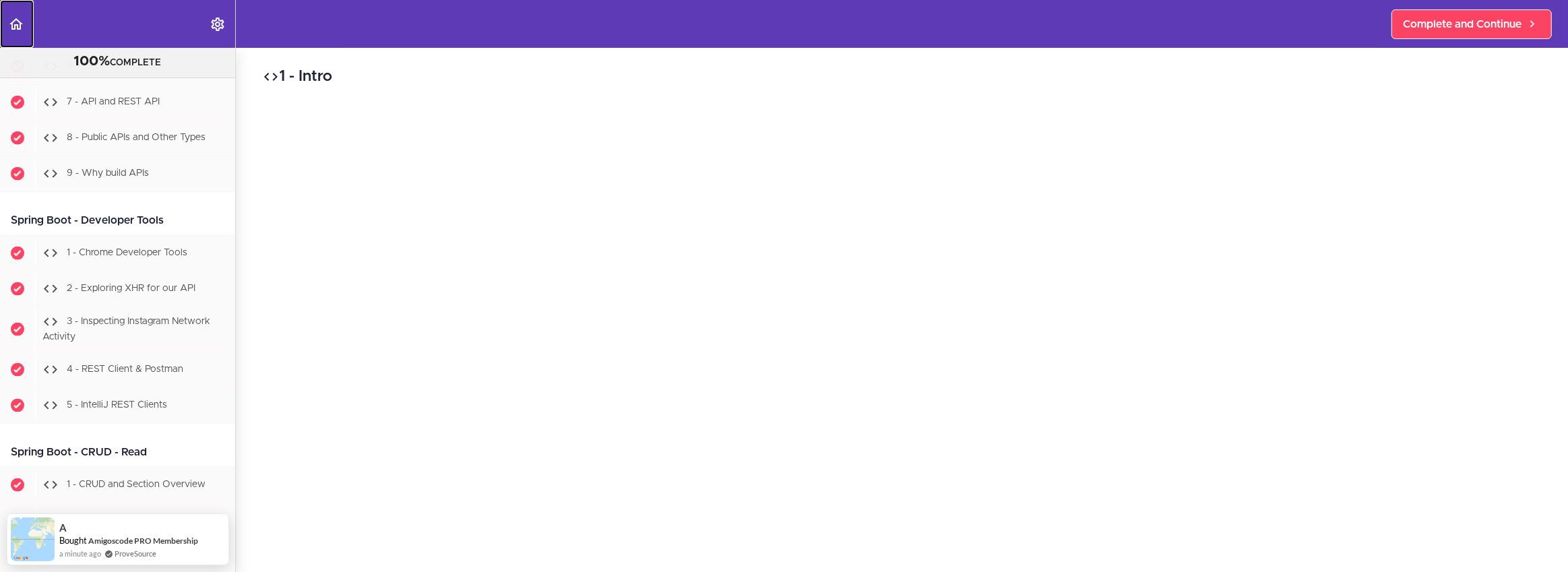
click at [25, 27] on link "Back to course curriculum" at bounding box center [16, 24] width 33 height 48
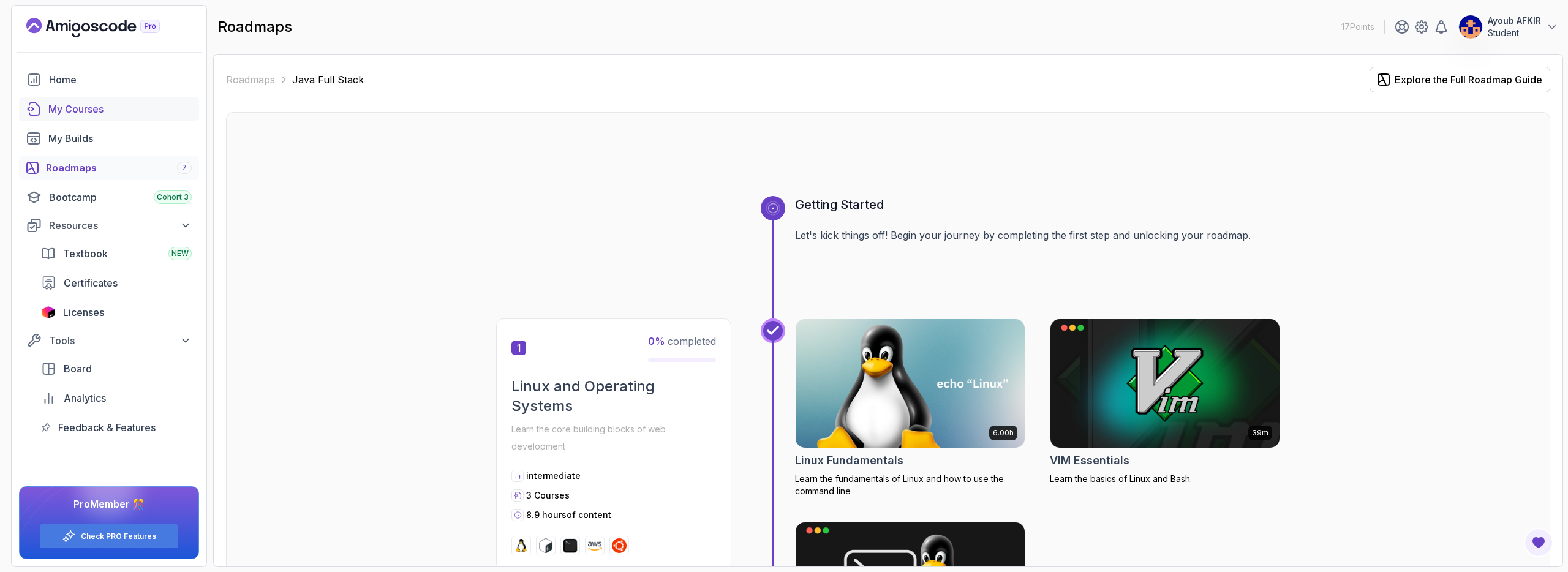
click at [96, 103] on div "My Courses" at bounding box center [120, 109] width 143 height 15
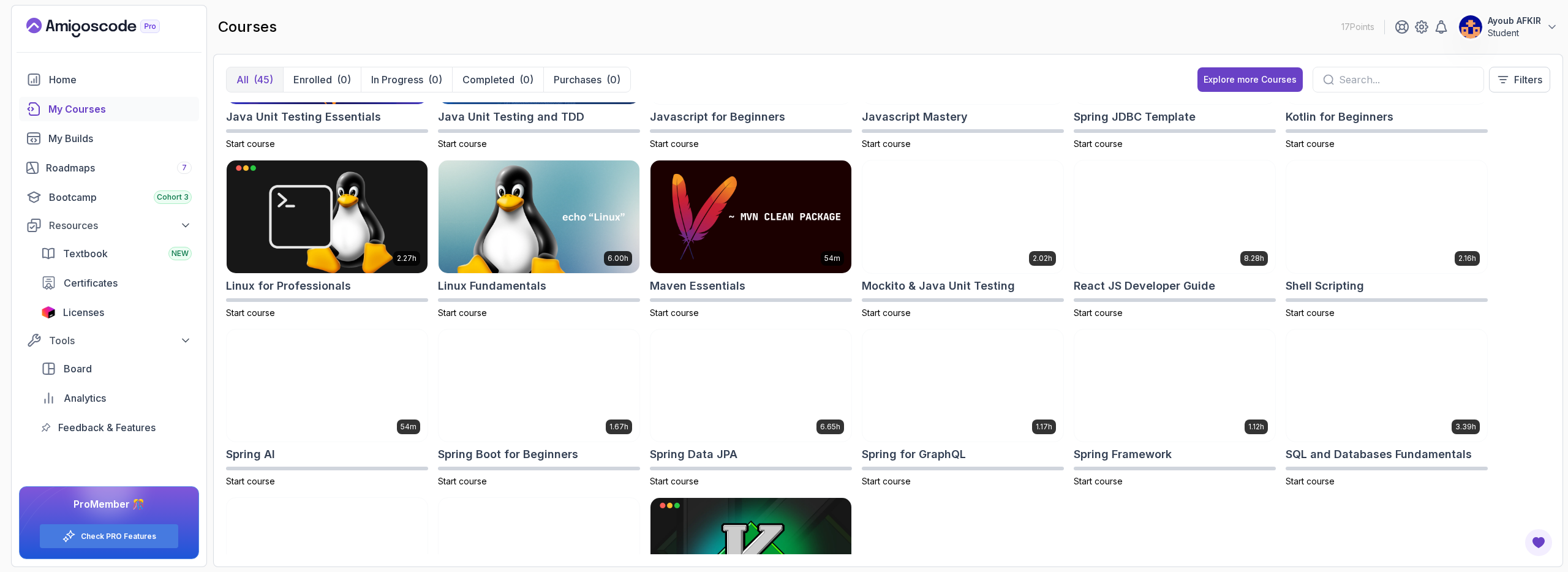
scroll to position [789, 0]
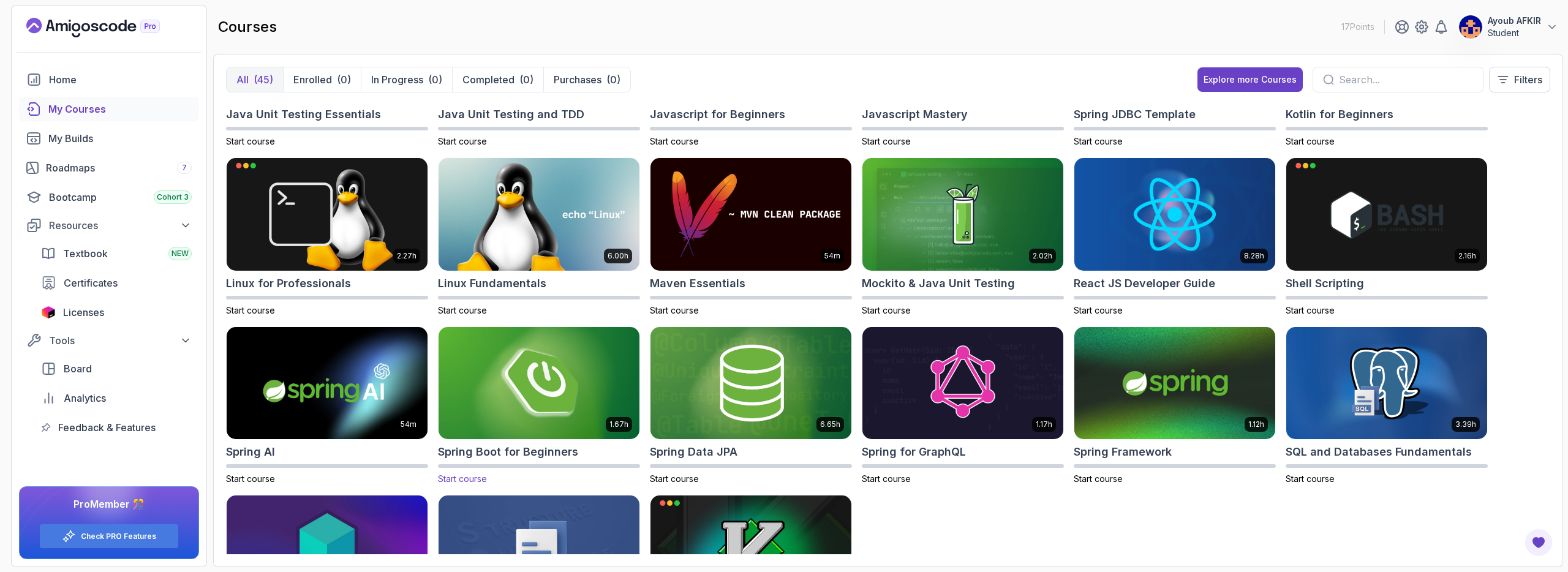
click at [615, 349] on img at bounding box center [539, 383] width 211 height 118
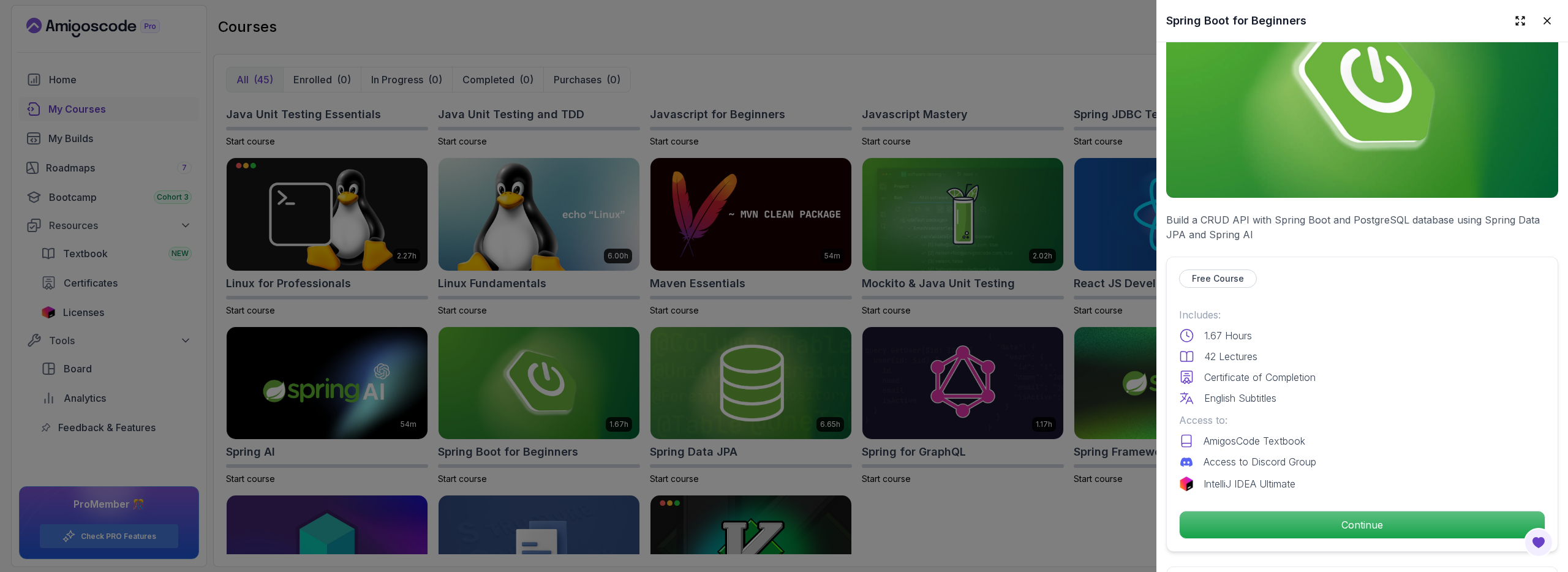
scroll to position [127, 0]
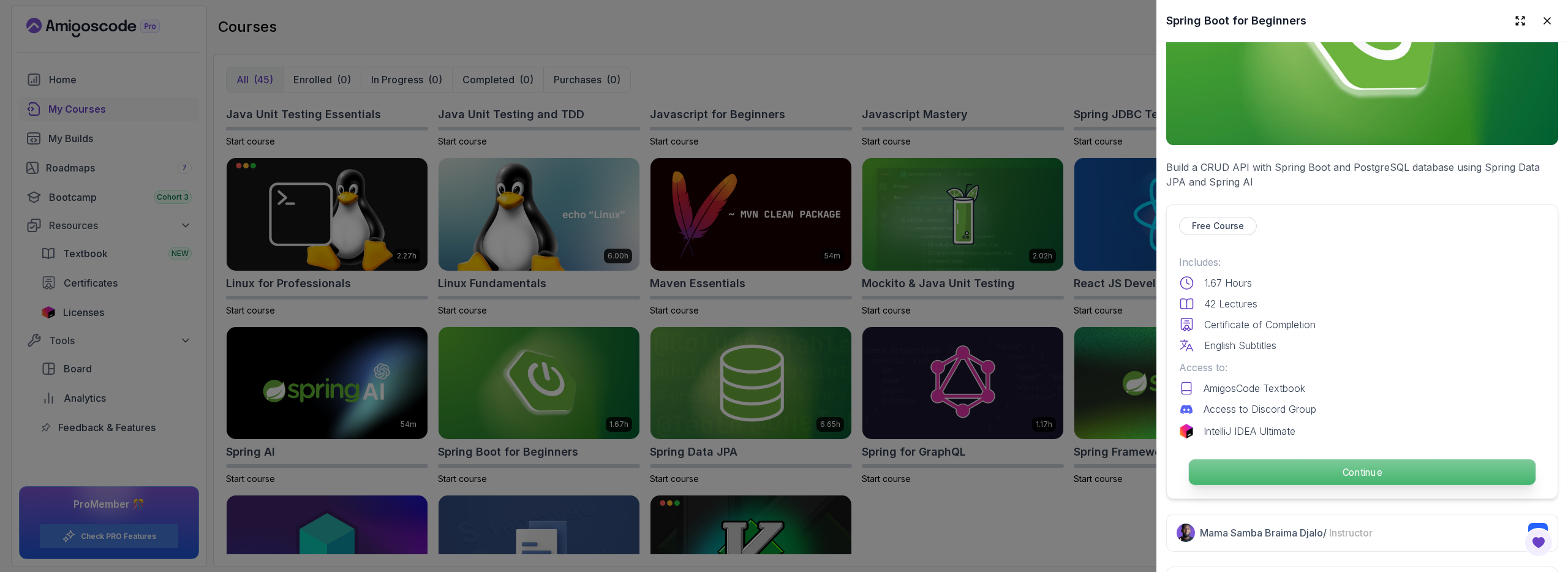
click at [1328, 464] on p "Continue" at bounding box center [1362, 472] width 347 height 26
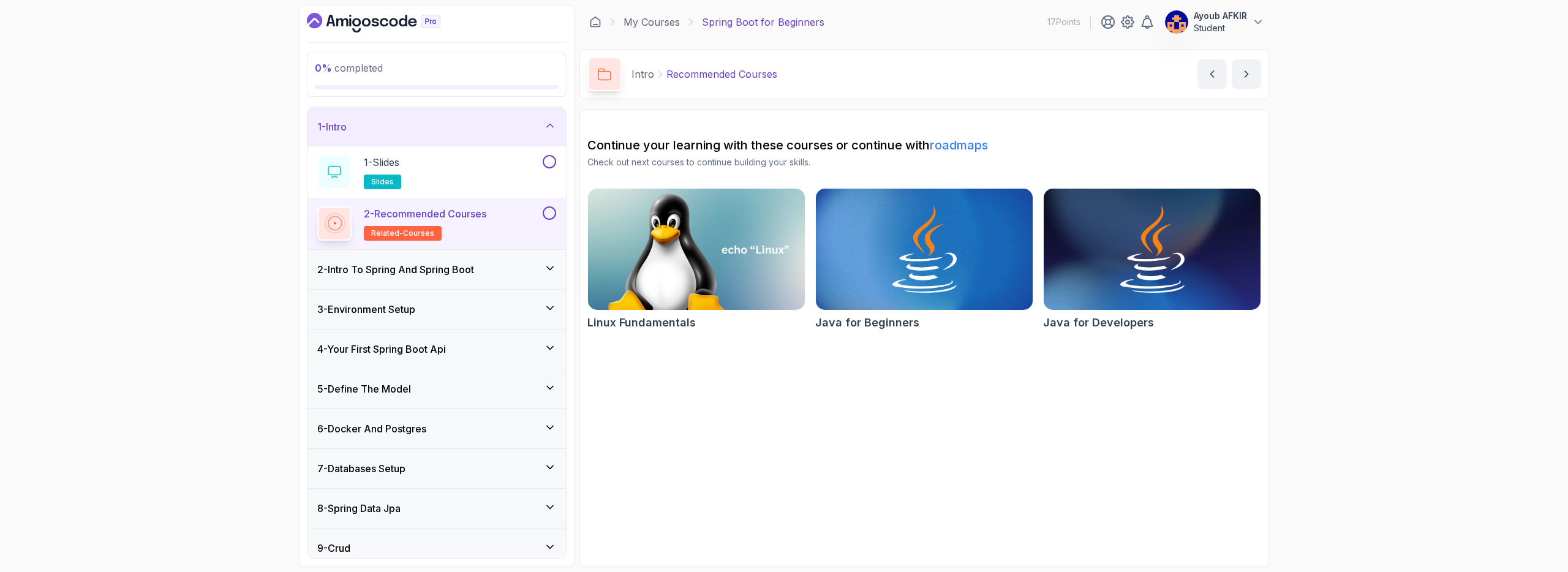
click at [502, 128] on div "1 - Intro" at bounding box center [436, 127] width 239 height 15
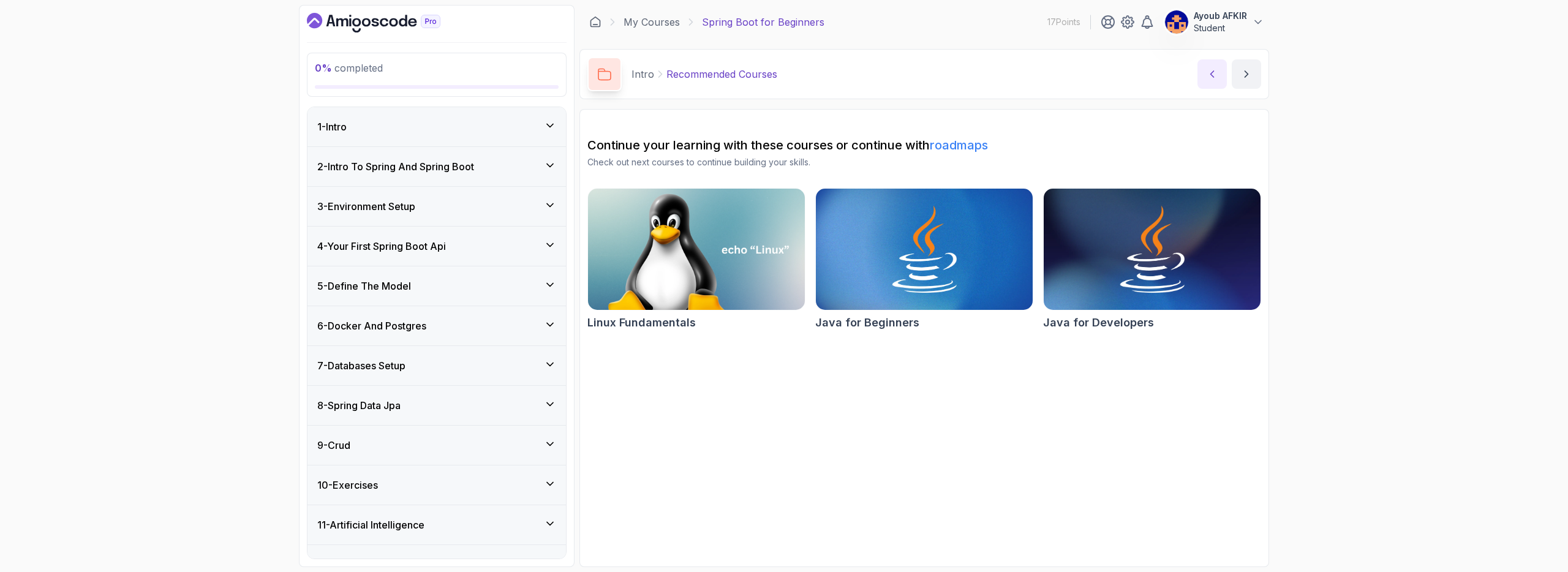
click at [1217, 75] on icon "previous content" at bounding box center [1212, 74] width 12 height 12
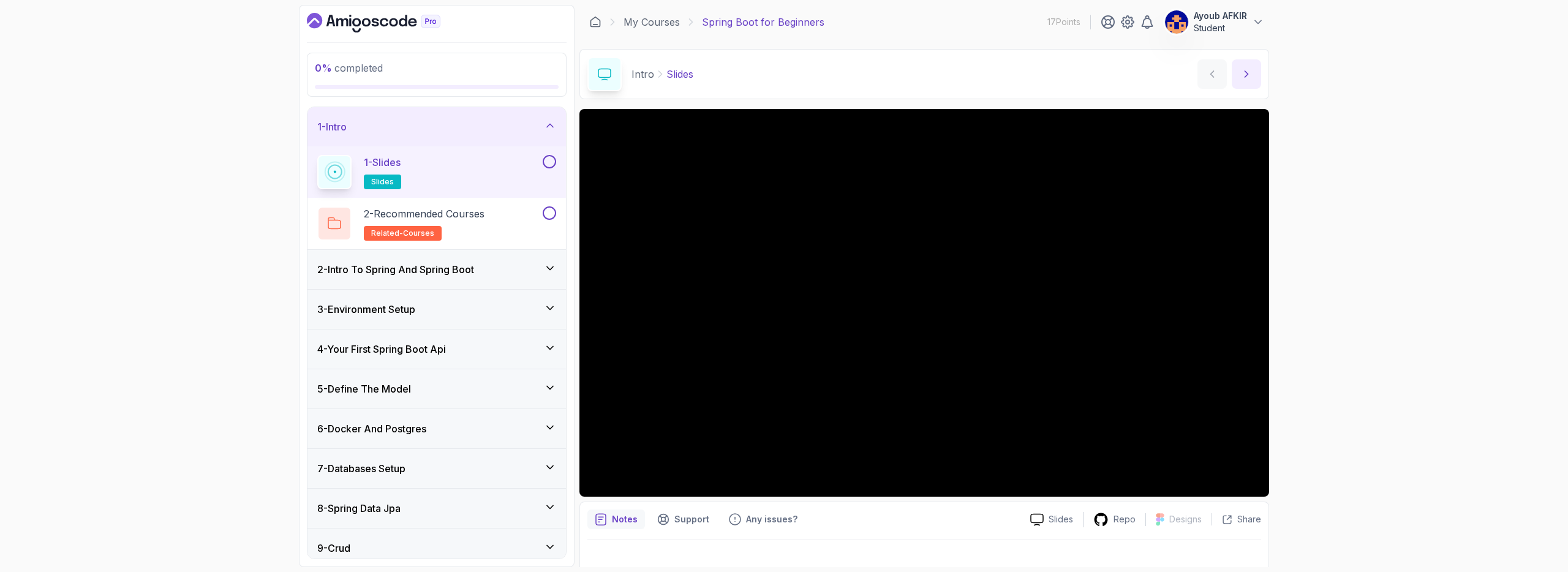
click at [1246, 73] on icon "next content" at bounding box center [1247, 74] width 3 height 6
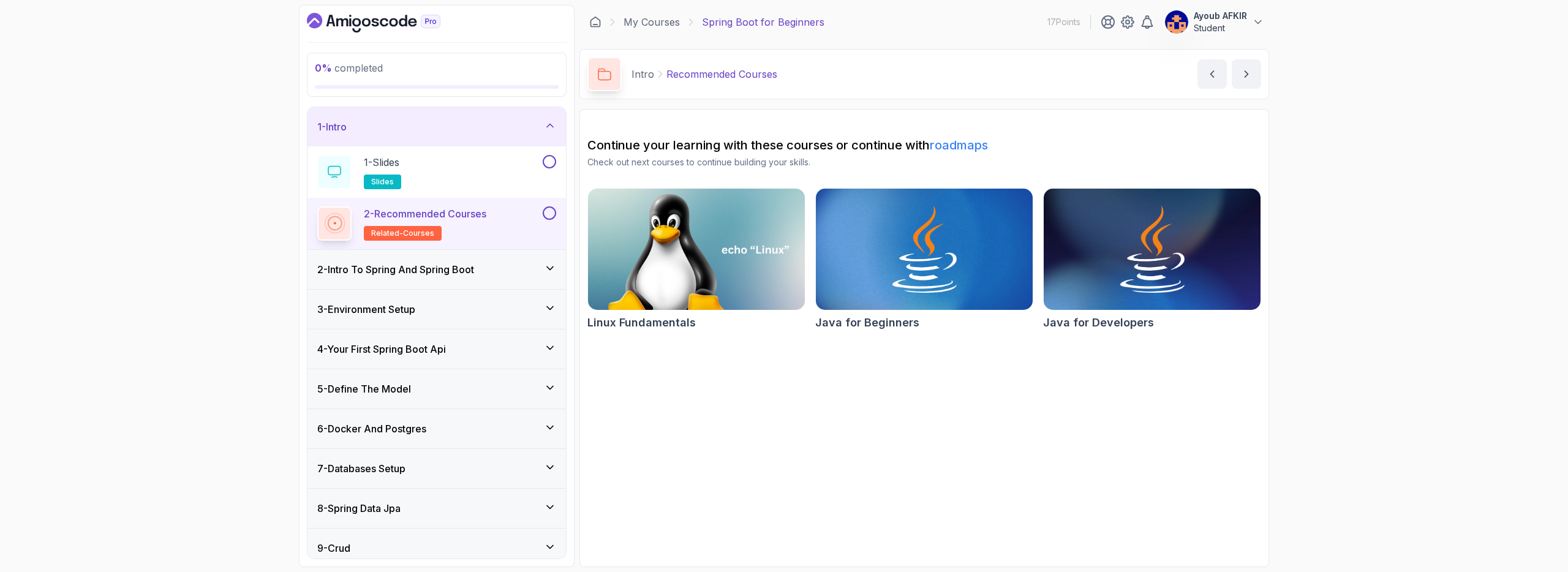
click at [419, 234] on span "related-courses" at bounding box center [403, 233] width 63 height 10
click at [339, 228] on rect at bounding box center [334, 223] width 10 height 10
click at [522, 217] on div "2 - Recommended Courses related-courses" at bounding box center [428, 223] width 223 height 34
click at [555, 208] on div at bounding box center [548, 213] width 16 height 13
click at [504, 126] on div "1 - Intro" at bounding box center [436, 127] width 239 height 15
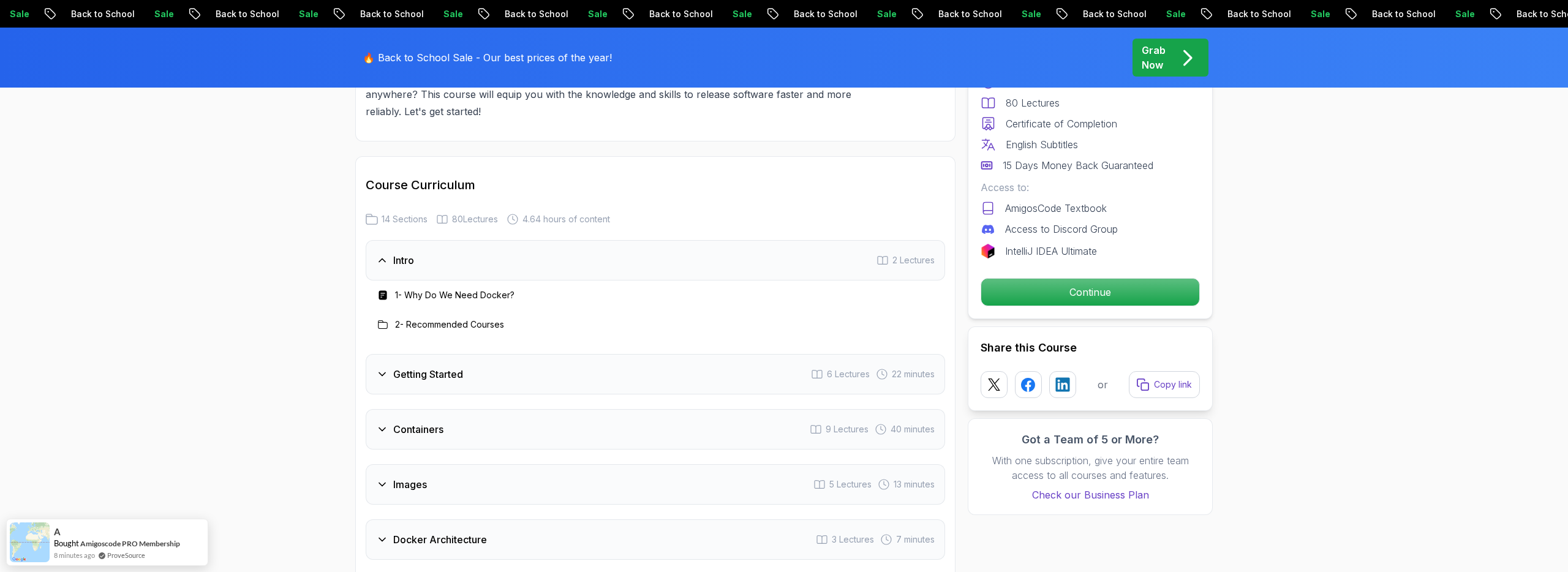
scroll to position [1973, 0]
click at [601, 241] on div "Intro 2 Lectures" at bounding box center [655, 259] width 580 height 40
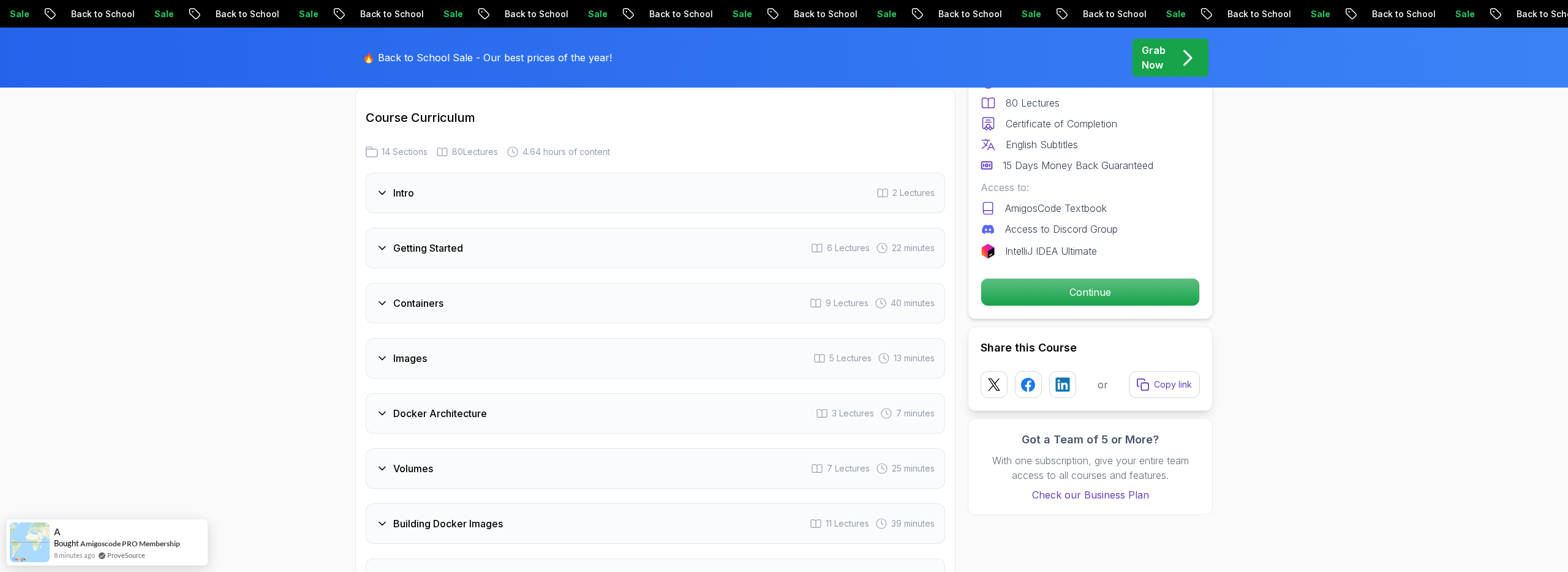
scroll to position [2087, 0]
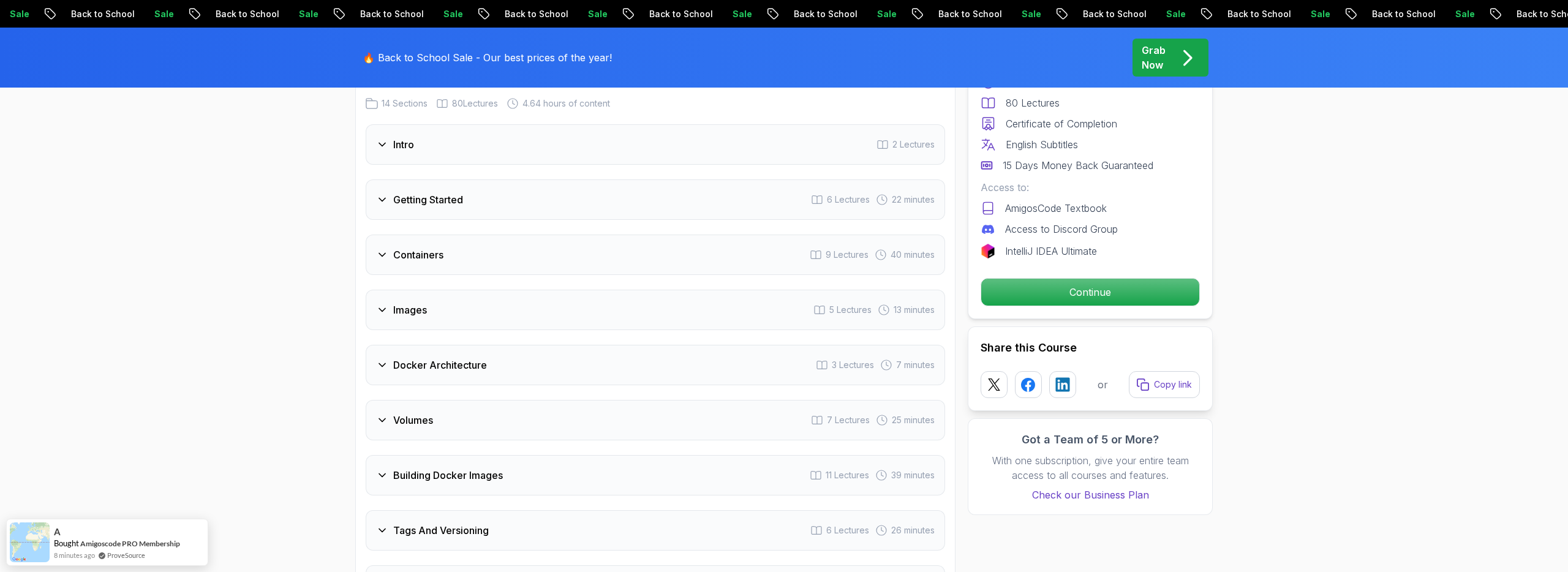
click at [579, 140] on div "Intro 2 Lectures" at bounding box center [655, 145] width 580 height 40
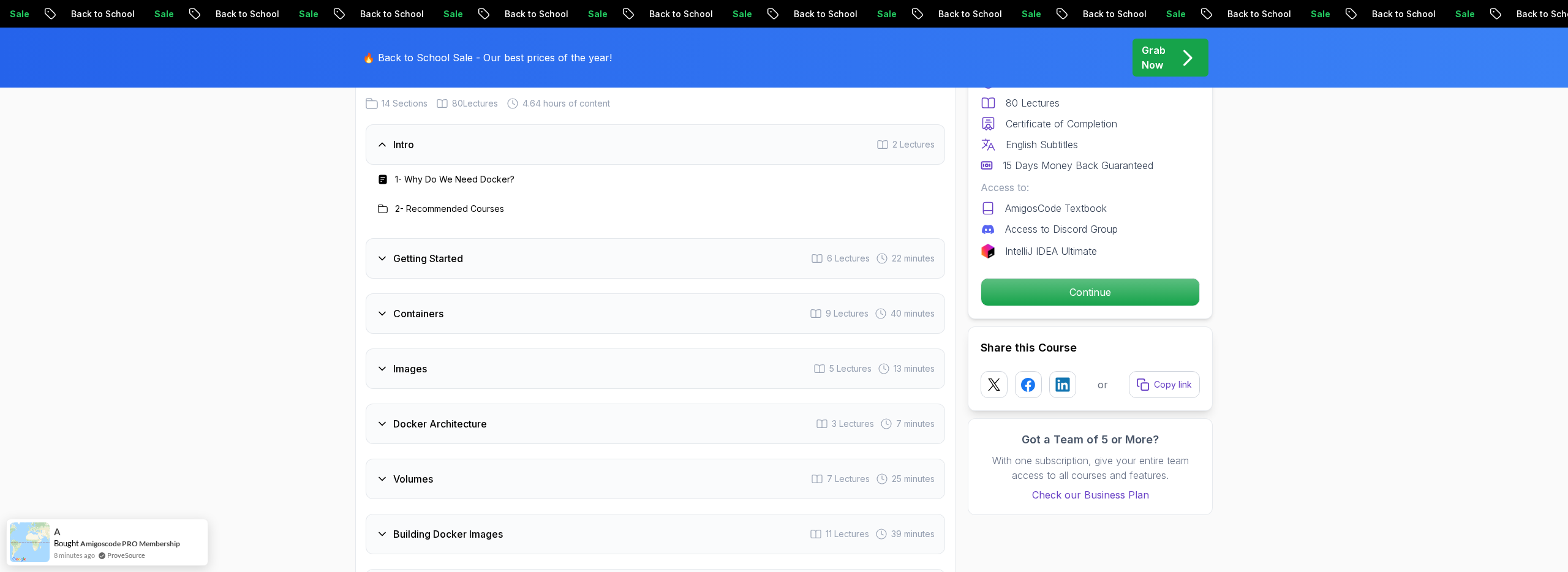
click at [579, 140] on div "Intro 2 Lectures" at bounding box center [655, 145] width 580 height 40
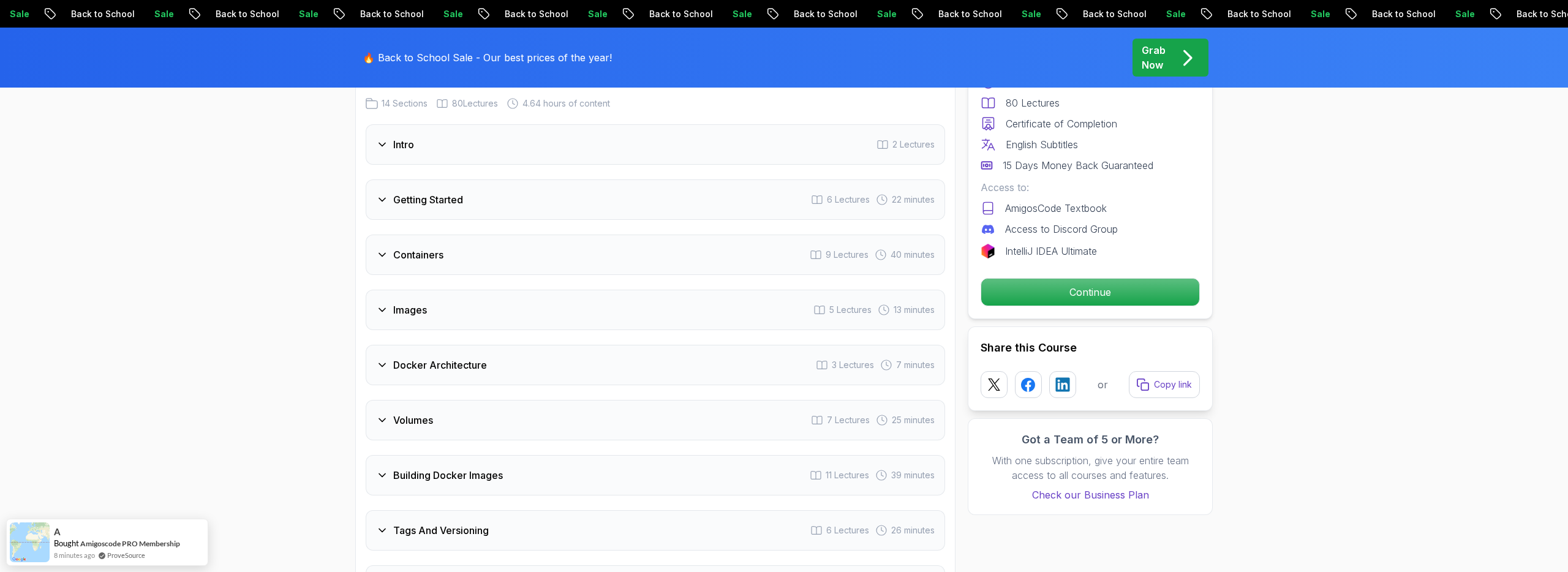
click at [577, 133] on div "Intro 2 Lectures" at bounding box center [655, 145] width 580 height 40
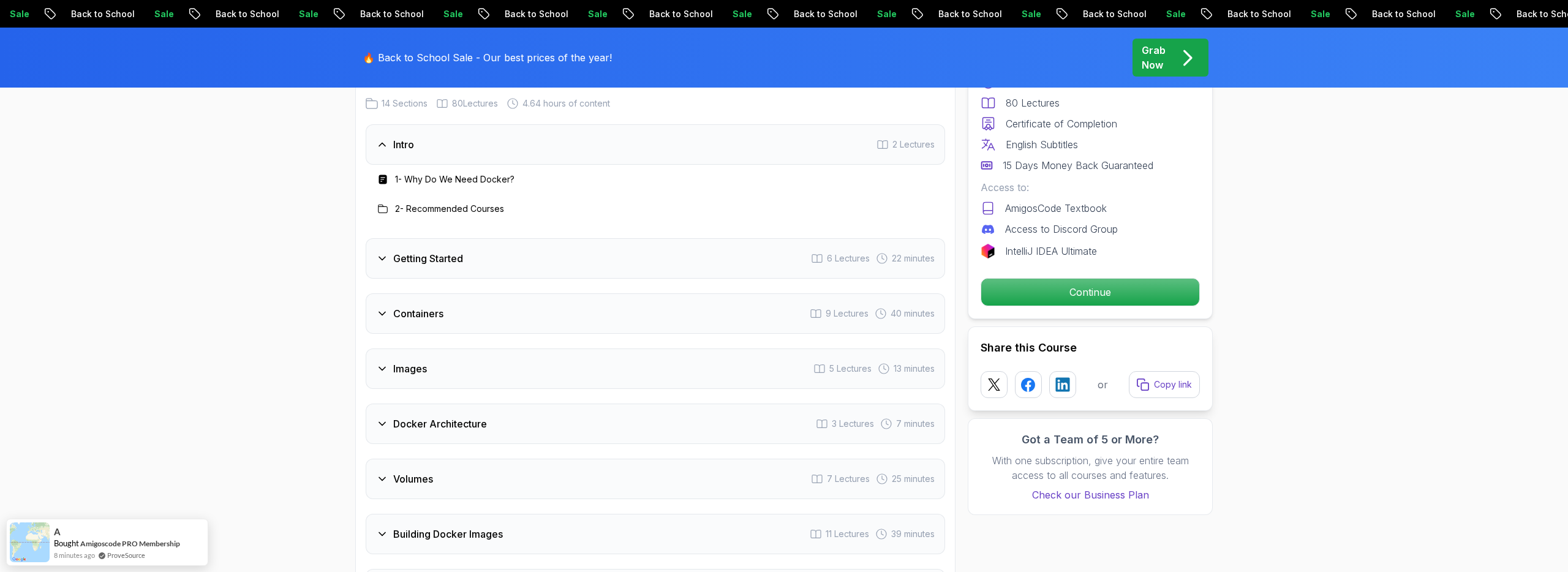
click at [577, 133] on div "Intro 2 Lectures" at bounding box center [655, 145] width 580 height 40
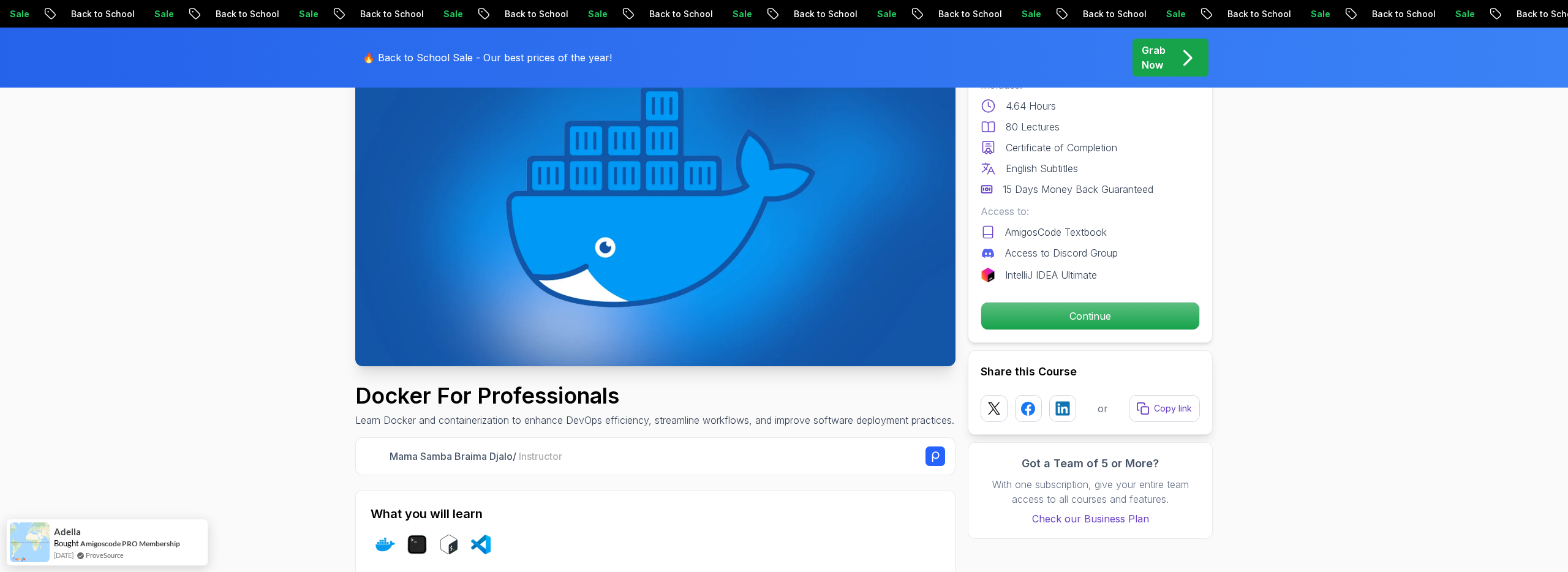
scroll to position [0, 0]
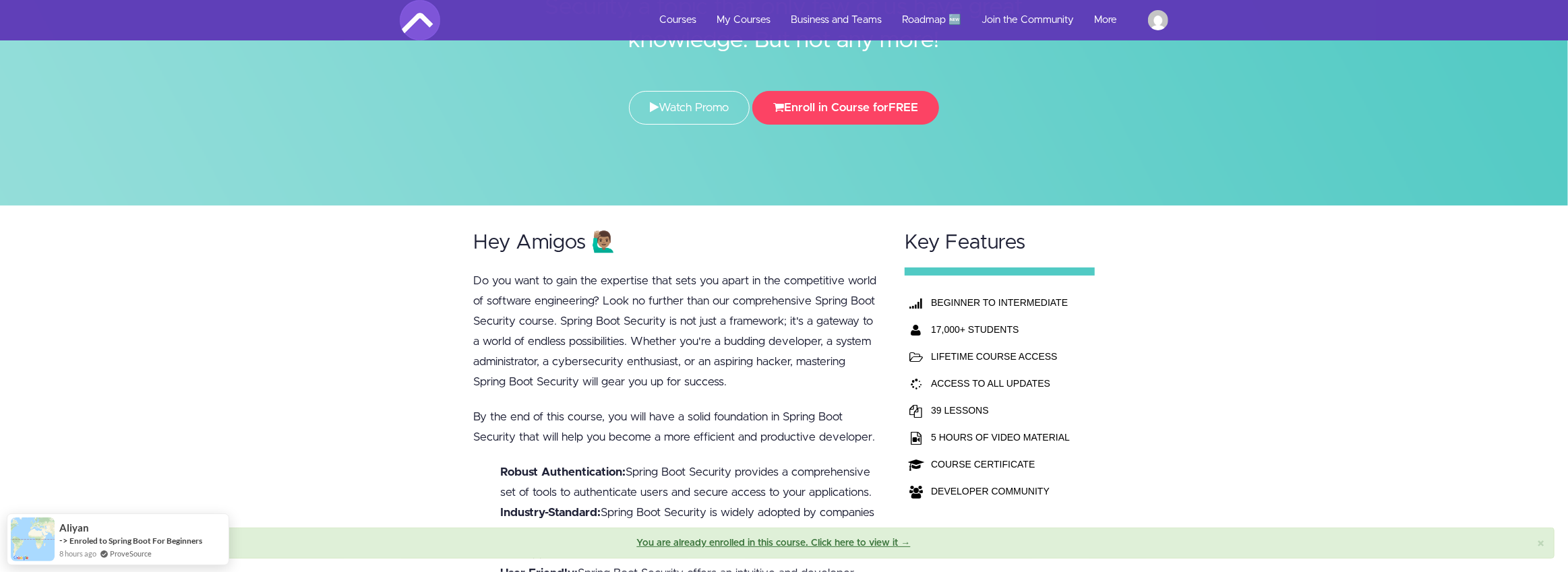
scroll to position [184, 0]
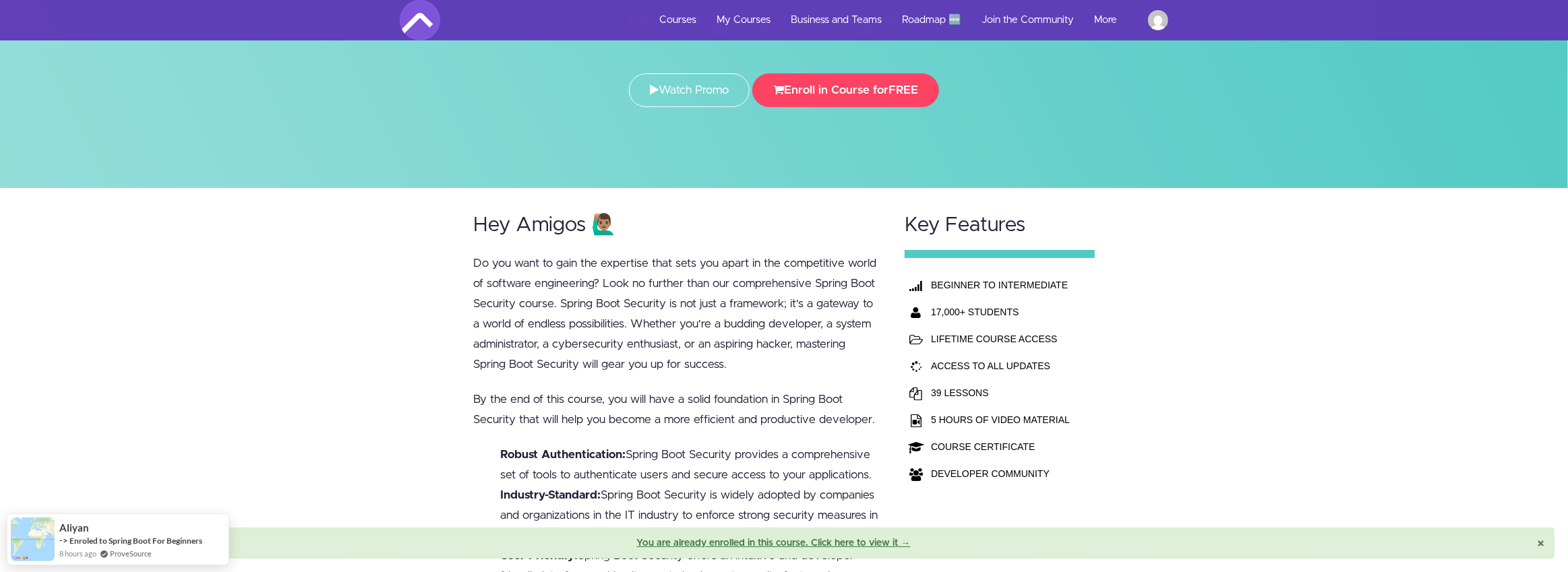
click at [1538, 543] on span "×" at bounding box center [1541, 544] width 7 height 14
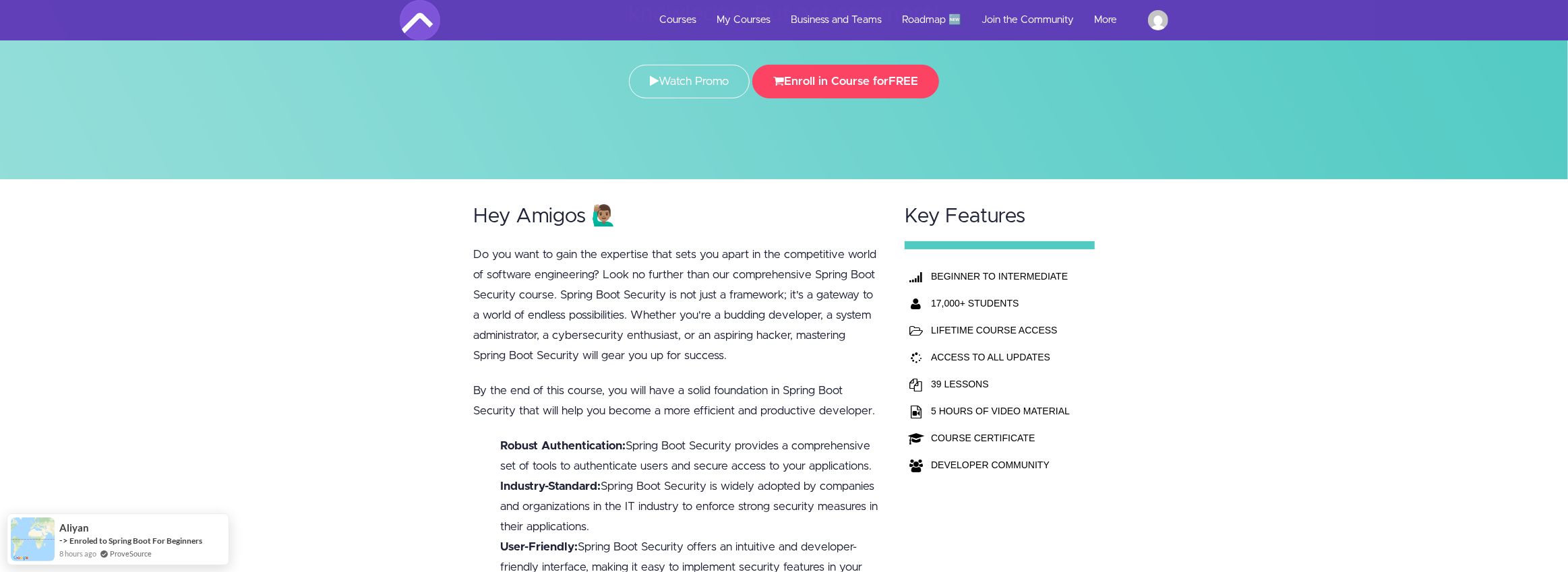
scroll to position [0, 0]
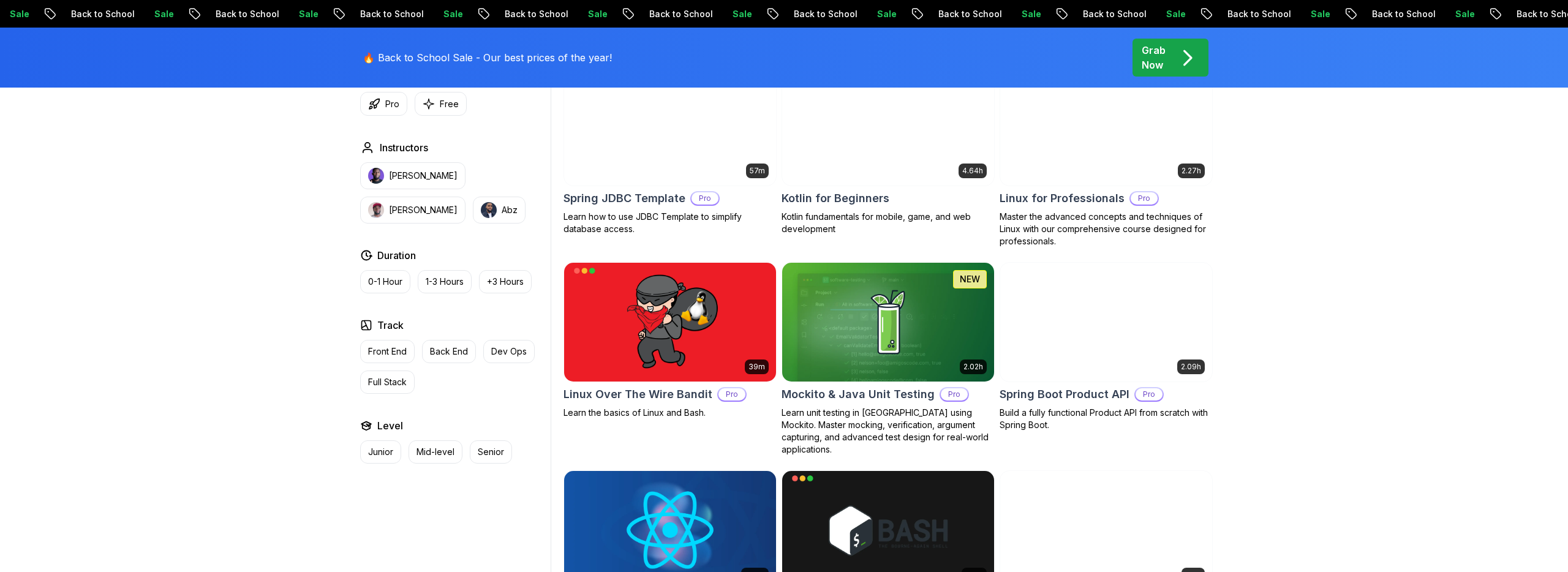
scroll to position [2535, 0]
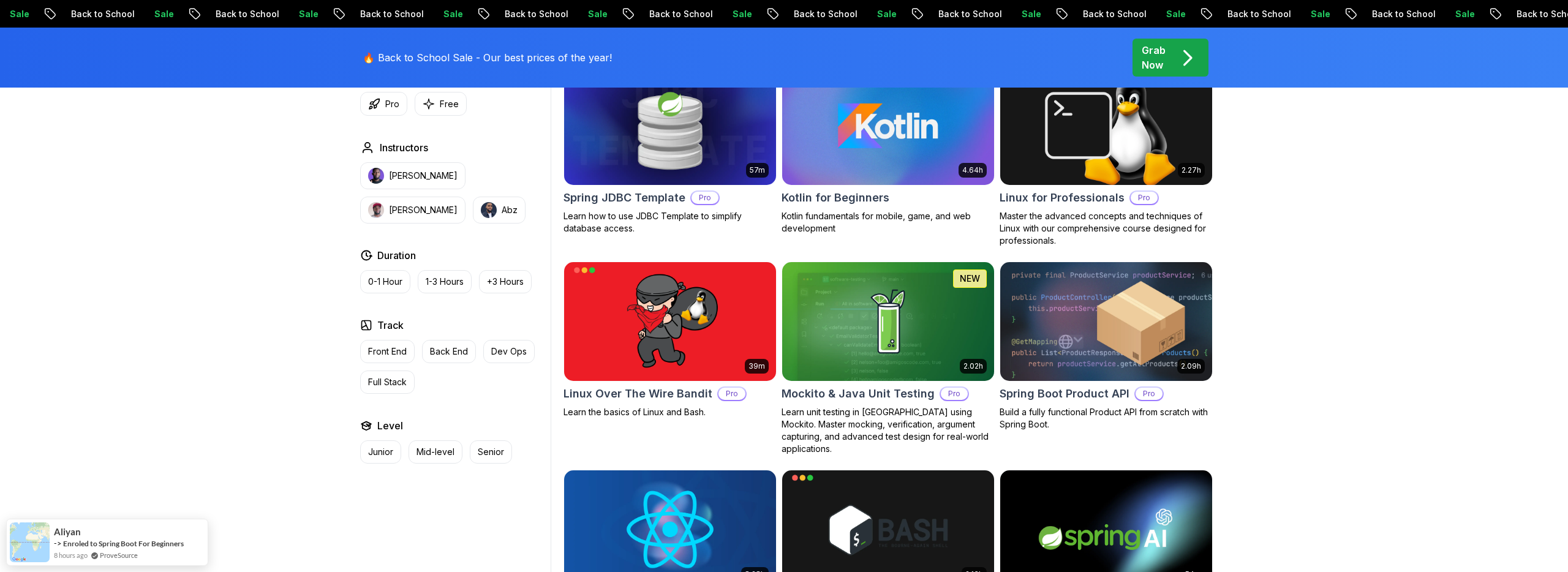
click at [1122, 319] on img at bounding box center [1105, 321] width 222 height 124
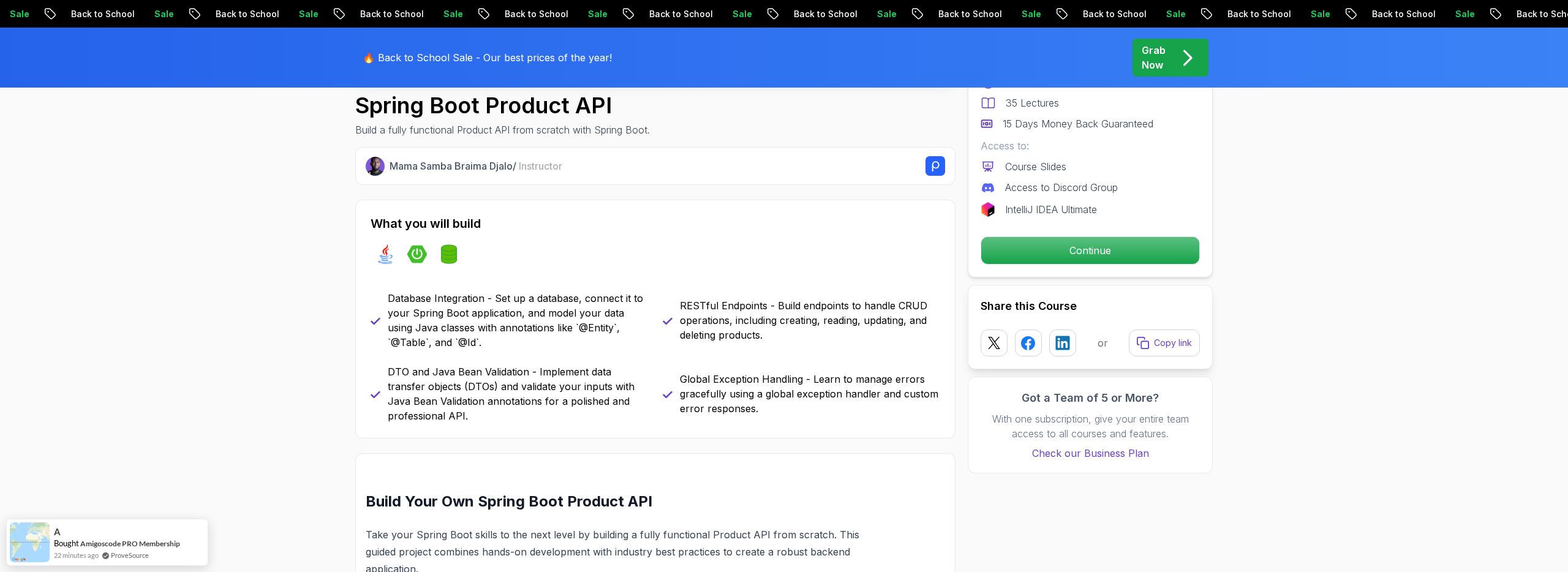
scroll to position [424, 0]
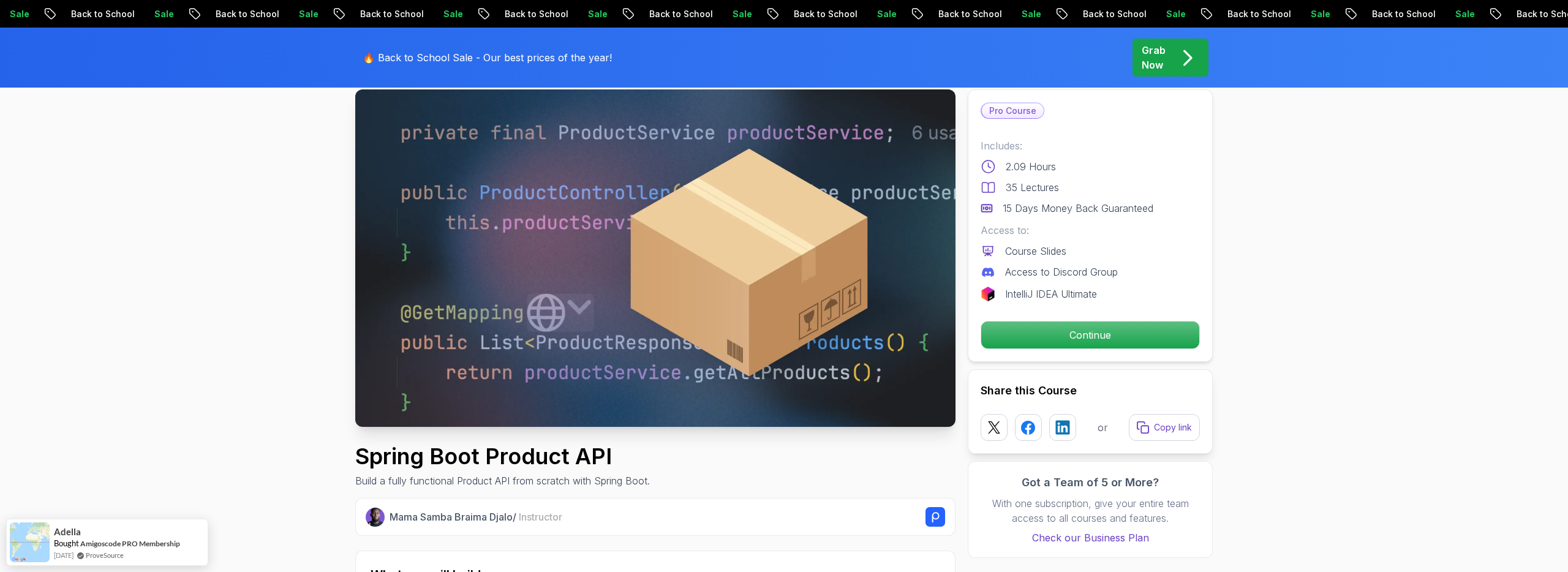
scroll to position [0, 0]
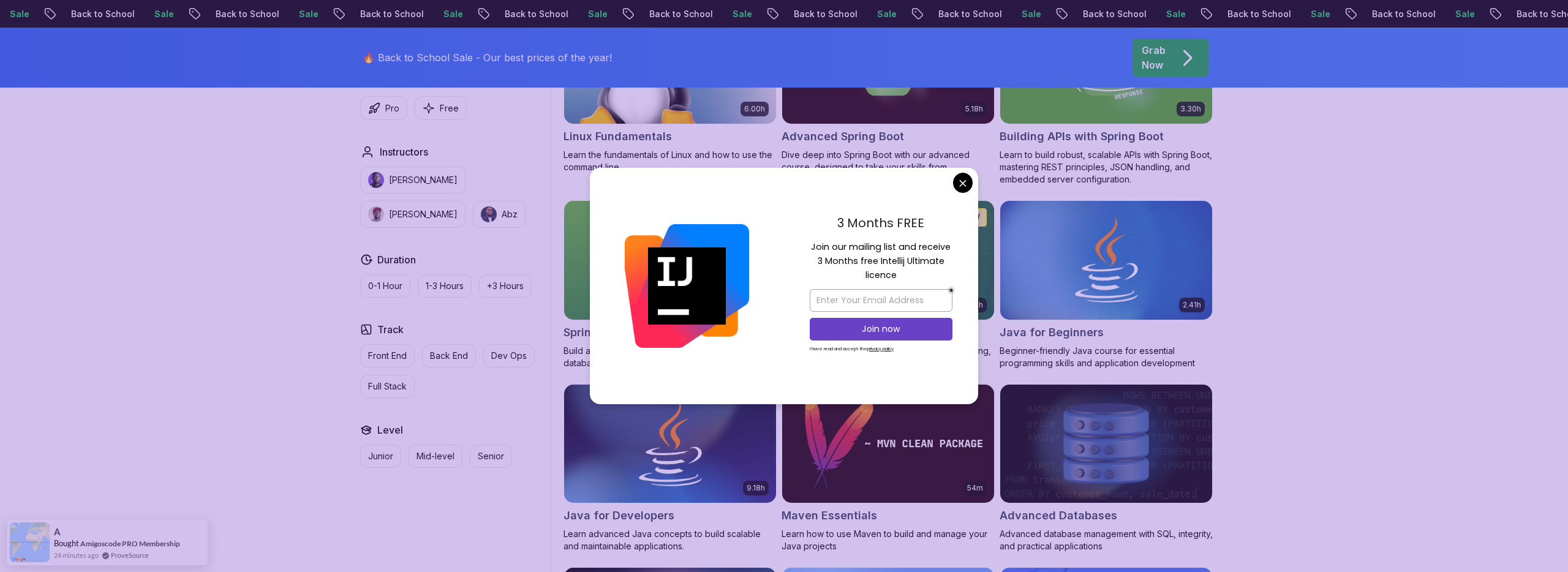
scroll to position [470, 0]
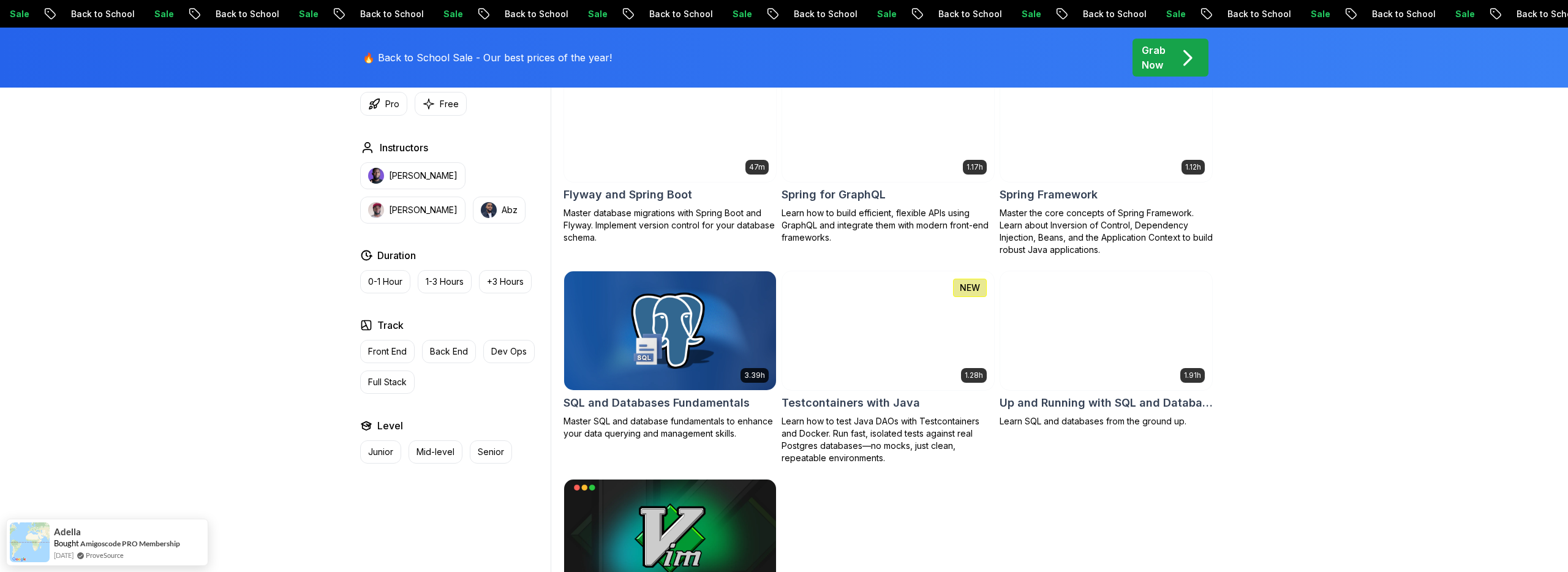
scroll to position [3137, 0]
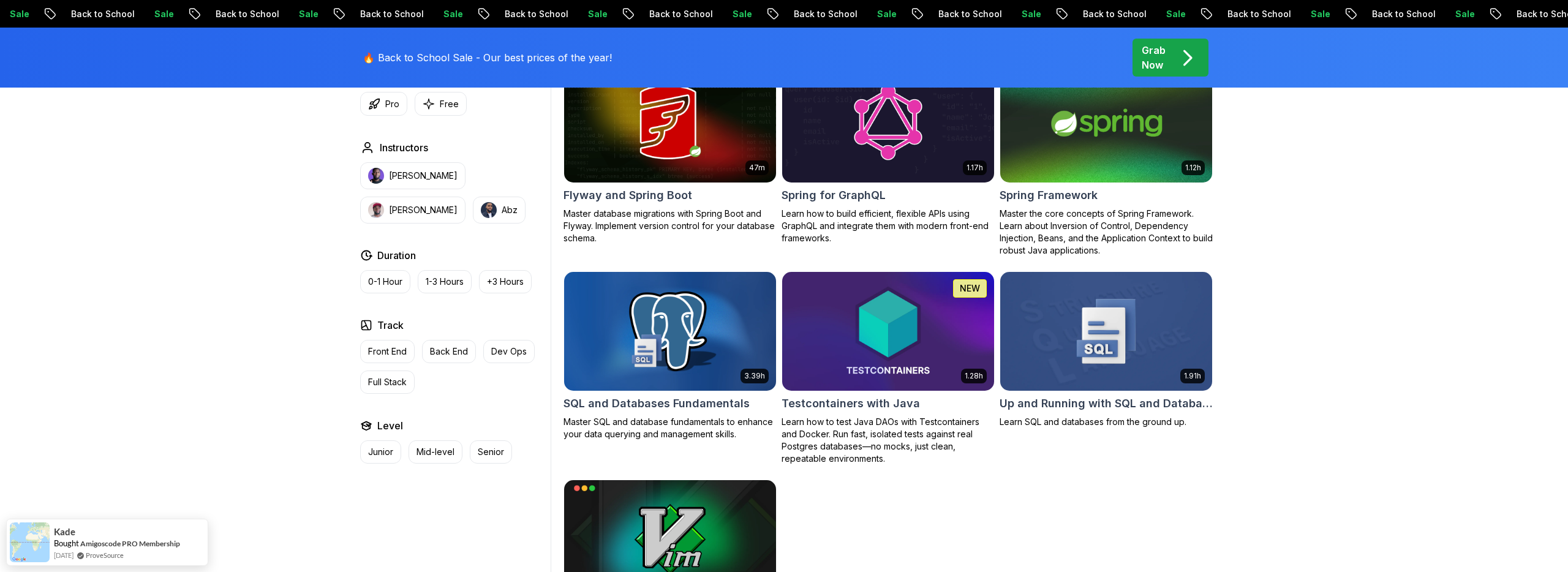
click at [655, 310] on img at bounding box center [670, 330] width 222 height 124
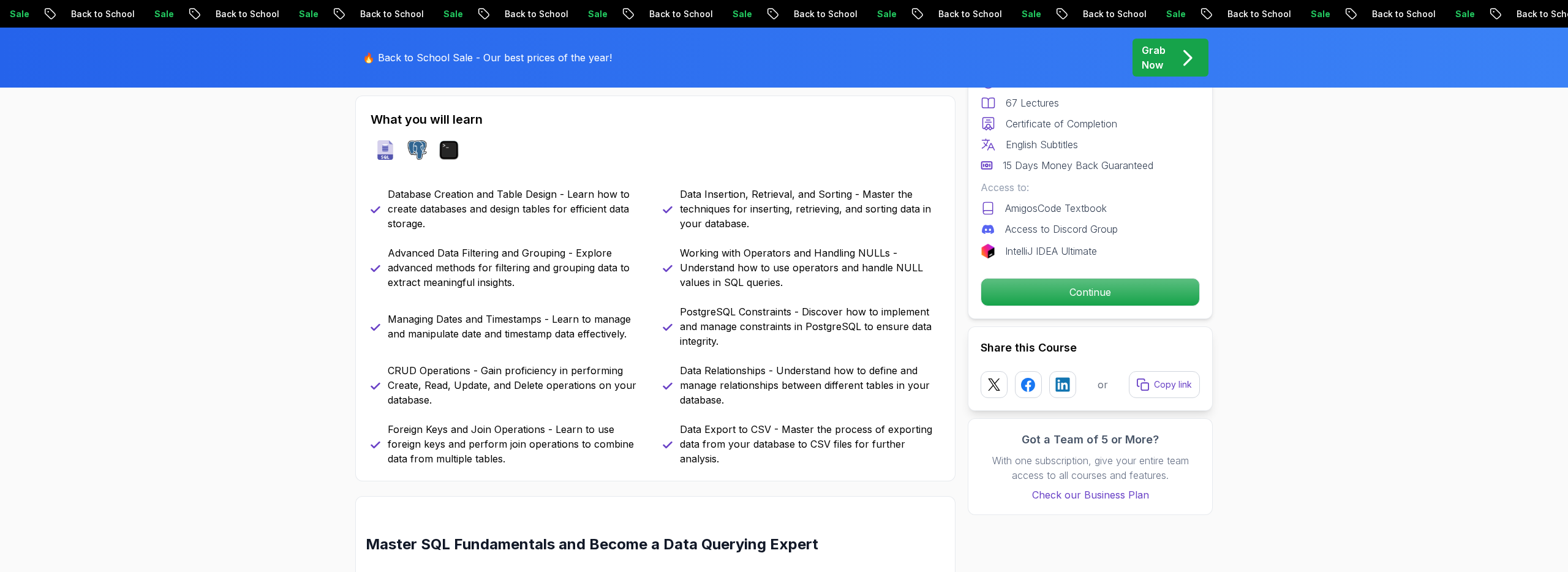
scroll to position [528, 0]
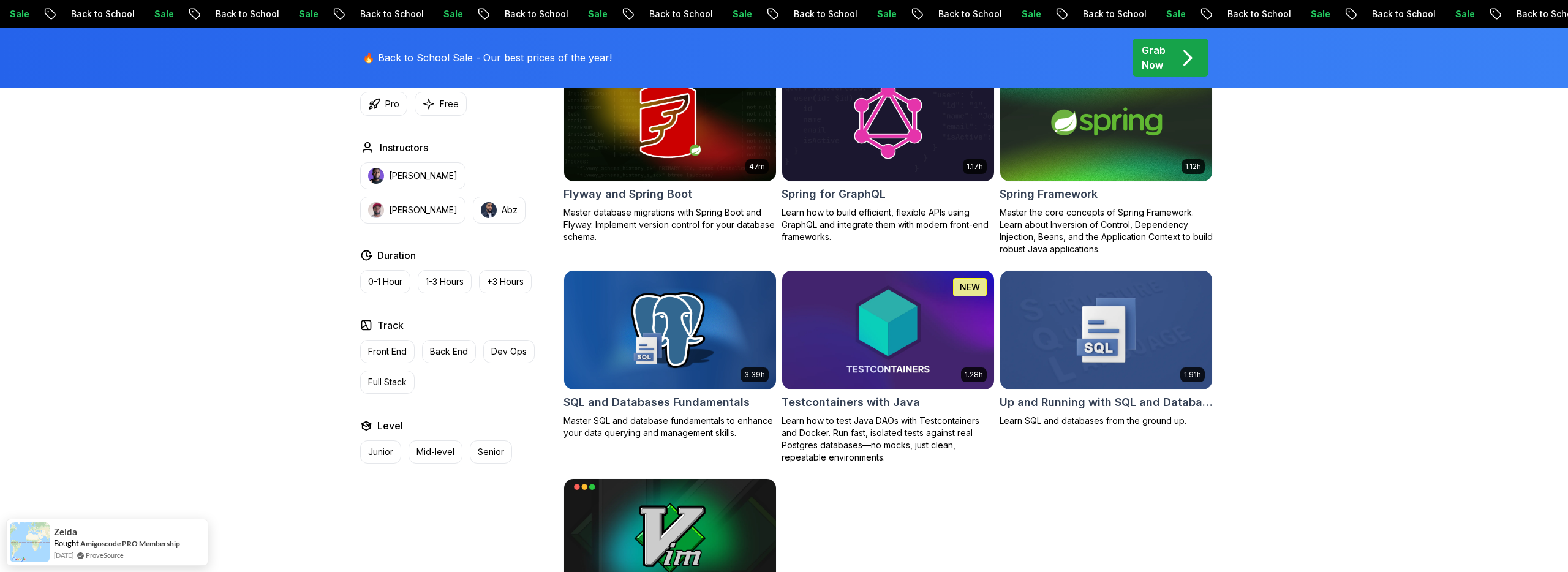
scroll to position [3149, 0]
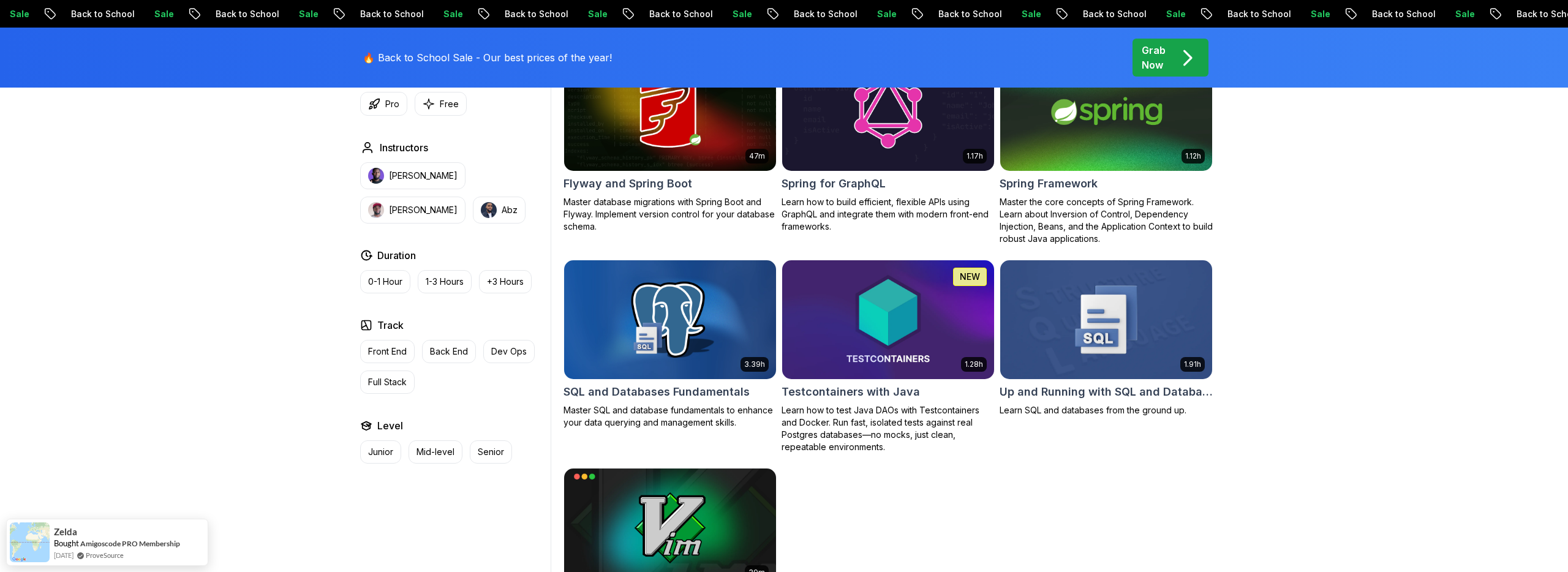
click at [1133, 303] on img at bounding box center [1105, 319] width 222 height 124
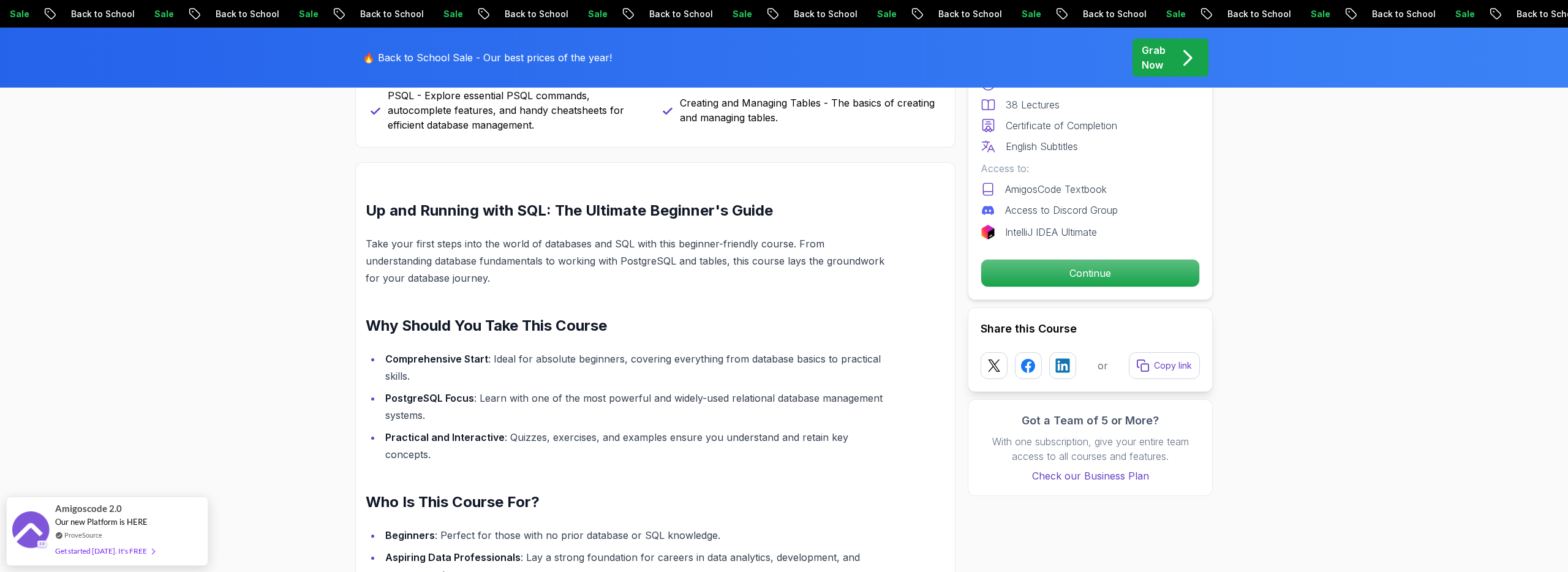
scroll to position [684, 0]
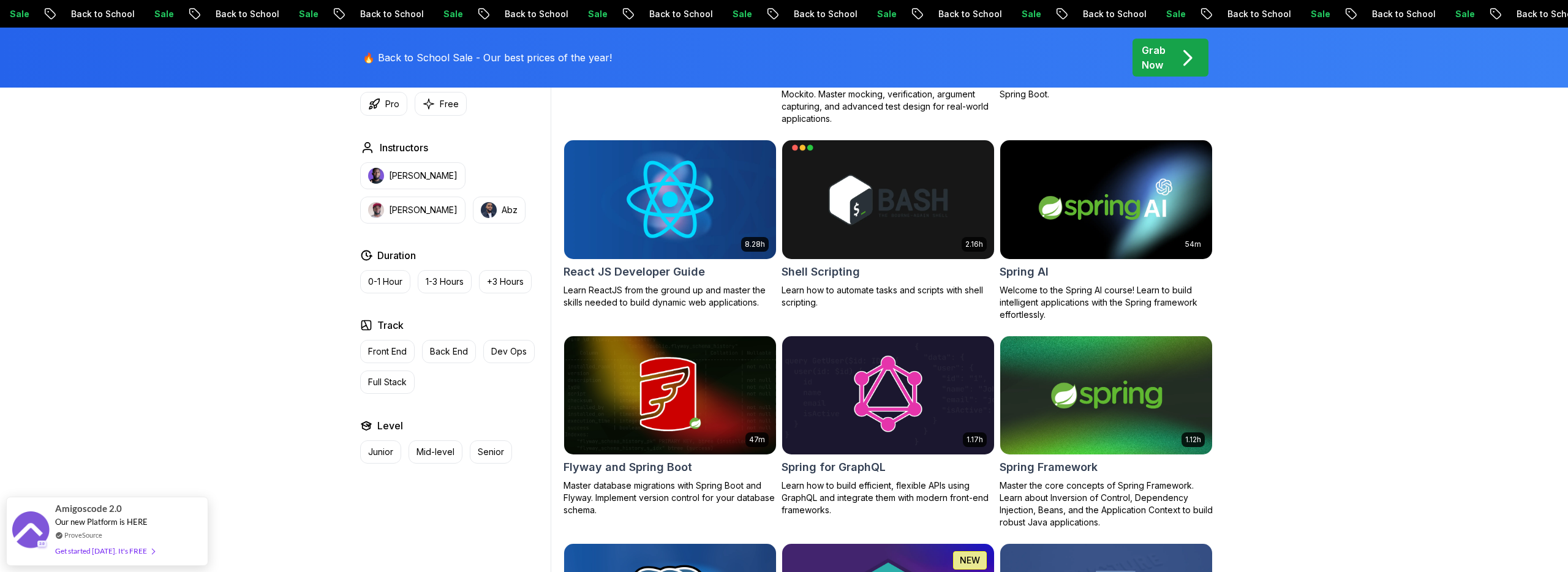
scroll to position [3218, 0]
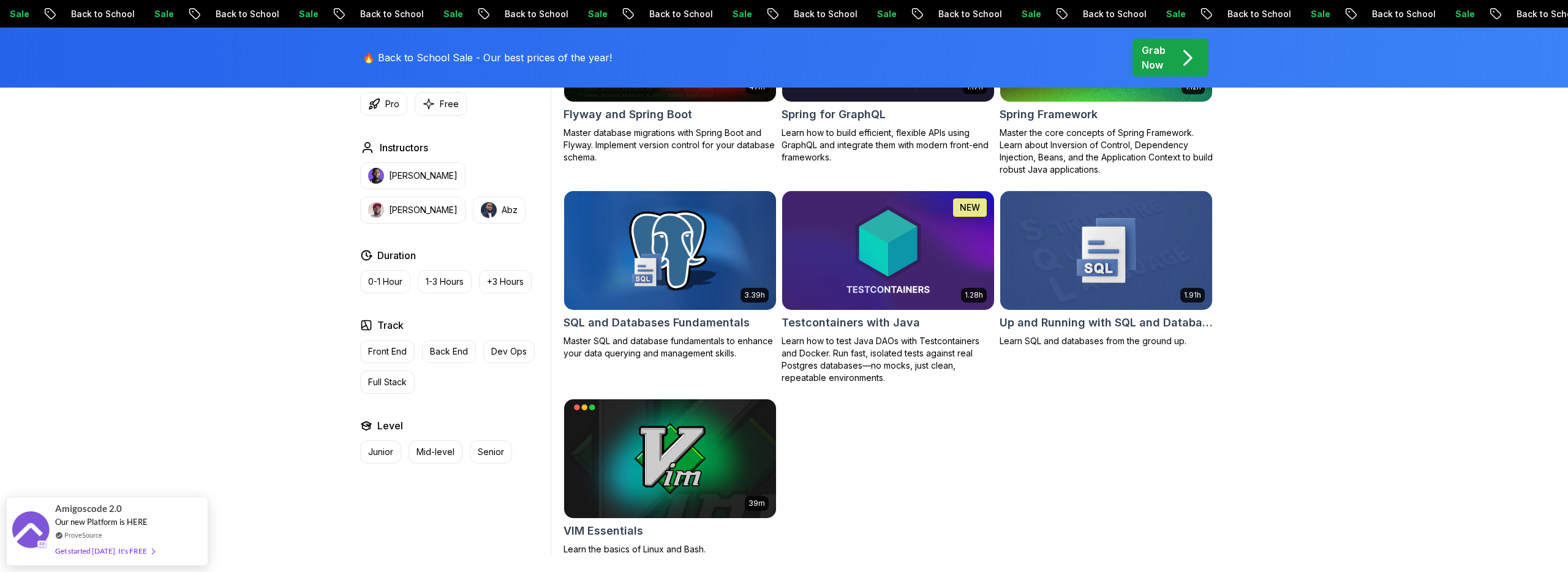
click at [615, 245] on img at bounding box center [670, 250] width 222 height 124
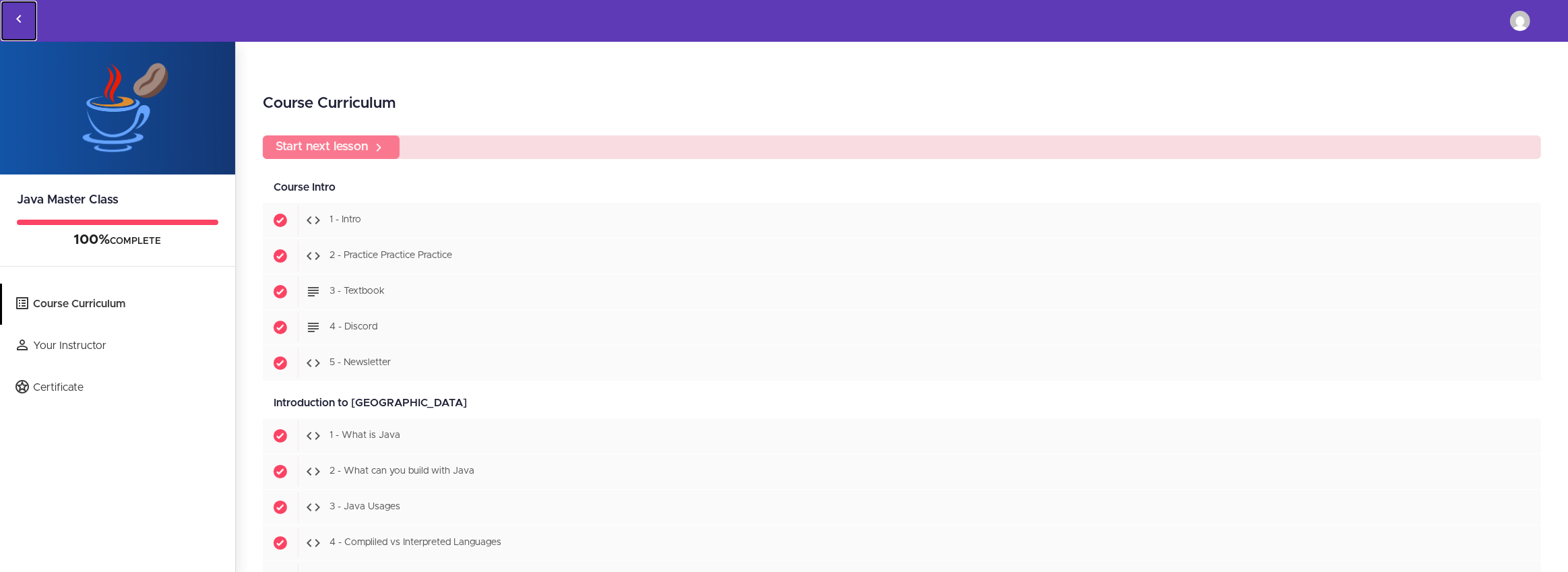
click at [27, 19] on link "Back to courses" at bounding box center [19, 21] width 36 height 41
click at [93, 138] on img at bounding box center [118, 107] width 236 height 133
click at [94, 304] on link "Course Curriculum" at bounding box center [119, 304] width 233 height 41
click at [1515, 31] on link "[PERSON_NAME]" at bounding box center [1520, 21] width 41 height 41
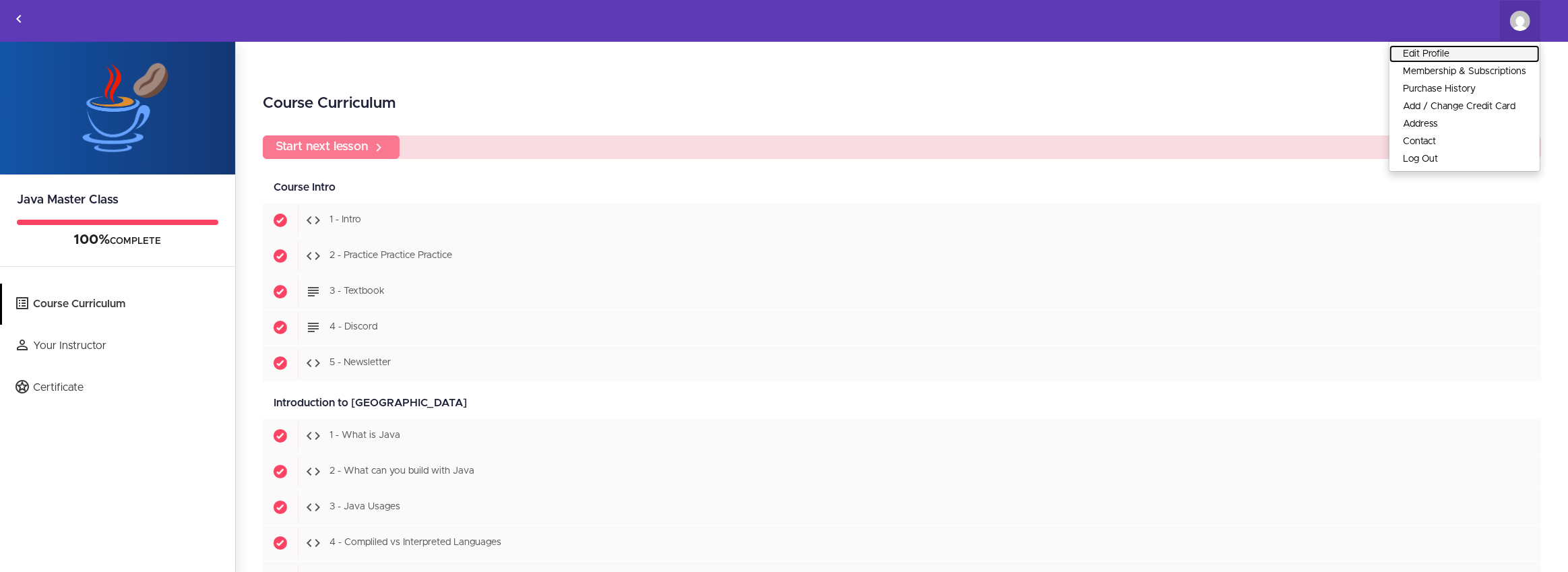
click at [1468, 49] on link "Edit Profile" at bounding box center [1464, 54] width 150 height 18
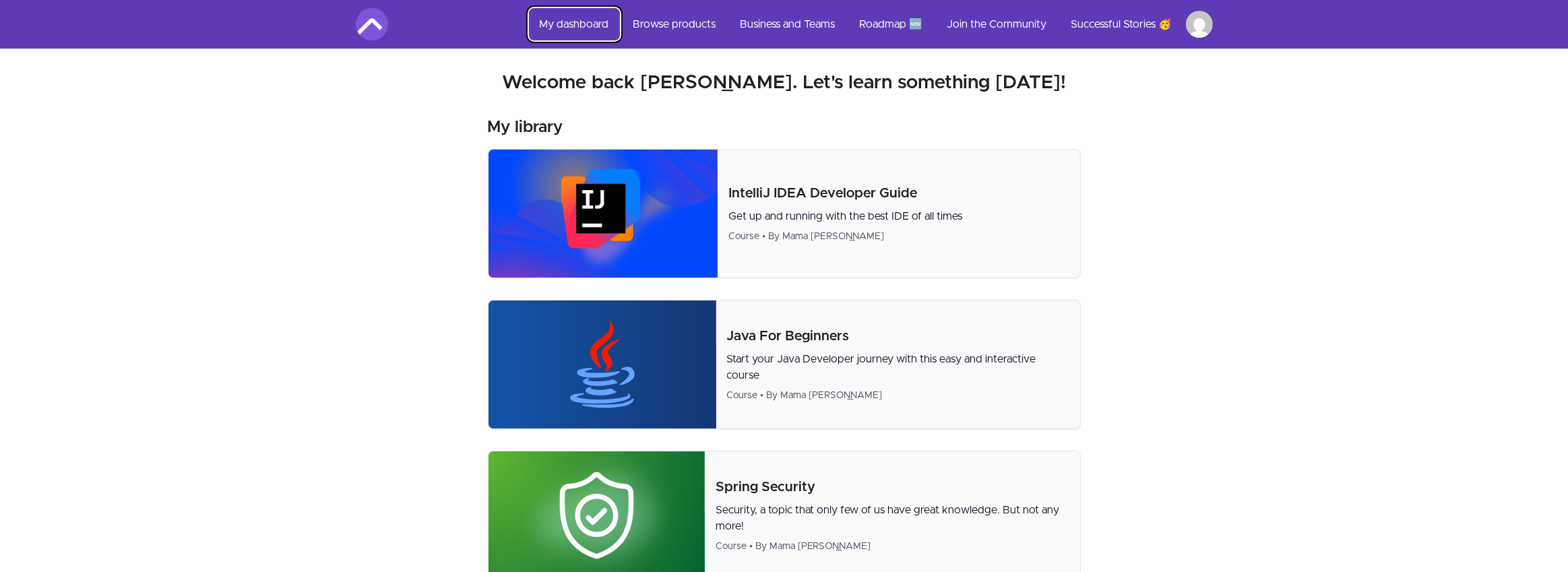
click at [593, 21] on link "My dashboard" at bounding box center [574, 24] width 91 height 33
click at [689, 26] on link "Browse products" at bounding box center [675, 24] width 104 height 33
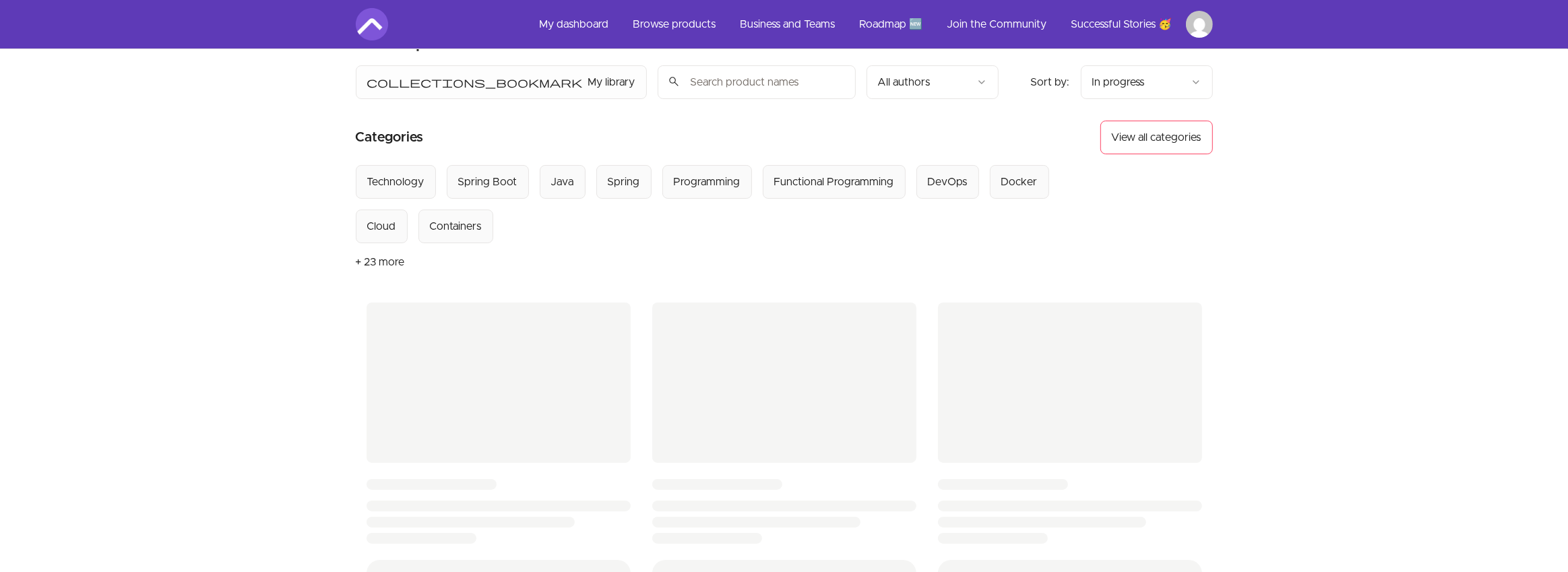
scroll to position [41, 0]
click at [577, 175] on button "Java" at bounding box center [563, 179] width 46 height 33
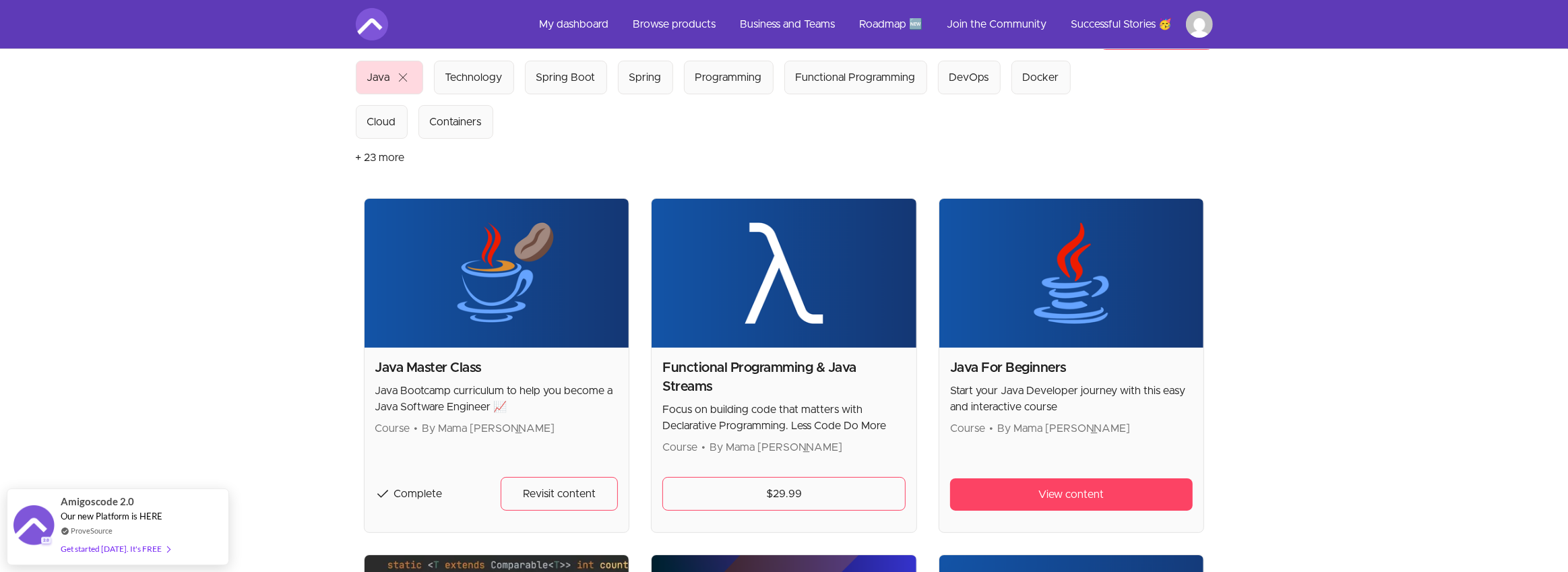
scroll to position [141, 0]
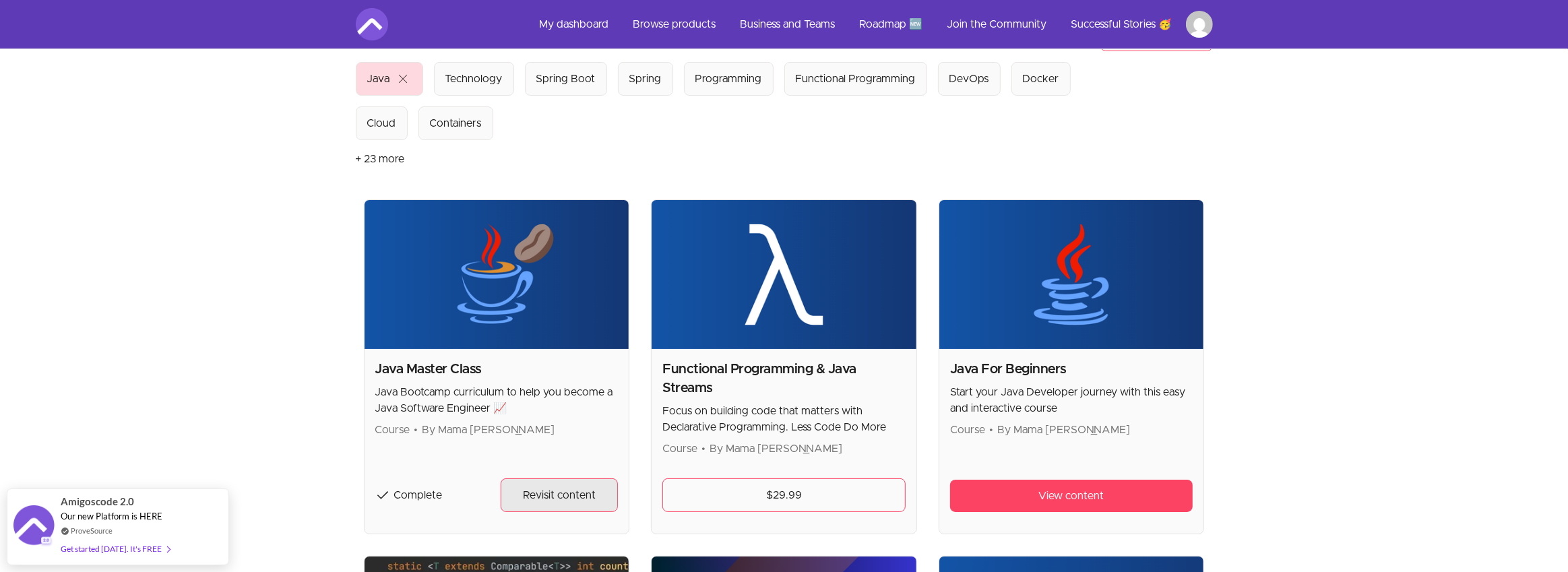
click at [560, 491] on span "Revisit content" at bounding box center [559, 496] width 73 height 16
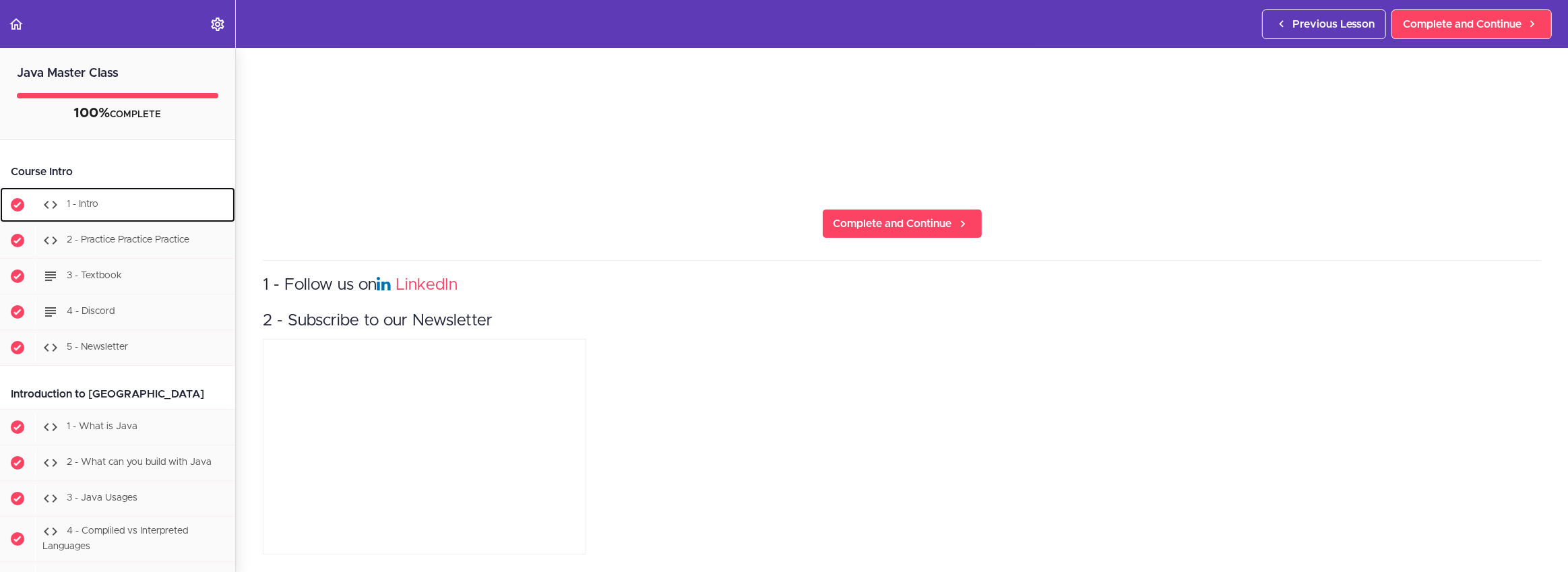
click at [142, 216] on div "1 - Intro" at bounding box center [135, 205] width 200 height 30
